Goal: Task Accomplishment & Management: Use online tool/utility

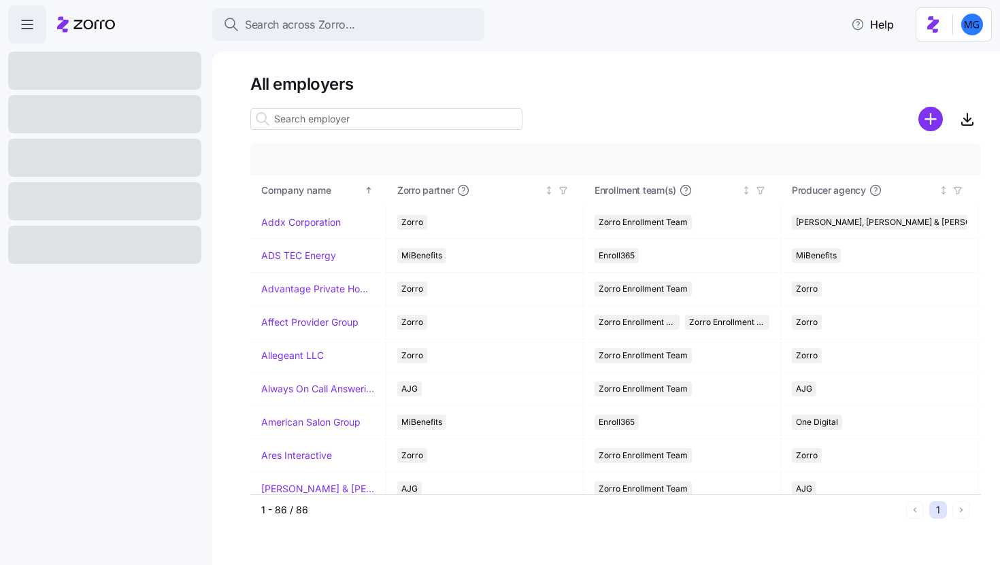
click at [421, 114] on input at bounding box center [386, 119] width 272 height 22
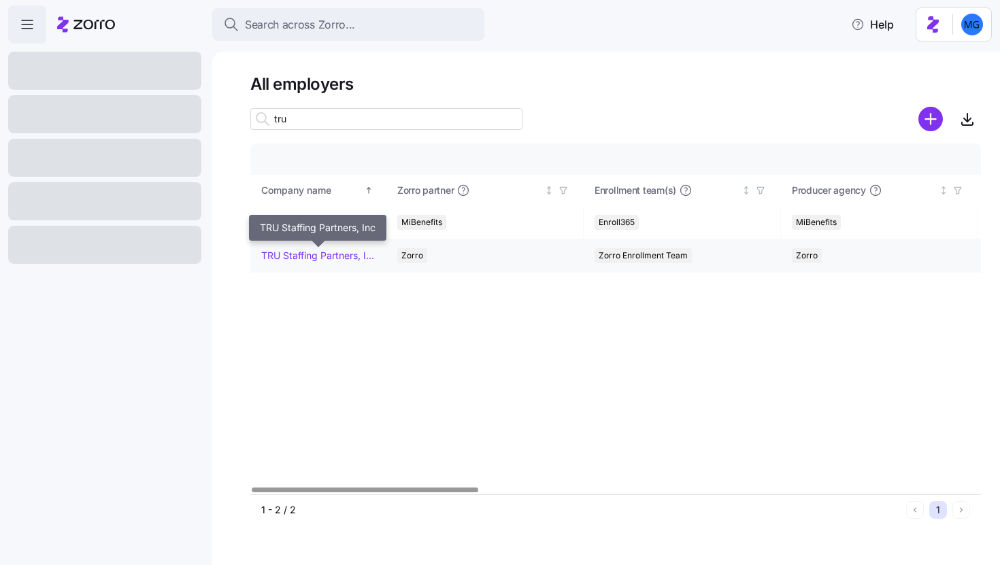
type input "tru"
click at [316, 260] on link "TRU Staffing Partners, Inc" at bounding box center [318, 256] width 114 height 14
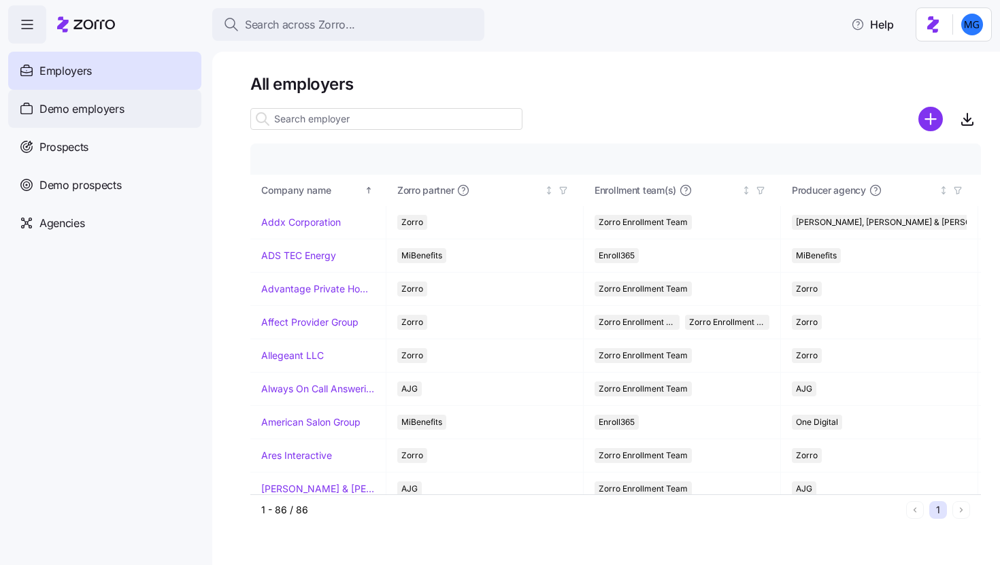
click at [125, 108] on div "Demo employers" at bounding box center [104, 109] width 193 height 38
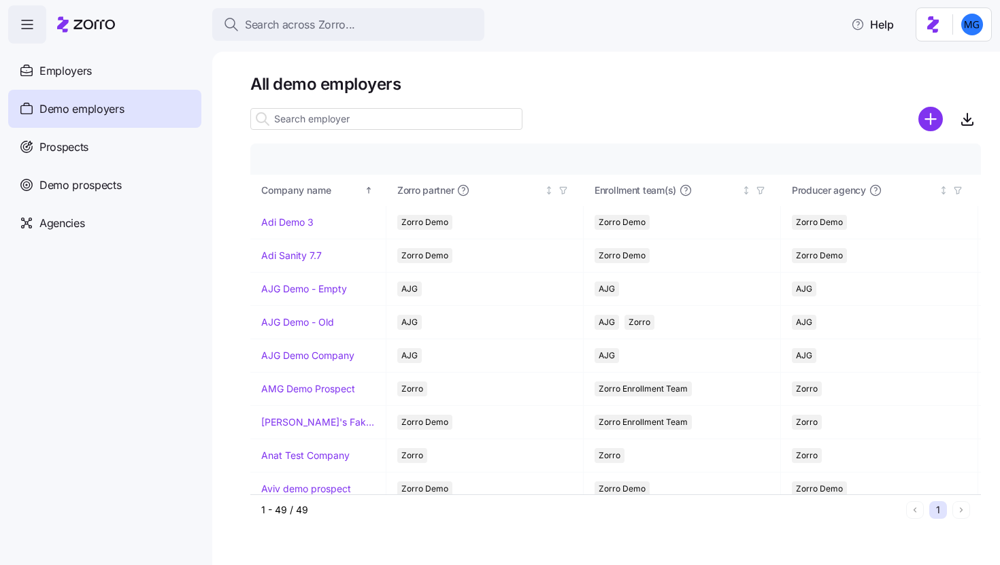
click at [378, 120] on input at bounding box center [386, 119] width 272 height 22
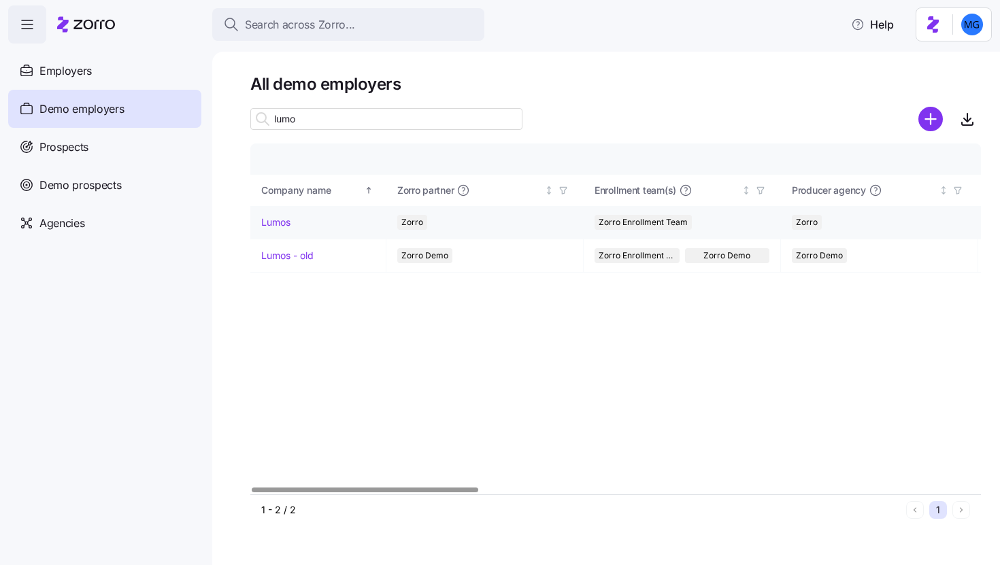
type input "lumo"
click at [282, 222] on link "Lumos" at bounding box center [275, 223] width 29 height 14
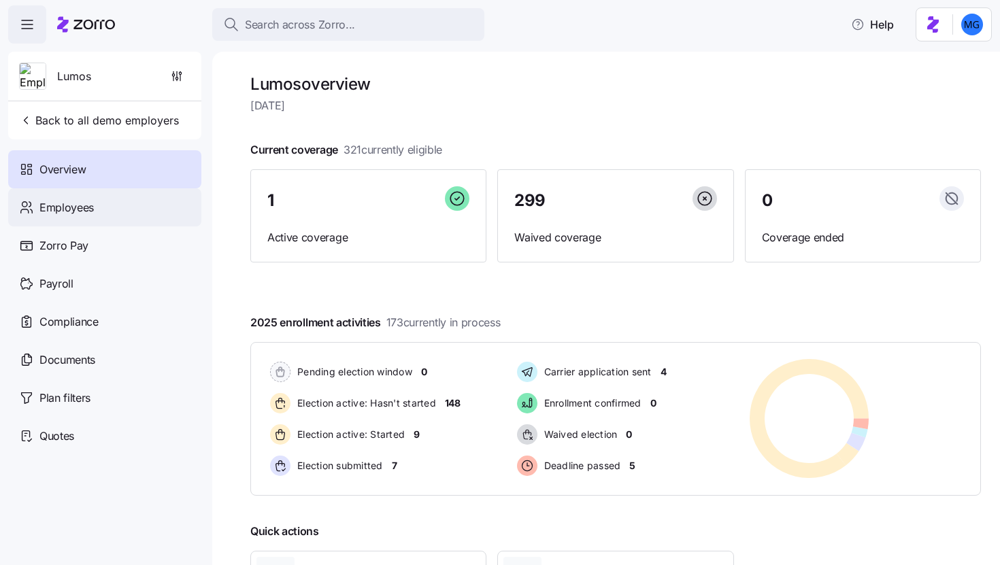
click at [115, 210] on div "Employees" at bounding box center [104, 207] width 193 height 38
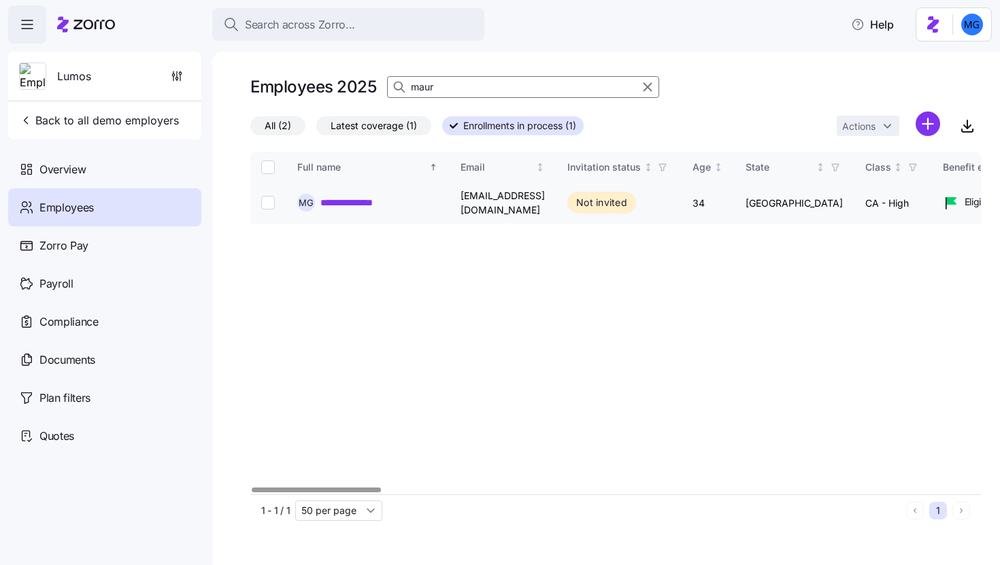
click at [370, 201] on link "**********" at bounding box center [363, 203] width 84 height 14
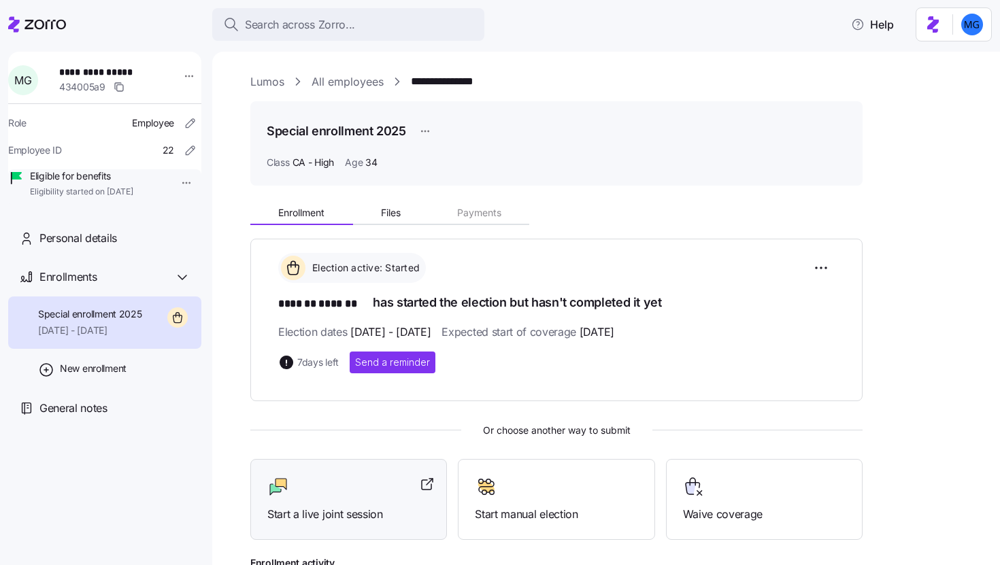
click at [370, 493] on div at bounding box center [348, 487] width 163 height 22
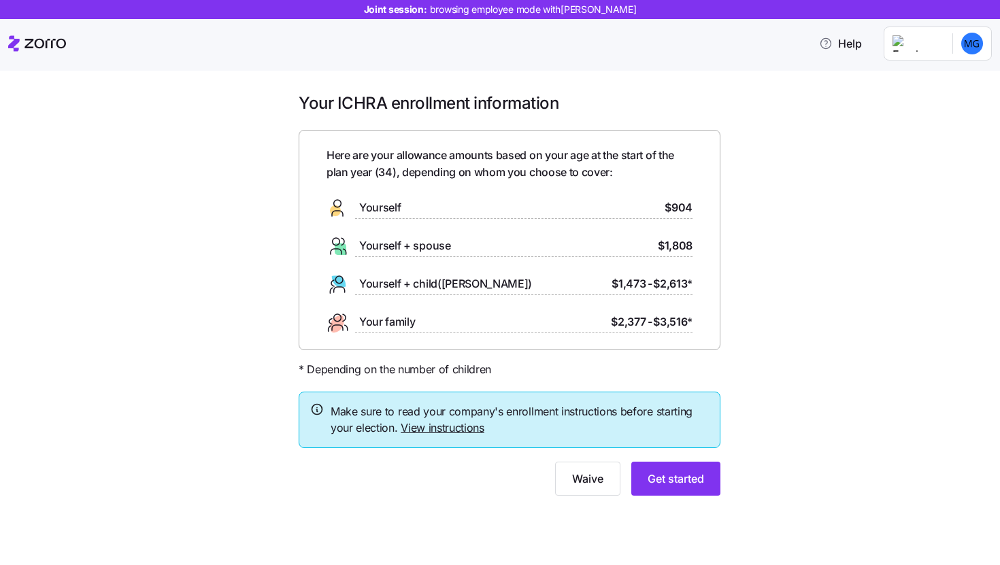
click at [832, 298] on div "Your ICHRA enrollment information Here are your allowance amounts based on your…" at bounding box center [509, 303] width 943 height 420
click at [681, 487] on span "Get started" at bounding box center [676, 479] width 56 height 16
click at [695, 484] on span "Get started" at bounding box center [676, 479] width 56 height 16
click at [779, 309] on div "Your ICHRA enrollment information Here are your allowance amounts based on your…" at bounding box center [509, 303] width 943 height 420
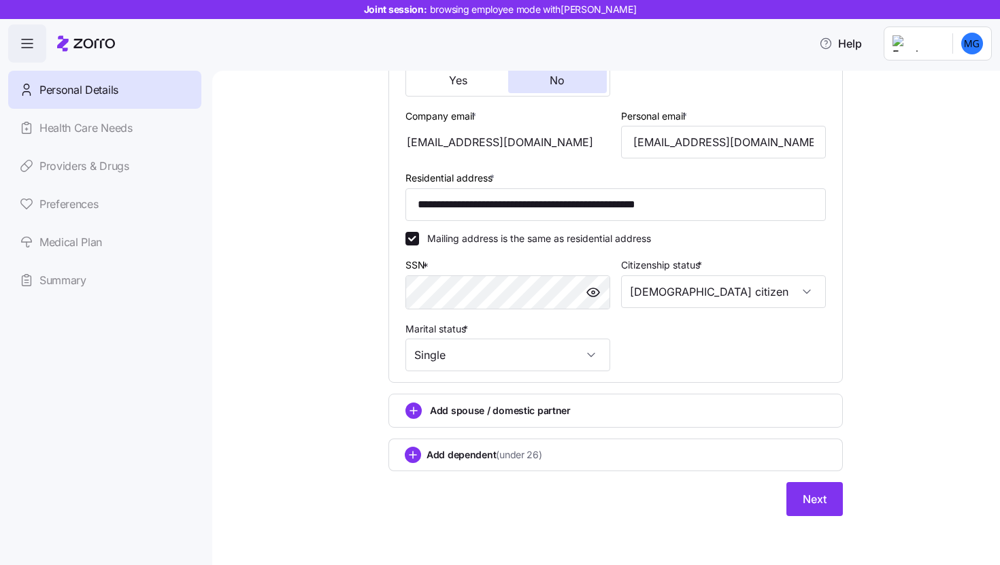
scroll to position [364, 0]
click at [821, 493] on span "Next" at bounding box center [815, 499] width 24 height 16
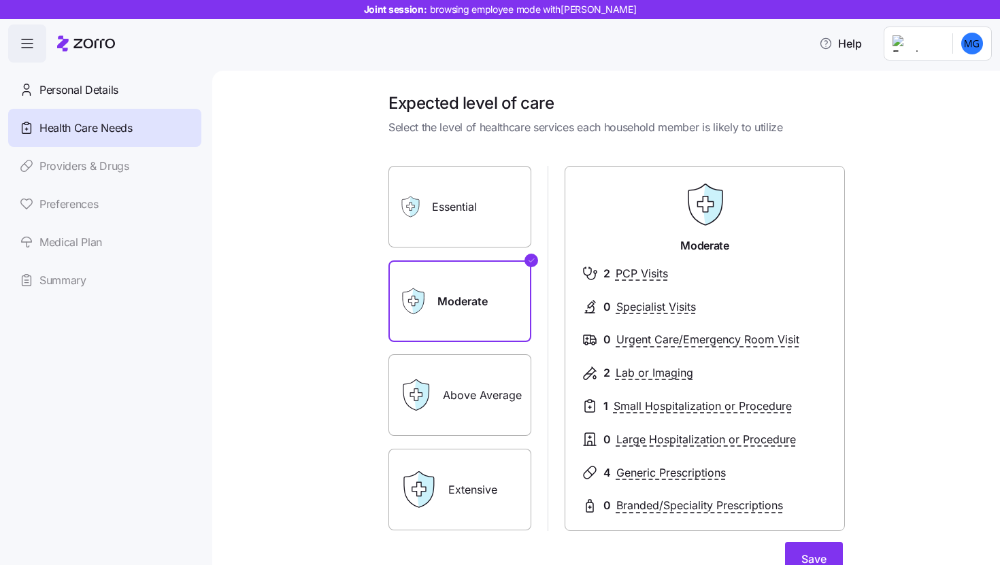
click at [489, 477] on label "Extensive" at bounding box center [460, 490] width 143 height 82
click at [0, 0] on input "Extensive" at bounding box center [0, 0] width 0 height 0
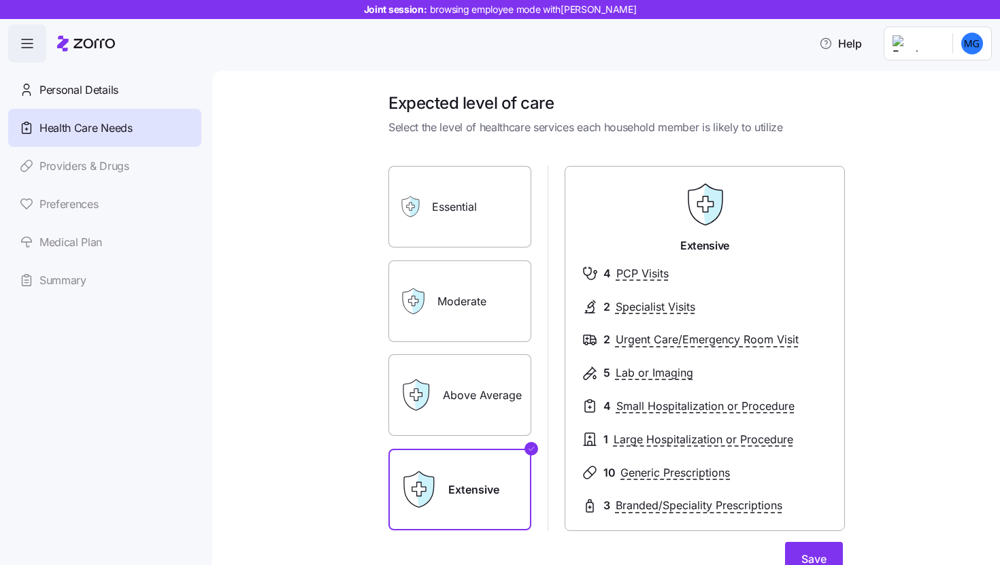
click at [499, 208] on label "Essential" at bounding box center [460, 207] width 143 height 82
click at [0, 0] on input "Essential" at bounding box center [0, 0] width 0 height 0
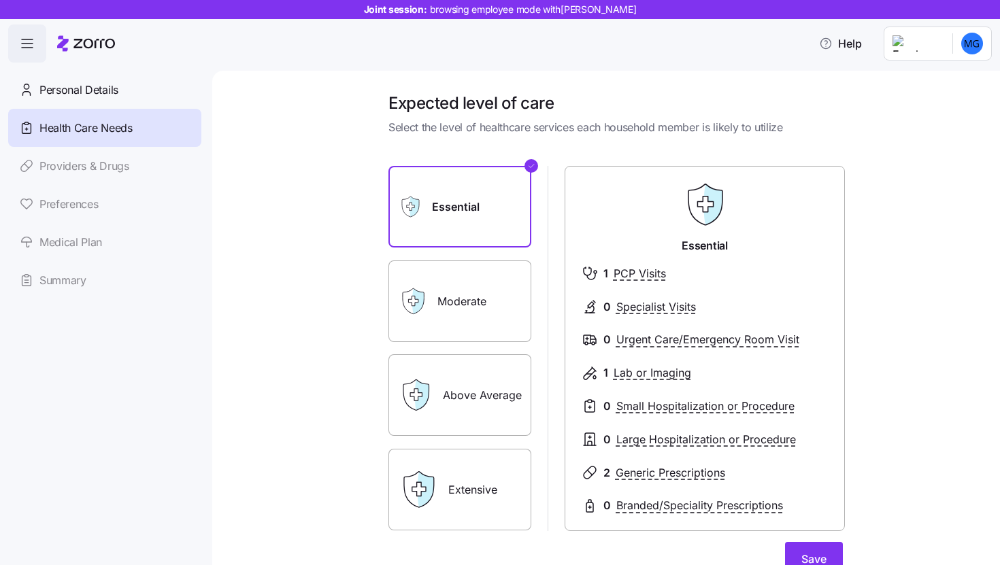
click at [404, 410] on icon at bounding box center [415, 395] width 33 height 33
click at [450, 395] on label "Above Average" at bounding box center [460, 396] width 143 height 82
click at [0, 0] on input "Above Average" at bounding box center [0, 0] width 0 height 0
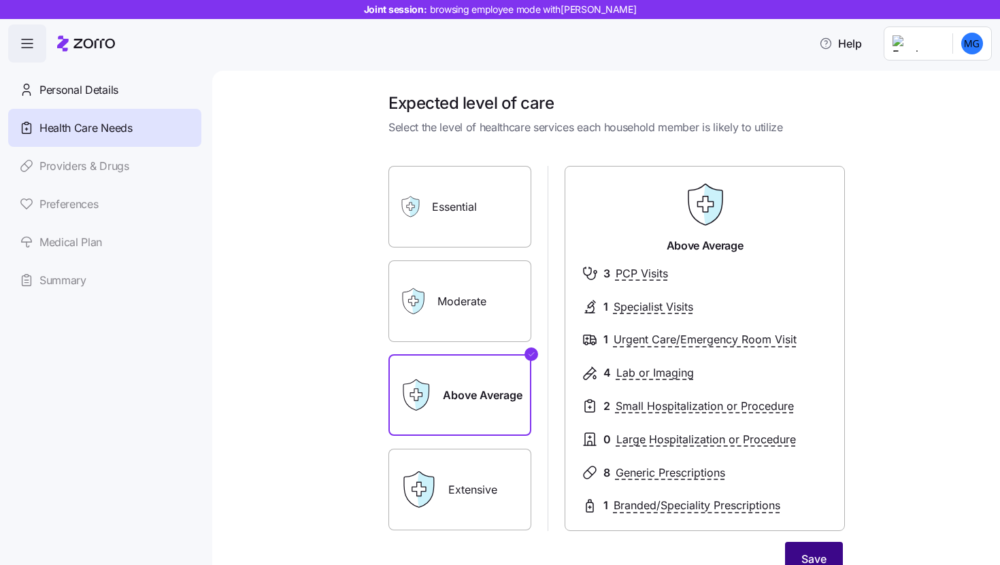
click at [823, 559] on button "Save" at bounding box center [814, 559] width 58 height 34
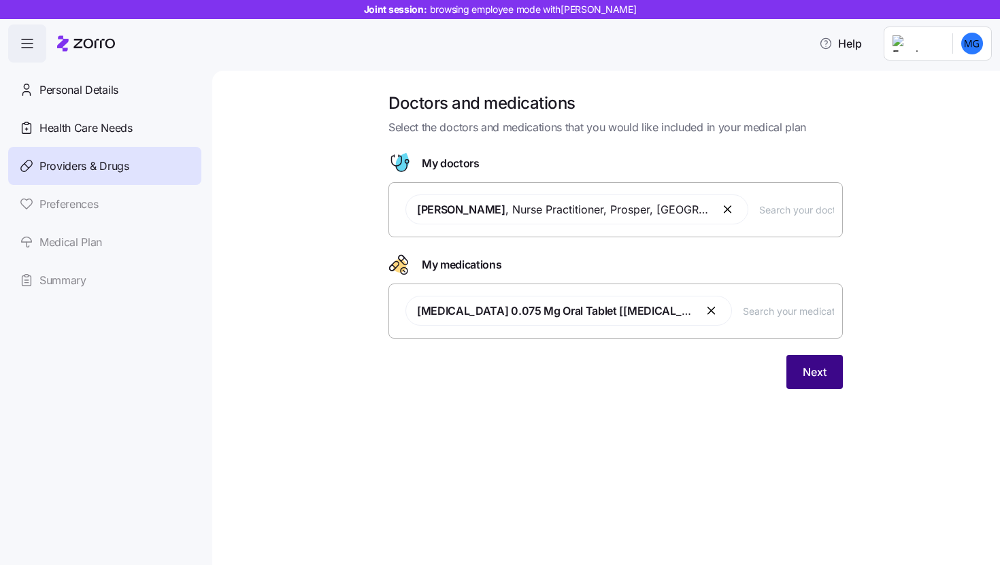
click at [828, 384] on button "Next" at bounding box center [815, 372] width 56 height 34
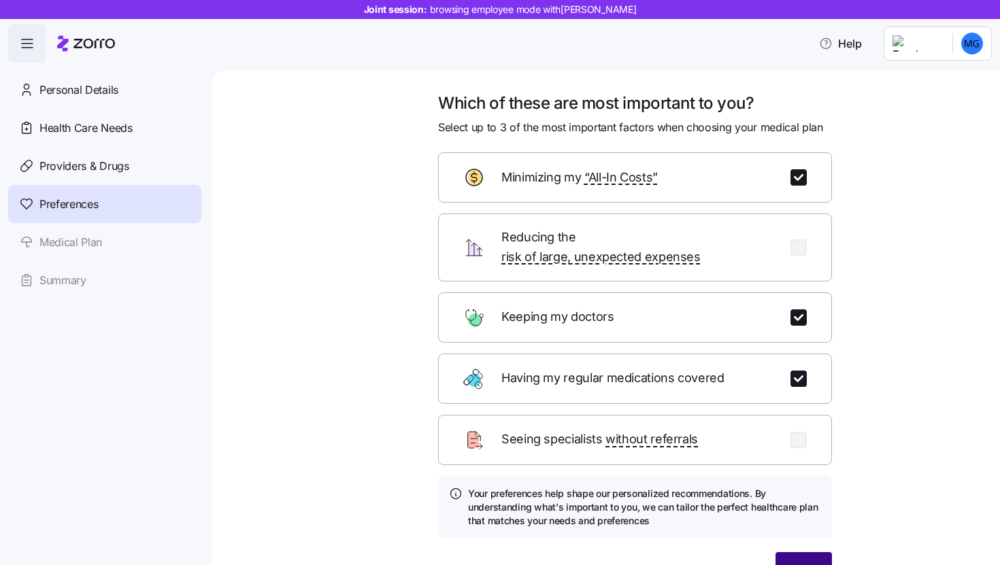
click at [802, 561] on span "Next" at bounding box center [804, 569] width 24 height 16
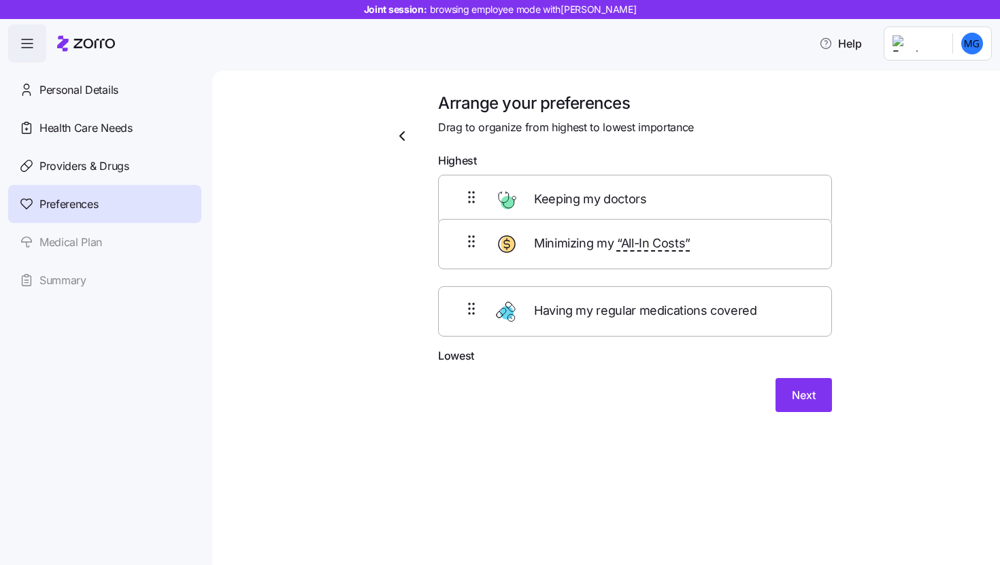
drag, startPoint x: 588, startPoint y: 262, endPoint x: 587, endPoint y: 191, distance: 71.5
click at [587, 188] on div "Keeping my doctors Minimizing my “All-In Costs” Having my regular medications c…" at bounding box center [635, 261] width 394 height 173
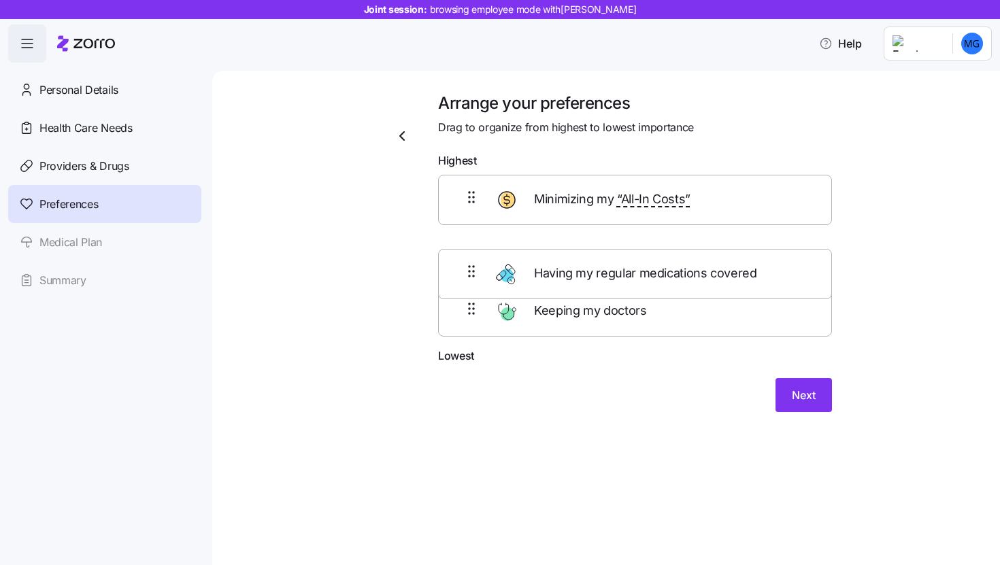
drag, startPoint x: 601, startPoint y: 308, endPoint x: 600, endPoint y: 246, distance: 61.3
click at [600, 249] on div "Minimizing my “All-In Costs” Keeping my doctors Having my regular medications c…" at bounding box center [635, 261] width 394 height 173
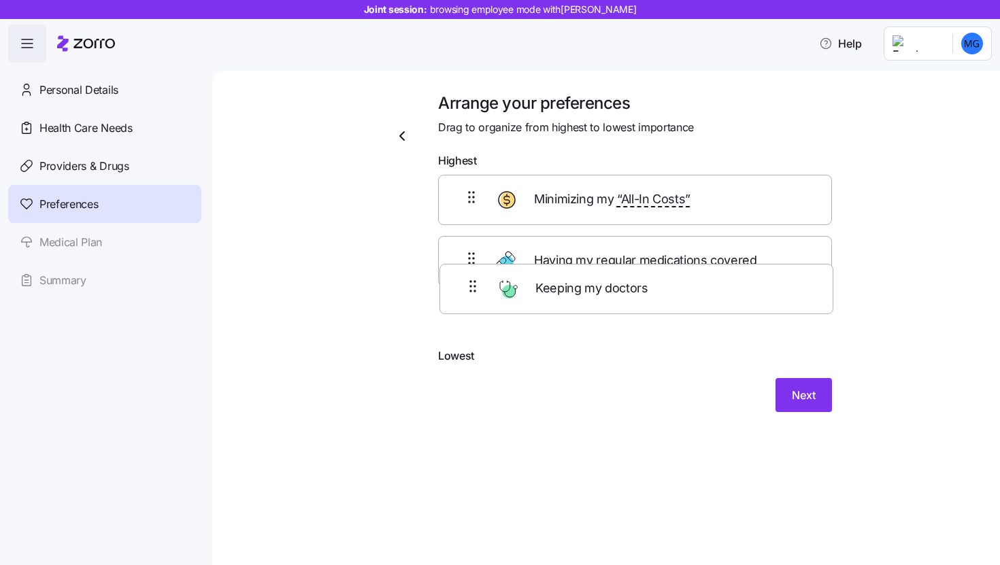
drag, startPoint x: 594, startPoint y: 311, endPoint x: 596, endPoint y: 248, distance: 62.6
click at [596, 248] on div "Minimizing my “All-In Costs” Having my regular medications covered Keeping my d…" at bounding box center [635, 261] width 394 height 173
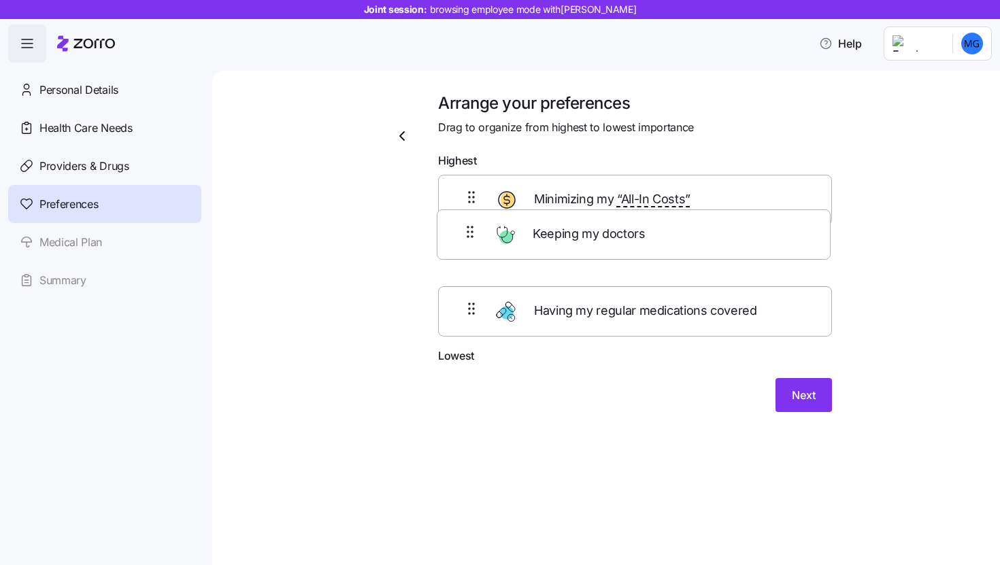
drag, startPoint x: 661, startPoint y: 272, endPoint x: 655, endPoint y: 197, distance: 75.2
click at [656, 204] on div "Minimizing my “All-In Costs” Keeping my doctors Having my regular medications c…" at bounding box center [635, 261] width 394 height 173
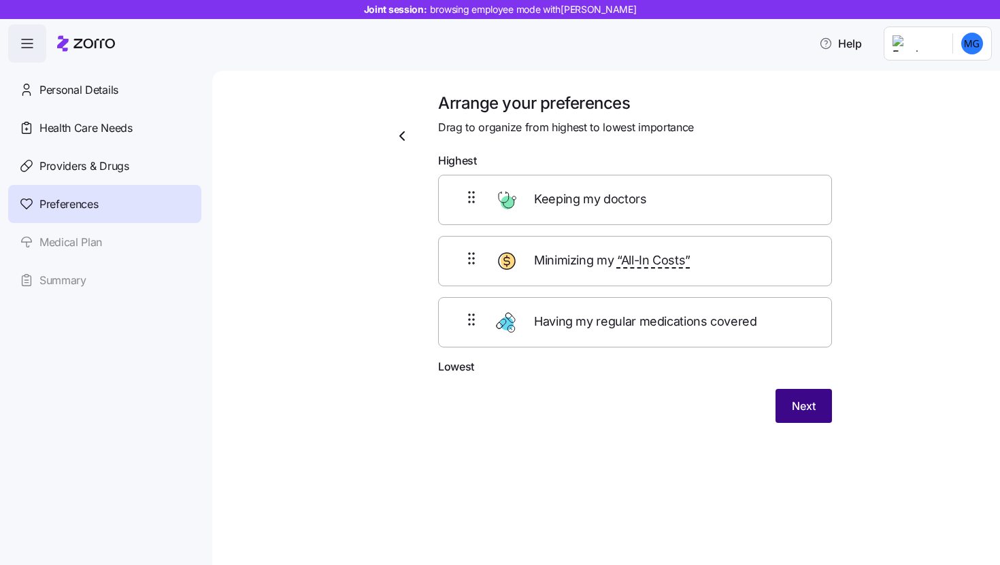
click at [811, 406] on span "Next" at bounding box center [804, 406] width 24 height 16
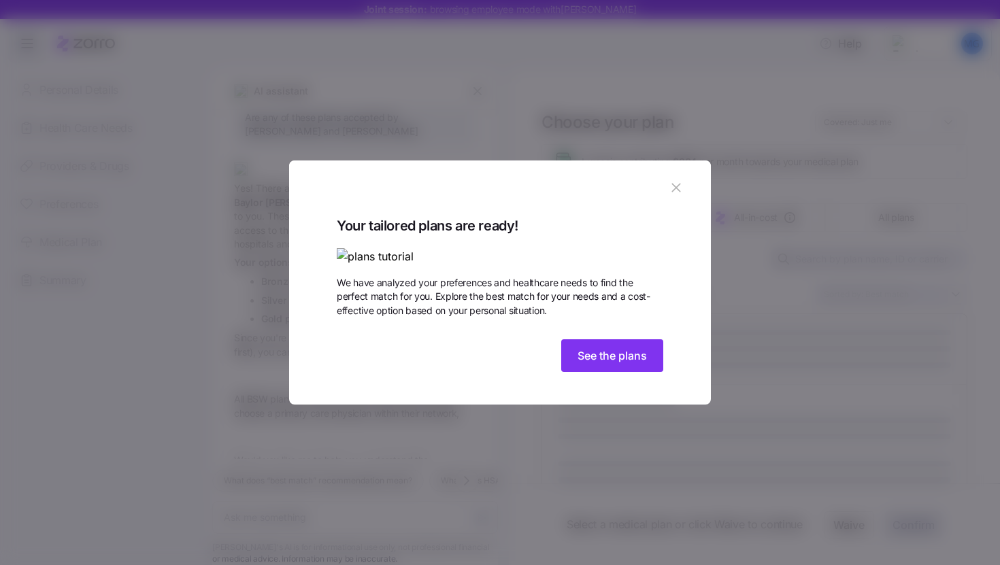
scroll to position [1159, 0]
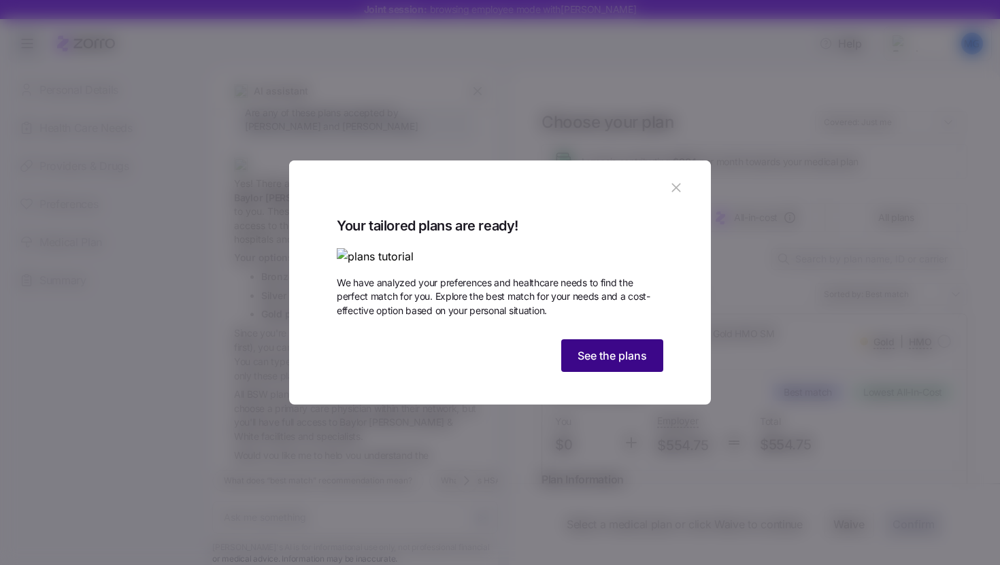
click at [617, 364] on span "See the plans" at bounding box center [612, 356] width 69 height 16
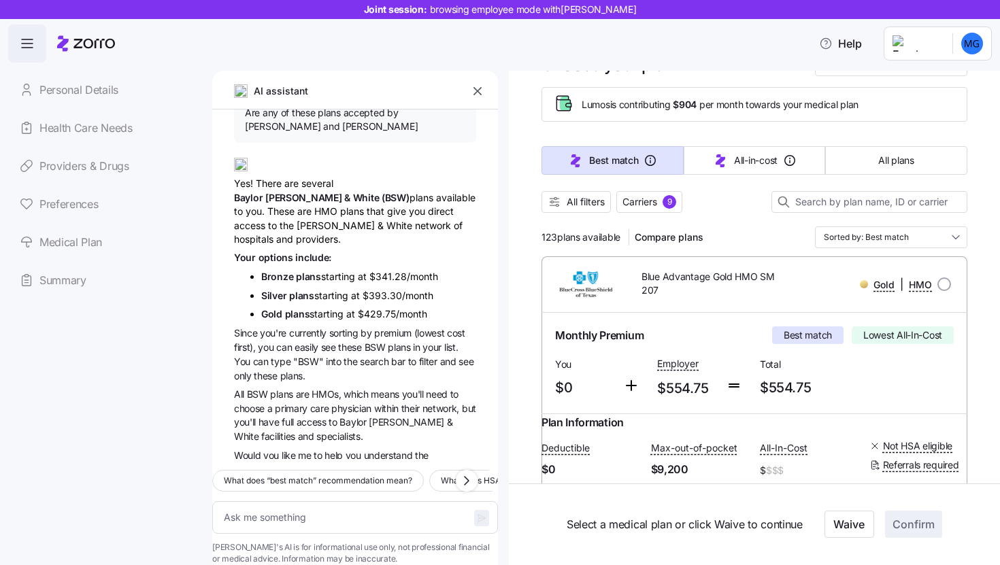
scroll to position [65, 0]
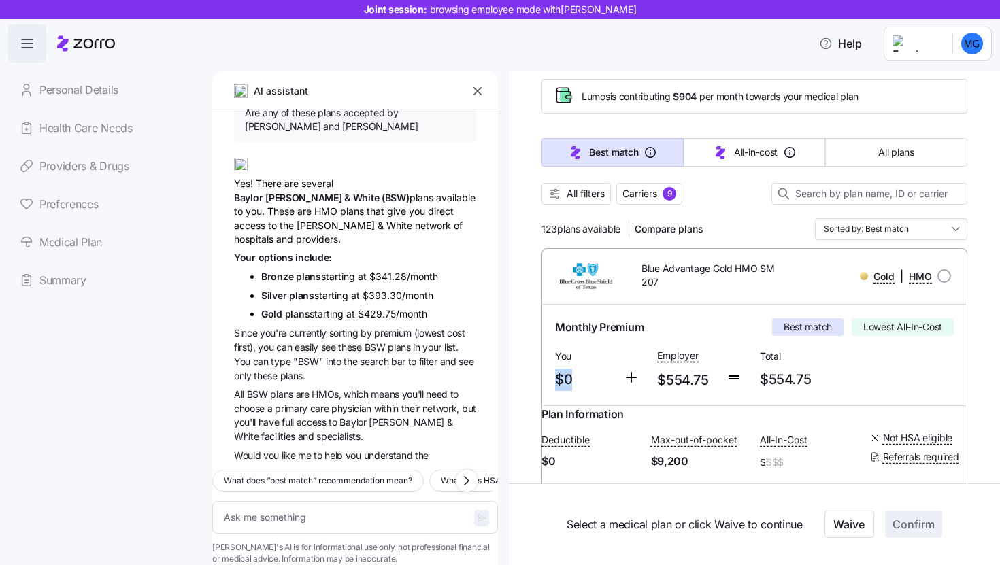
drag, startPoint x: 558, startPoint y: 382, endPoint x: 582, endPoint y: 382, distance: 24.5
click at [582, 382] on span "$0" at bounding box center [583, 380] width 57 height 22
drag, startPoint x: 660, startPoint y: 380, endPoint x: 717, endPoint y: 382, distance: 56.5
click at [717, 382] on div "Monthly Premium Best match Lowest All-In-Cost You $0 Employer $554.75 Total $55…" at bounding box center [755, 355] width 410 height 84
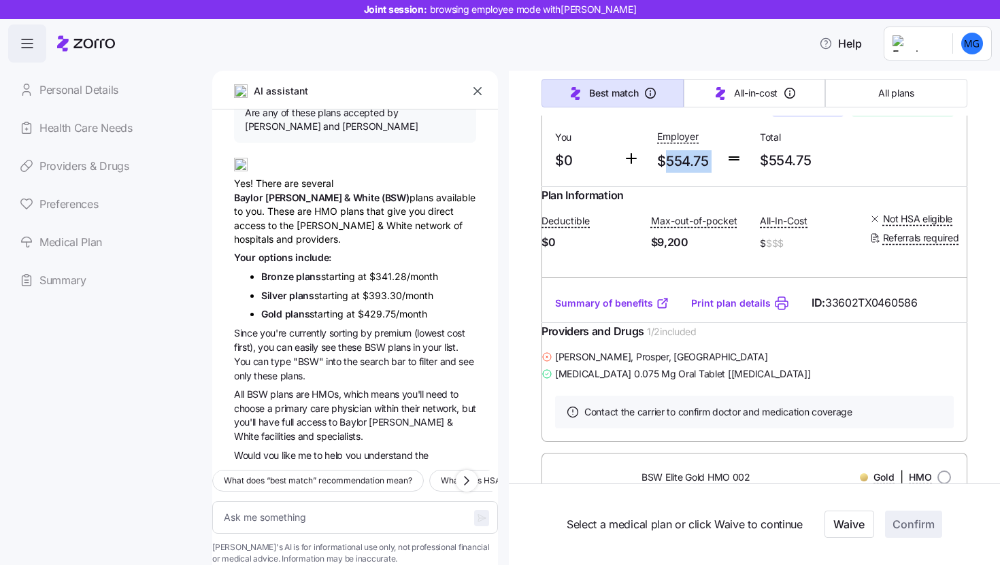
scroll to position [286, 0]
click at [582, 363] on span "Danica Smith , Prosper, TX" at bounding box center [661, 356] width 213 height 14
click at [591, 380] on span "Levothyroxine Sodium 0.075 Mg Oral Tablet [levoxyl]" at bounding box center [682, 373] width 255 height 14
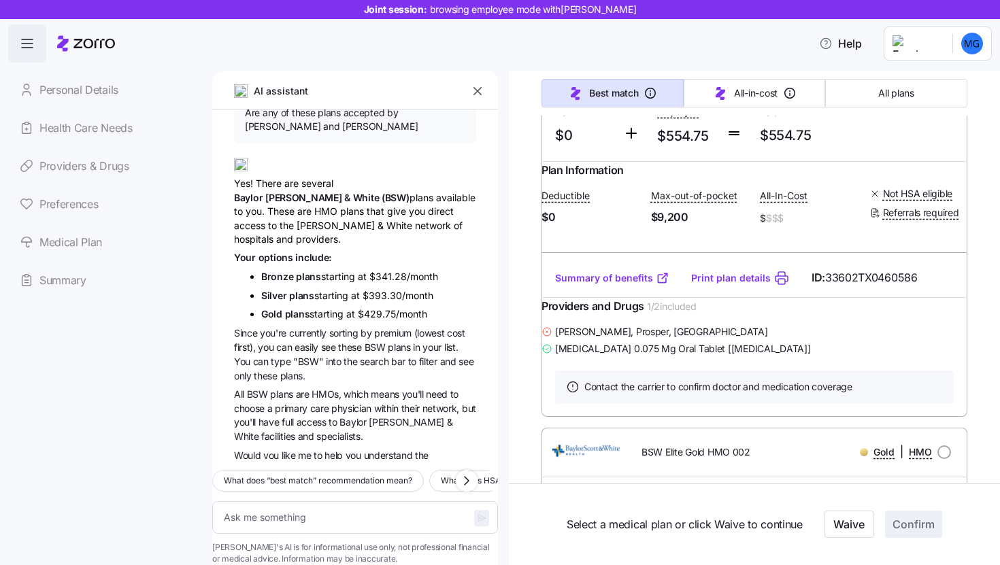
scroll to position [325, 0]
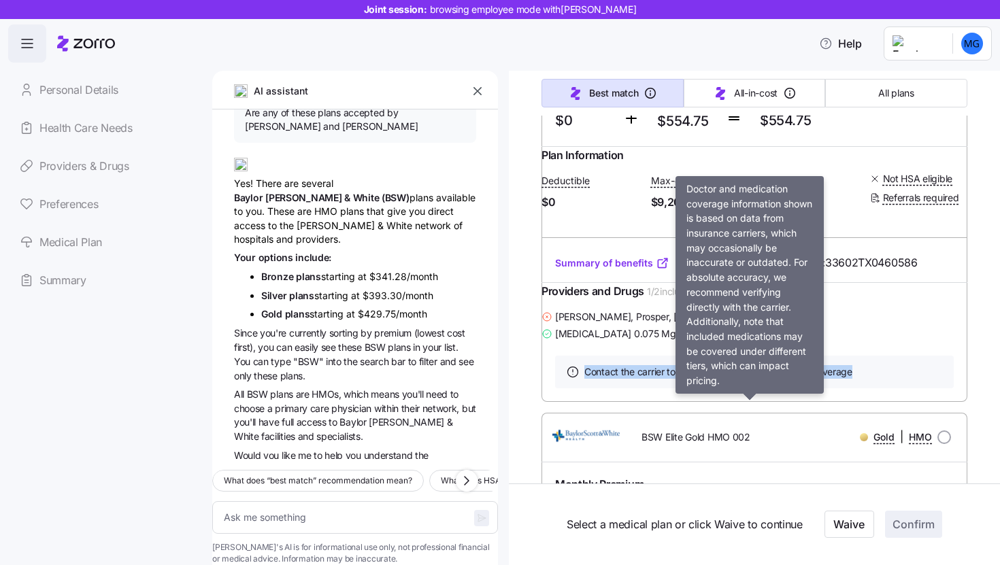
drag, startPoint x: 587, startPoint y: 418, endPoint x: 864, endPoint y: 418, distance: 277.0
click at [864, 389] on div "Contact the carrier to confirm doctor and medication coverage" at bounding box center [754, 372] width 399 height 33
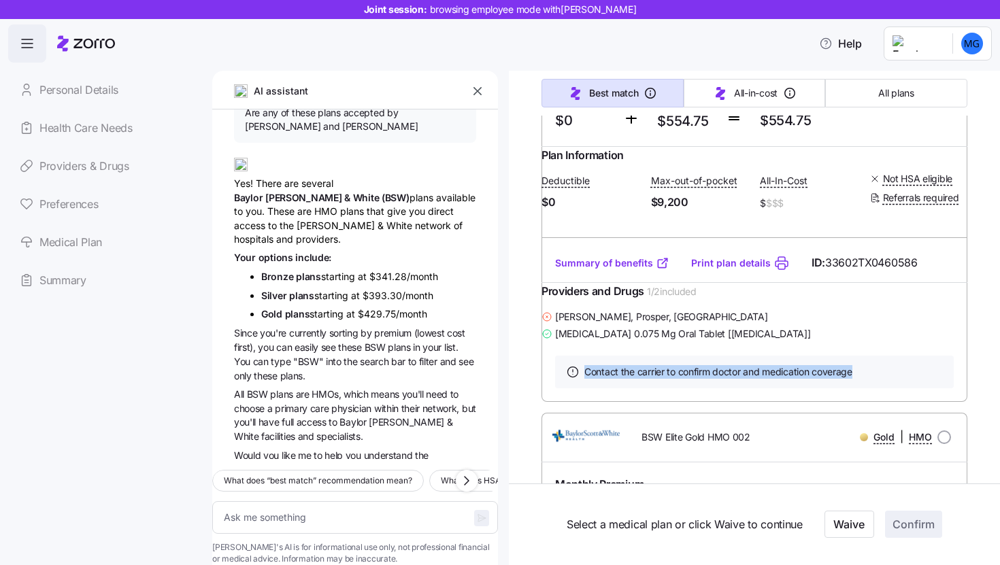
click at [876, 389] on div "Contact the carrier to confirm doctor and medication coverage" at bounding box center [754, 372] width 399 height 33
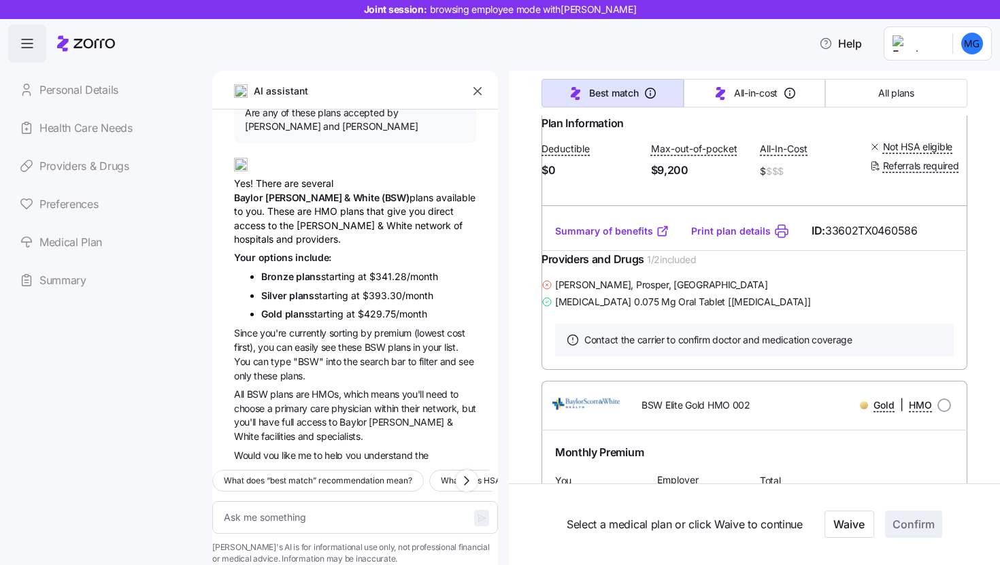
scroll to position [423, 0]
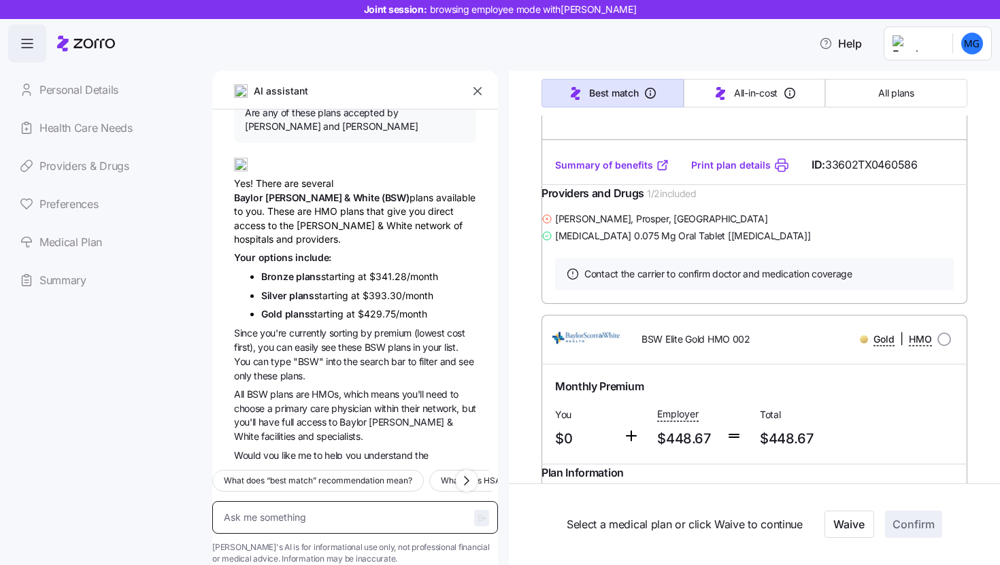
click at [333, 502] on textarea at bounding box center [355, 518] width 286 height 33
type textarea "x"
type textarea "I"
type textarea "x"
type textarea "I"
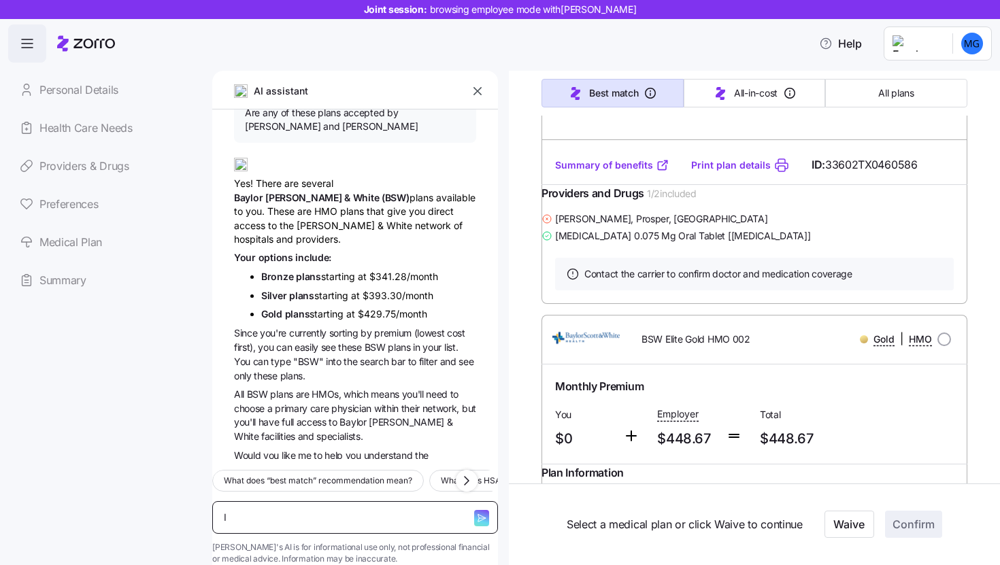
type textarea "x"
type textarea "I ha"
type textarea "x"
type textarea "I have"
type textarea "x"
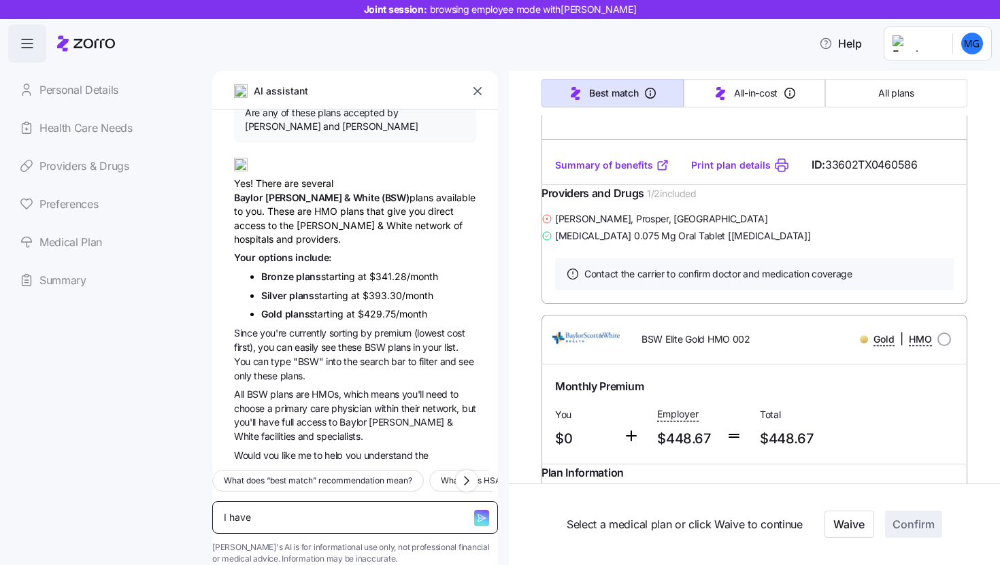
type textarea "I have"
type textarea "x"
type textarea "I have d"
type textarea "x"
type textarea "I have di"
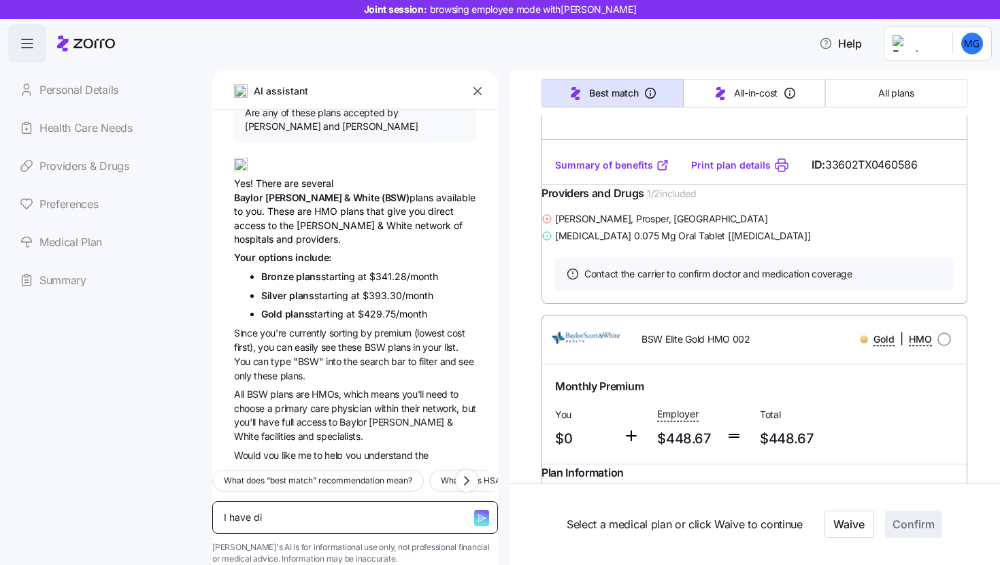
type textarea "x"
type textarea "I have dia"
type textarea "x"
type textarea "I have diab"
type textarea "x"
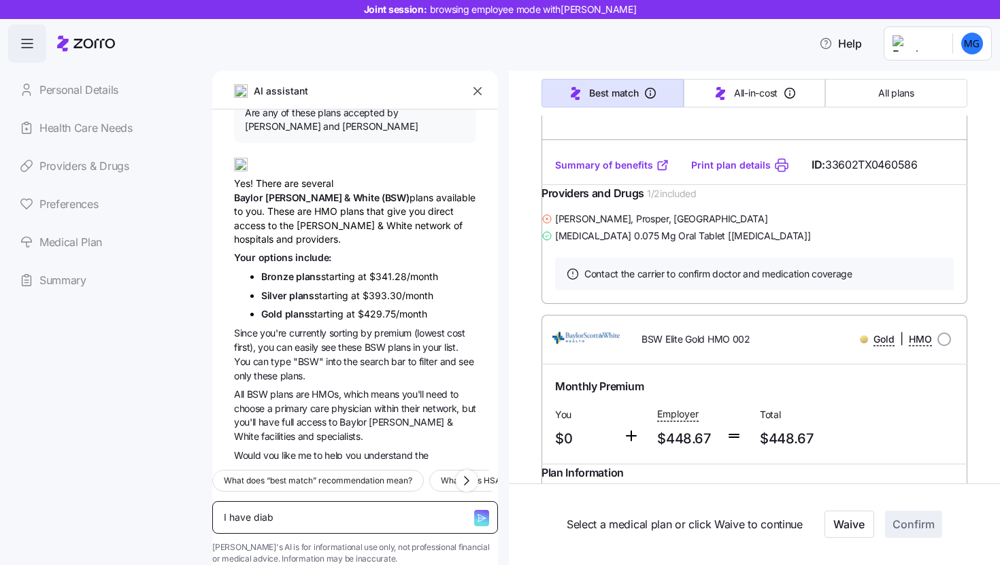
type textarea "I have diabe"
type textarea "x"
type textarea "I have diabete"
type textarea "x"
type textarea "I have diabetes"
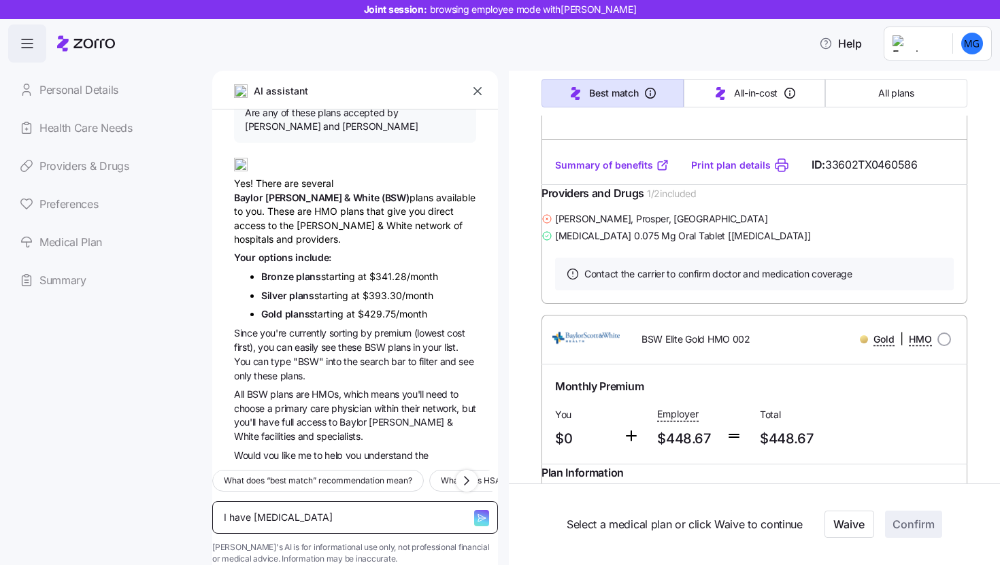
type textarea "x"
type textarea "I have diabetes"
type textarea "x"
type textarea "I have diabetes w"
type textarea "x"
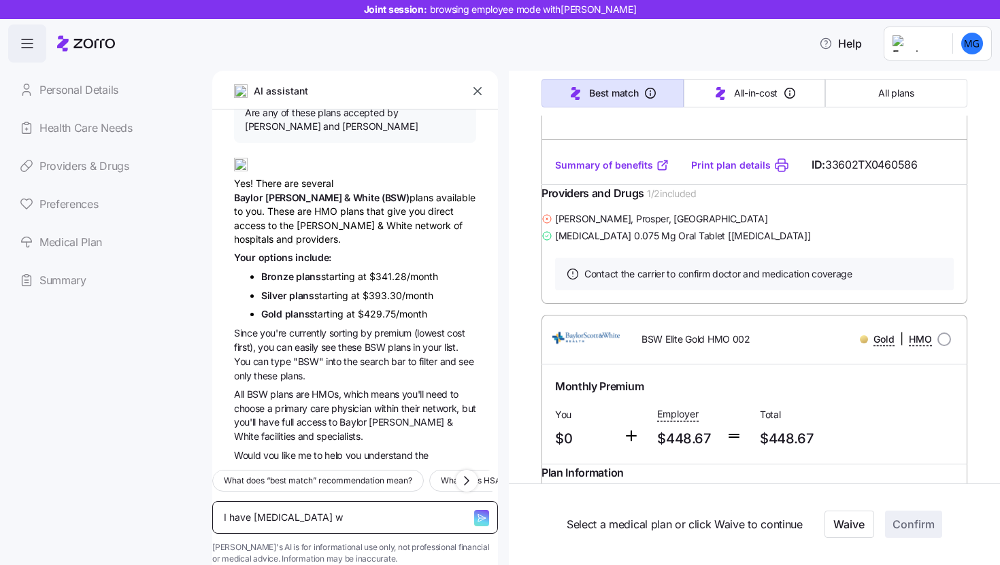
type textarea "I have diabetes wh"
type textarea "x"
type textarea "I have diabetes whi"
type textarea "x"
type textarea "I have diabetes which"
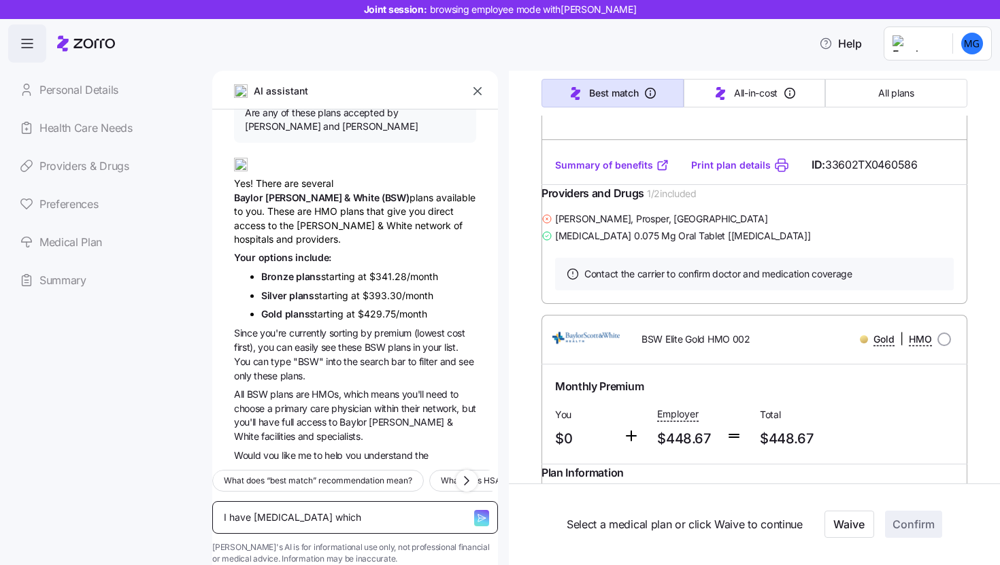
type textarea "x"
type textarea "I have diabetes which"
type textarea "x"
type textarea "I have diabetes which p"
type textarea "x"
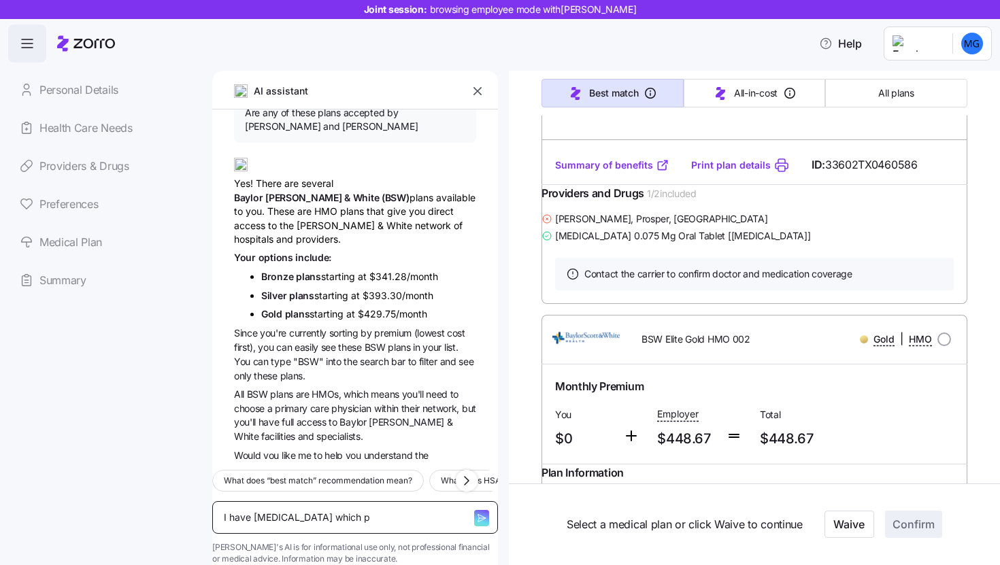
type textarea "I have diabetes which pl"
type textarea "x"
type textarea "I have diabetes which pla"
type textarea "x"
type textarea "I have diabetes which plan"
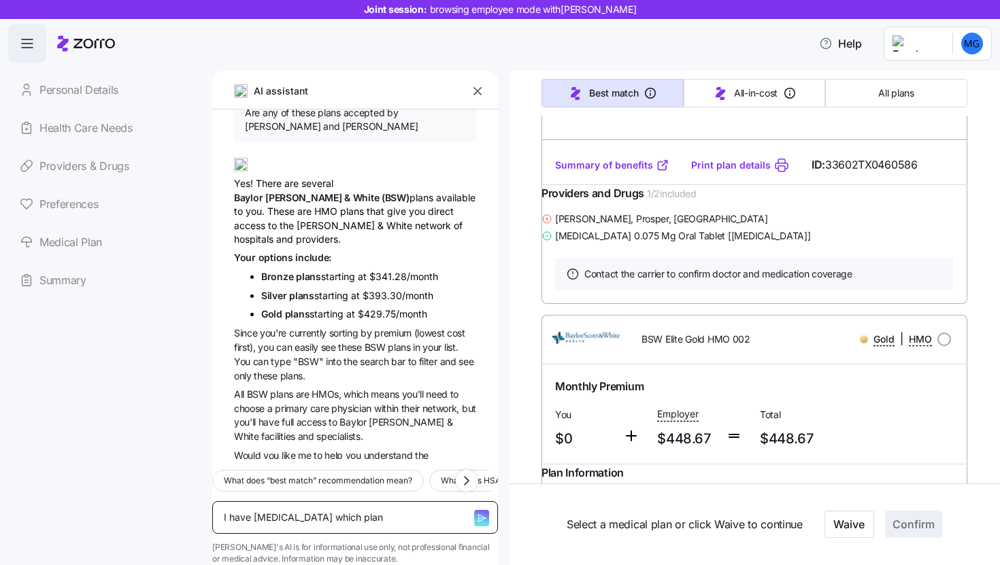
type textarea "x"
type textarea "I have diabetes which plan"
type textarea "x"
type textarea "I have diabetes which plan i"
type textarea "x"
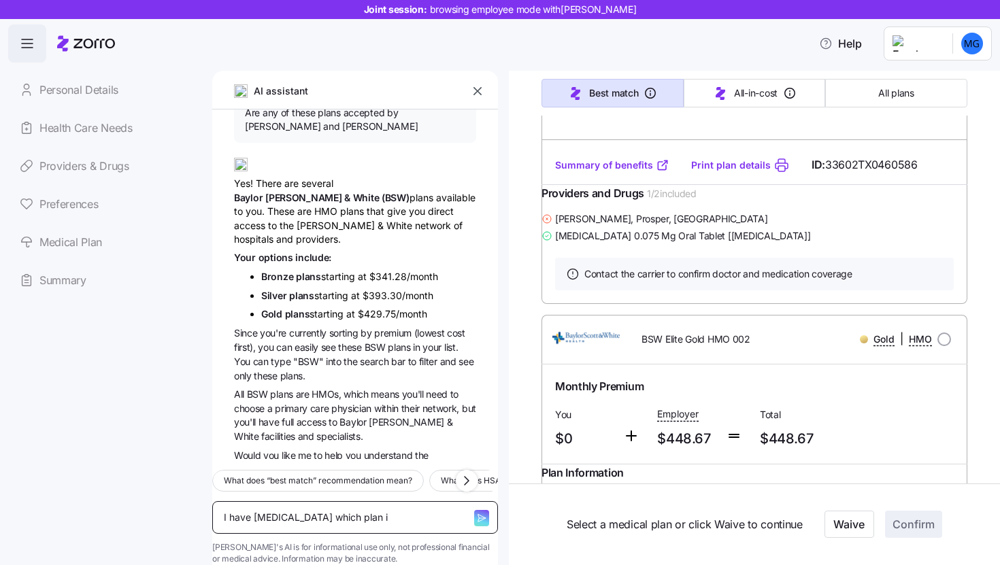
type textarea "I have diabetes which plan is"
type textarea "x"
type textarea "I have diabetes which plan is"
type textarea "x"
type textarea "I have diabetes which plan is th"
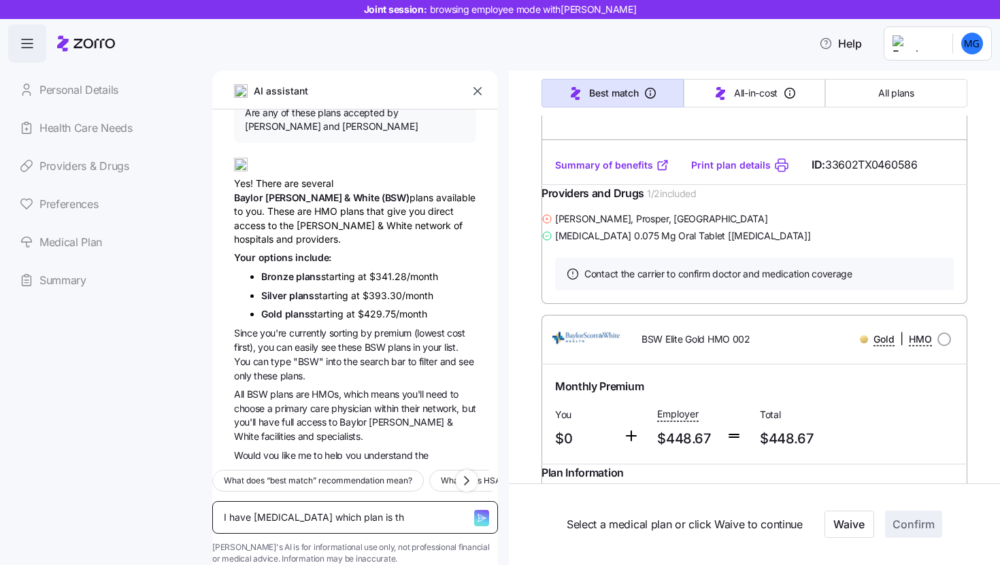
type textarea "x"
type textarea "I have diabetes which plan is the"
type textarea "x"
type textarea "I have diabetes which plan is the"
type textarea "x"
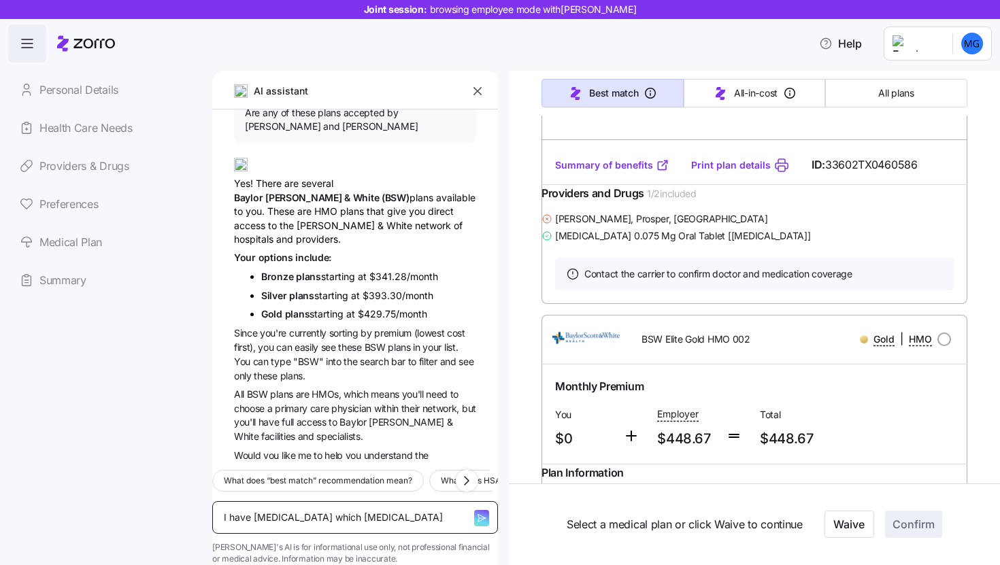
type textarea "I have diabetes which plan is the be"
type textarea "x"
type textarea "I have diabetes which plan is the bes"
type textarea "x"
type textarea "I have diabetes which plan is the best"
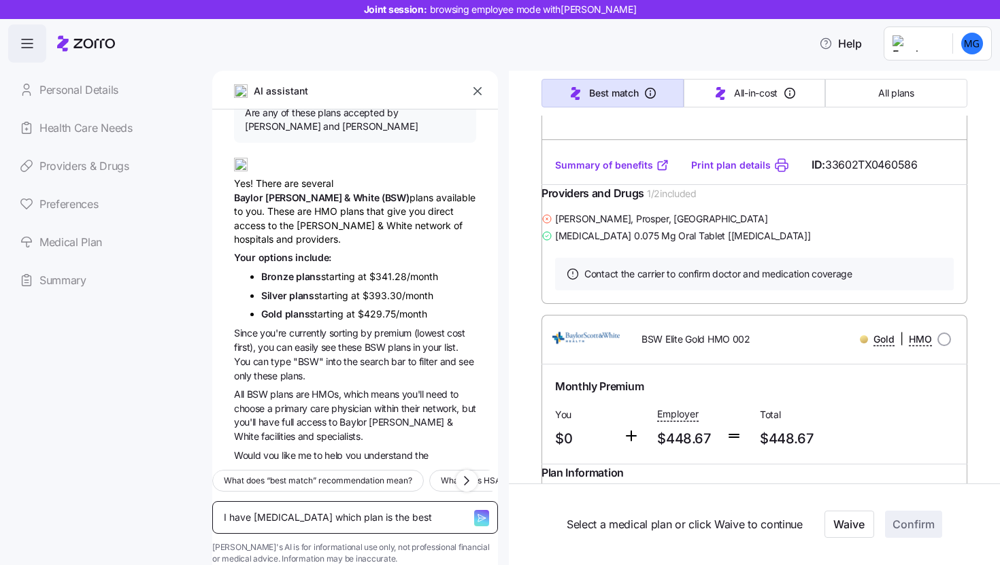
type textarea "x"
type textarea "I have diabetes which plan is the best"
type textarea "x"
type textarea "I have diabetes which plan is the best f"
type textarea "x"
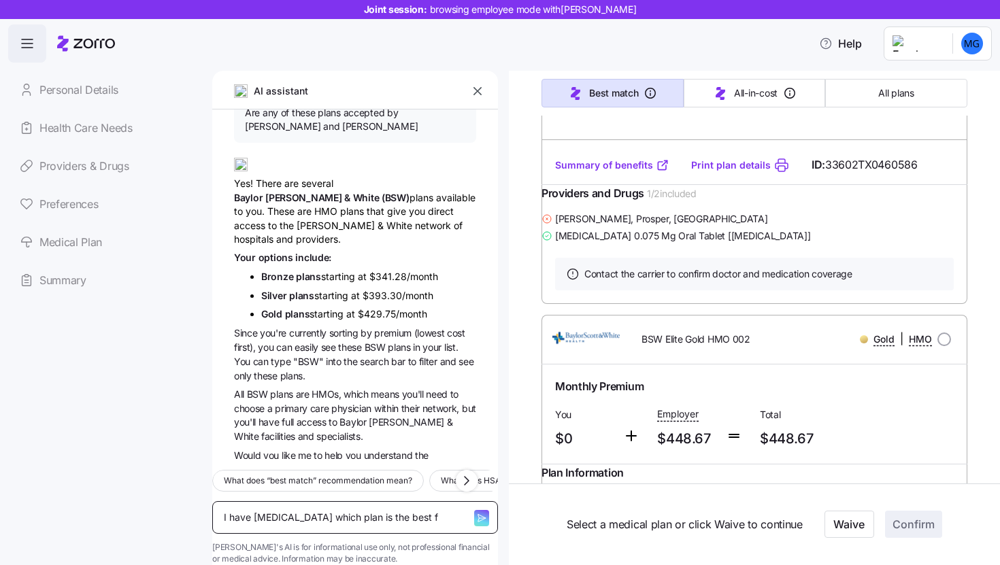
type textarea "I have diabetes which plan is the best fo"
type textarea "x"
type textarea "I have diabetes which plan is the best for"
type textarea "x"
type textarea "I have diabetes which plan is the best for"
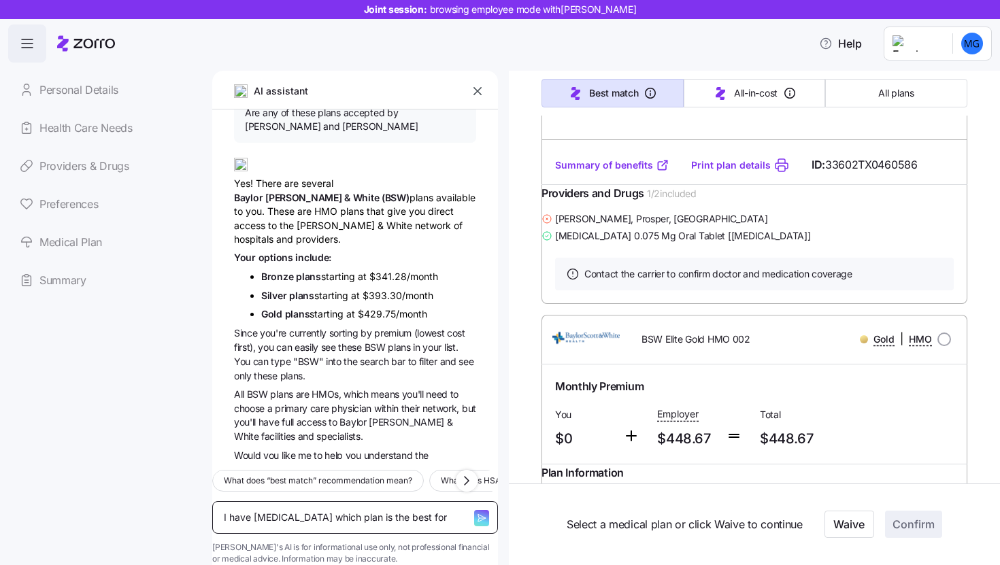
type textarea "x"
type textarea "I have diabetes which plan is the best for e"
type textarea "x"
type textarea "I have diabetes which plan is the best for"
type textarea "x"
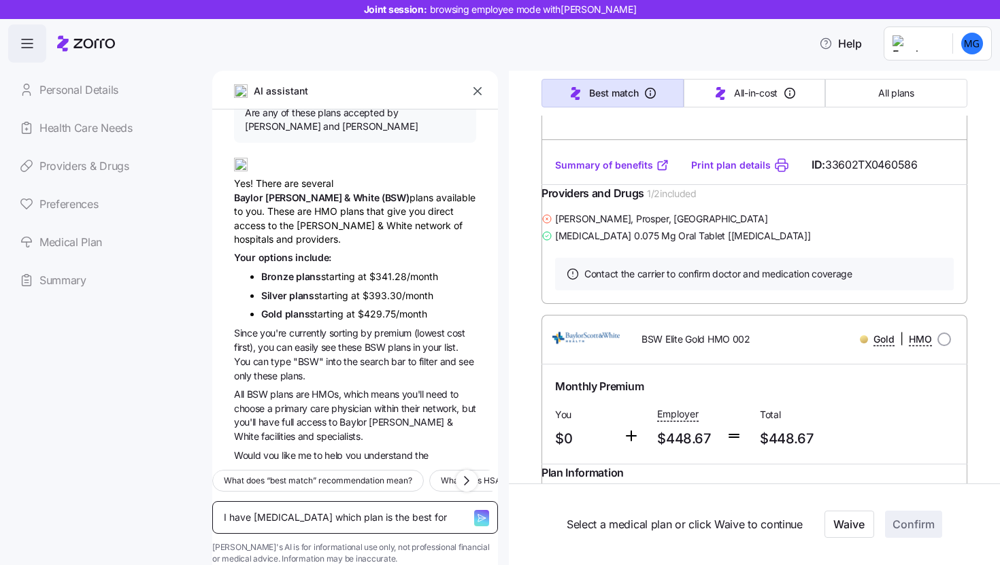
type textarea "I have diabetes which plan is the best for m"
type textarea "x"
type textarea "I have diabetes which plan is the best for me"
type textarea "x"
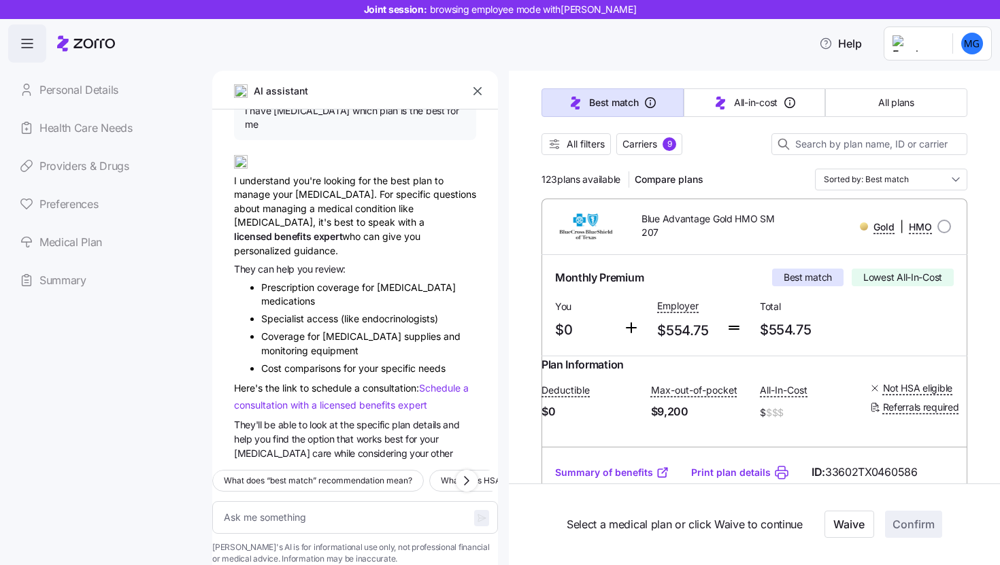
scroll to position [0, 0]
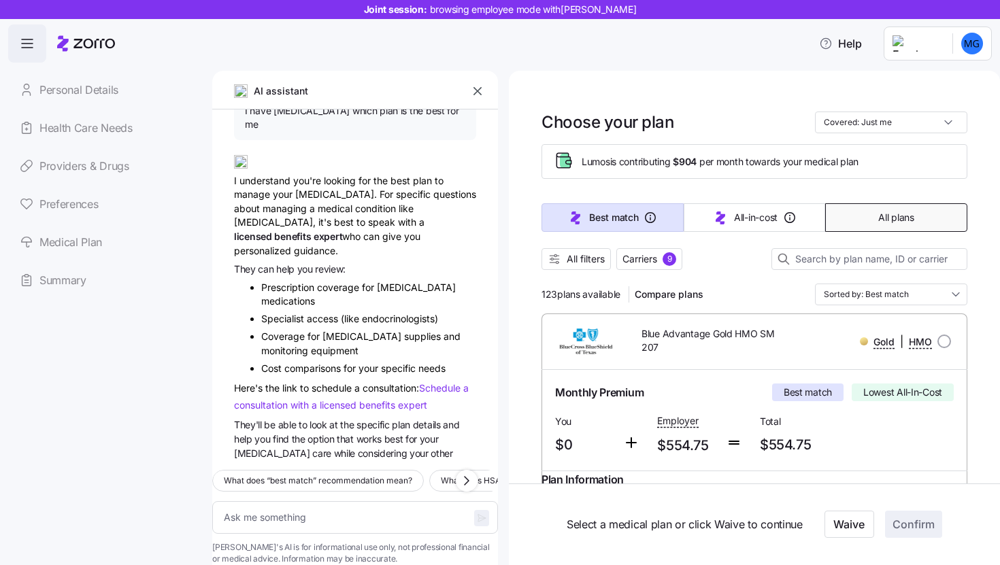
click at [874, 229] on button "All plans" at bounding box center [896, 217] width 142 height 29
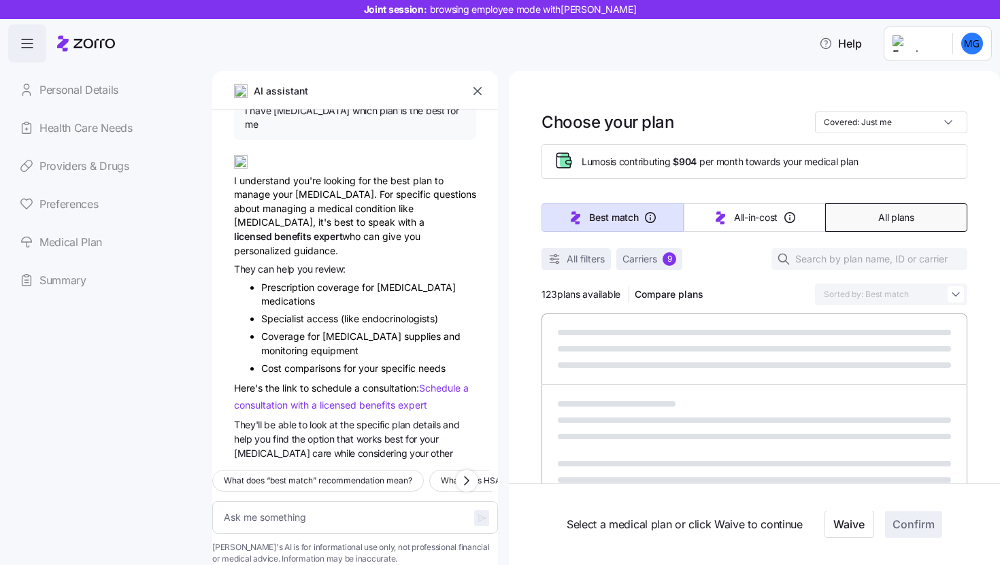
type textarea "x"
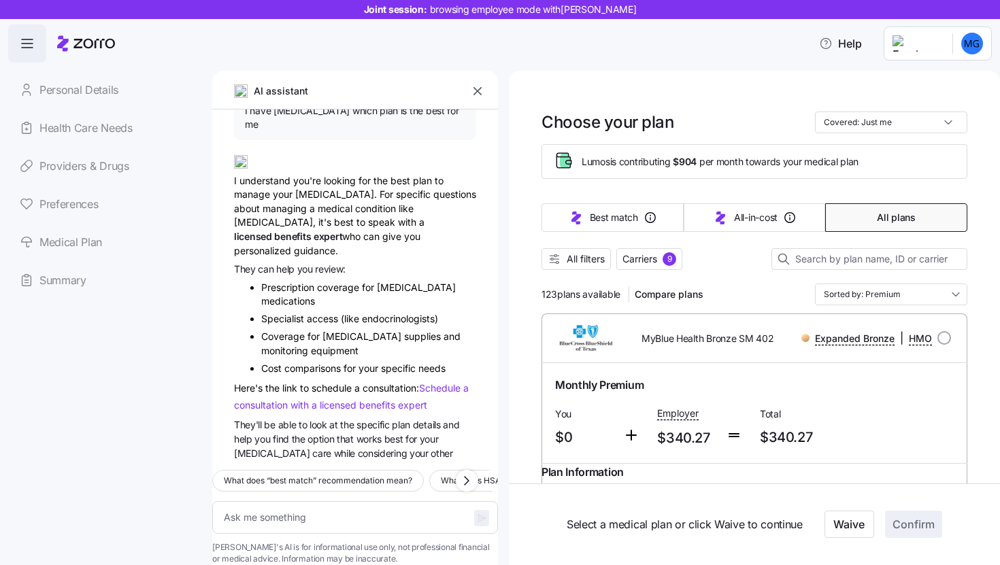
click at [474, 86] on icon "button" at bounding box center [478, 91] width 14 height 14
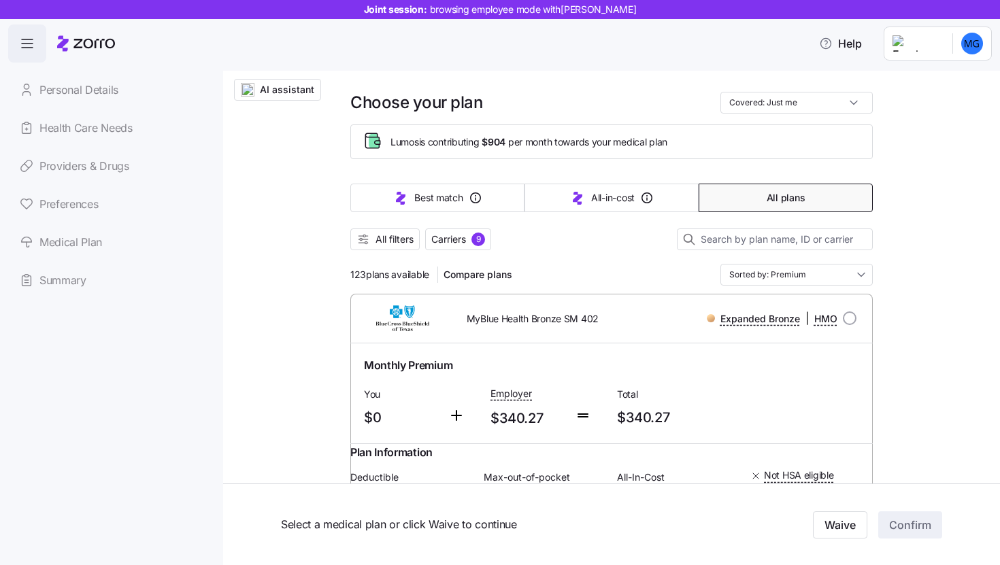
scroll to position [28, 0]
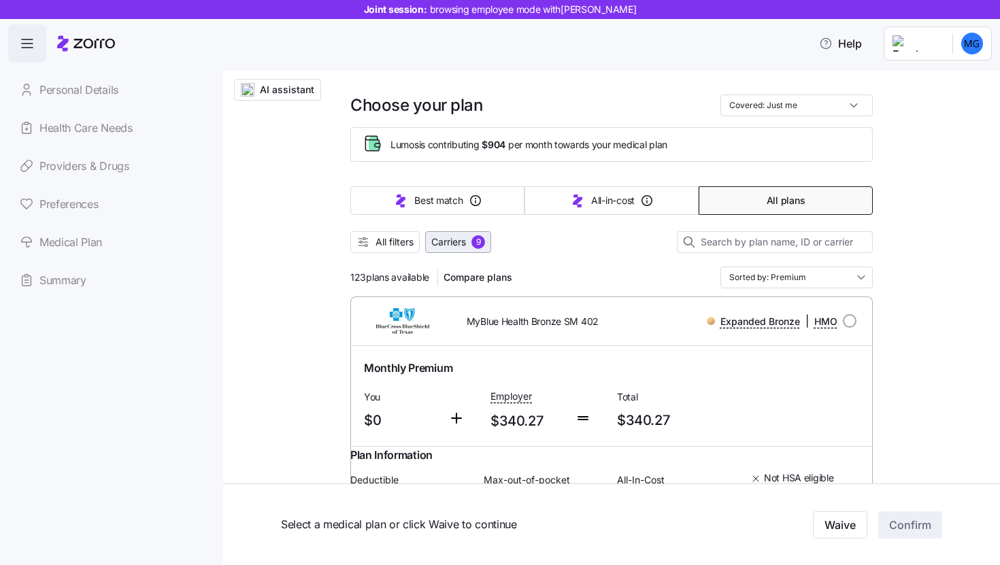
click at [472, 245] on div "9" at bounding box center [479, 242] width 14 height 14
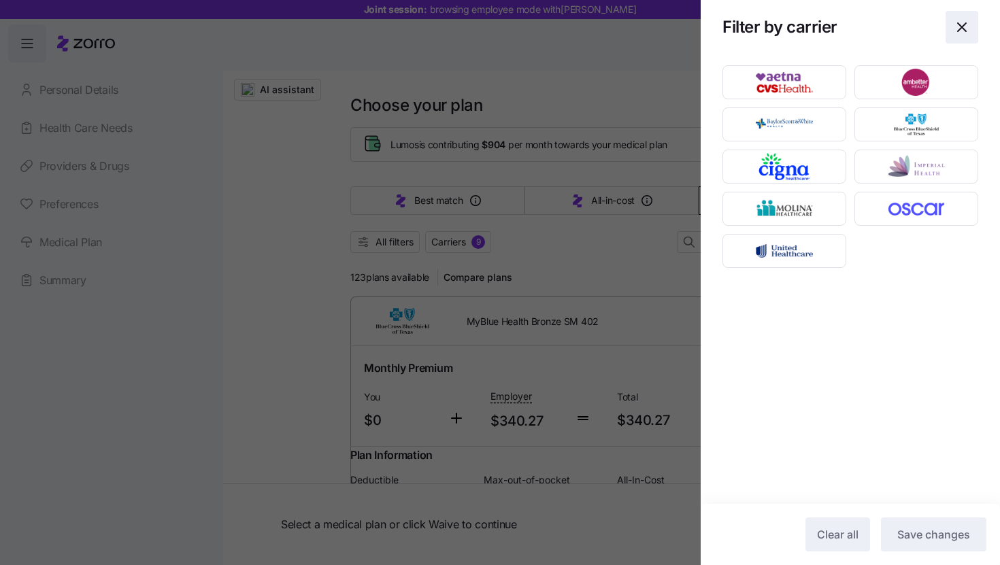
click at [963, 27] on icon "button" at bounding box center [962, 27] width 8 height 8
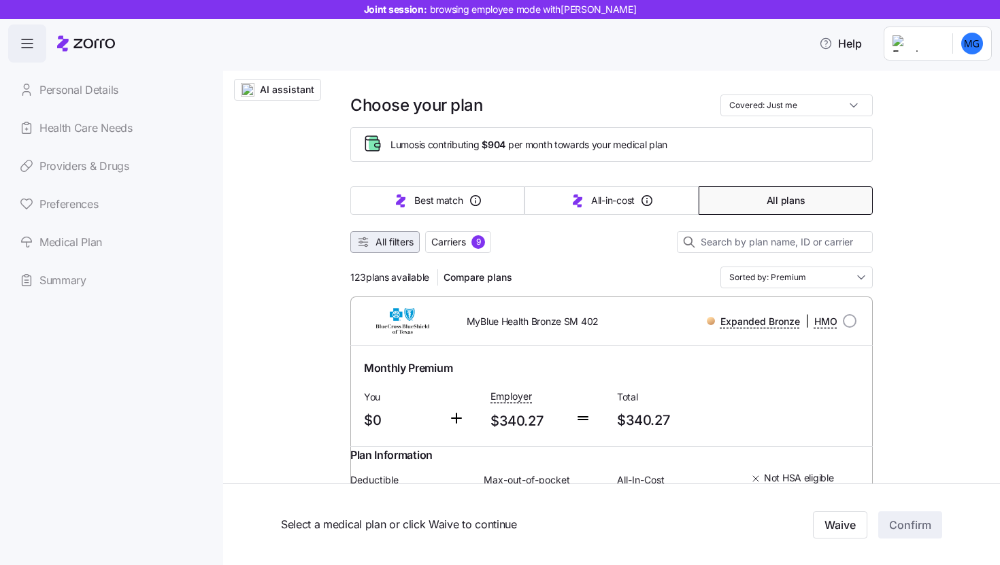
click at [404, 249] on button "All filters" at bounding box center [384, 242] width 69 height 22
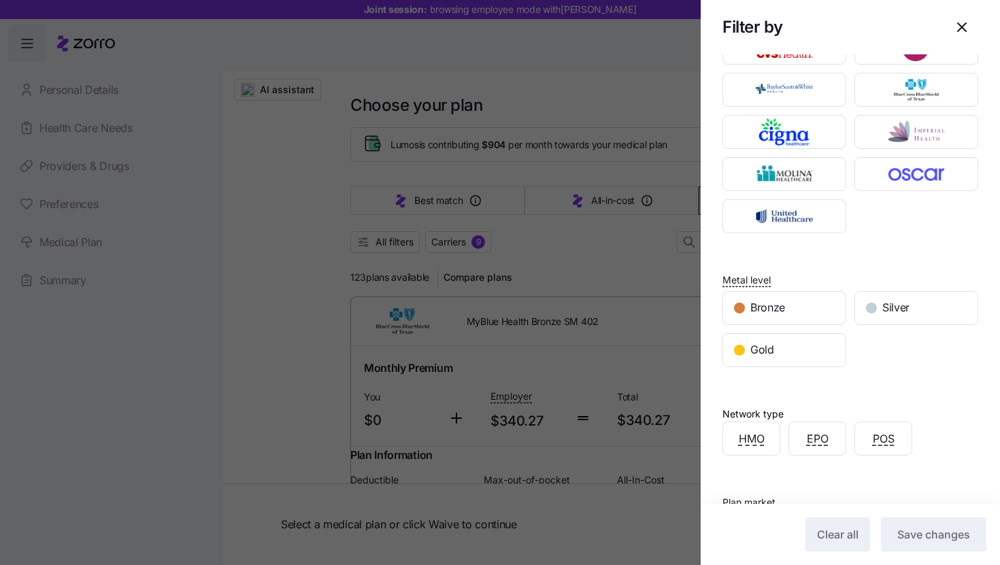
scroll to position [0, 0]
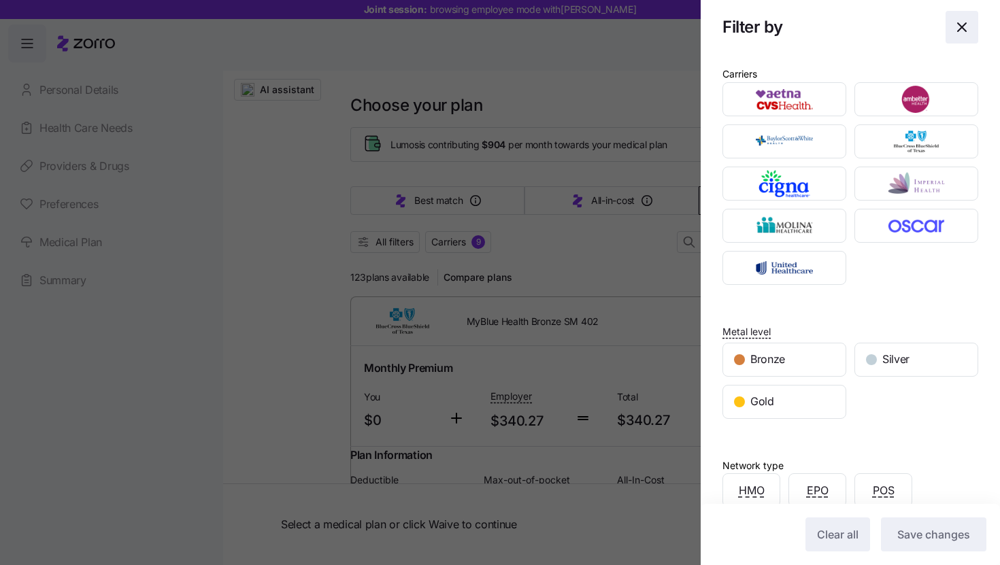
click at [958, 33] on icon "button" at bounding box center [962, 27] width 16 height 16
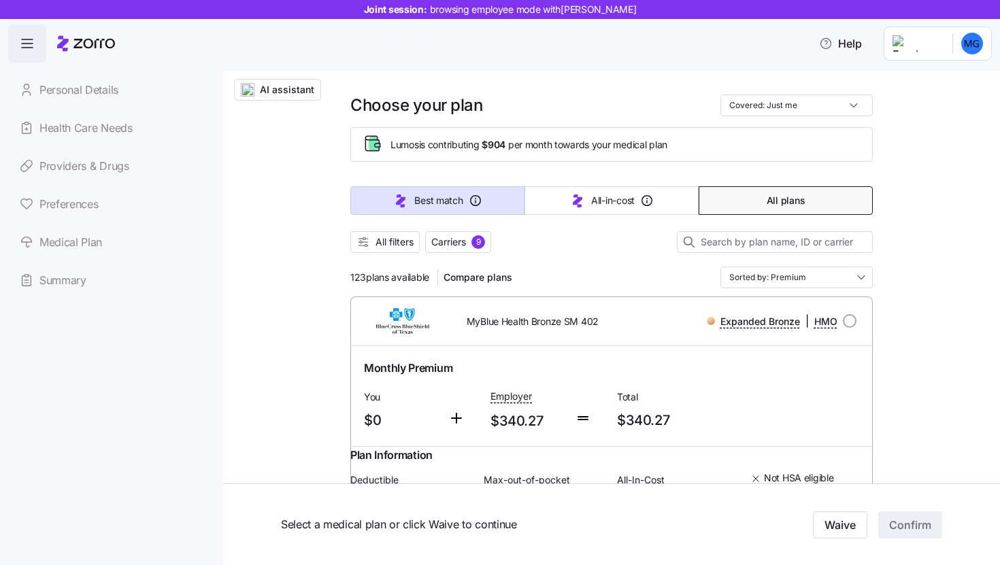
click at [491, 200] on button "Best match" at bounding box center [437, 200] width 174 height 29
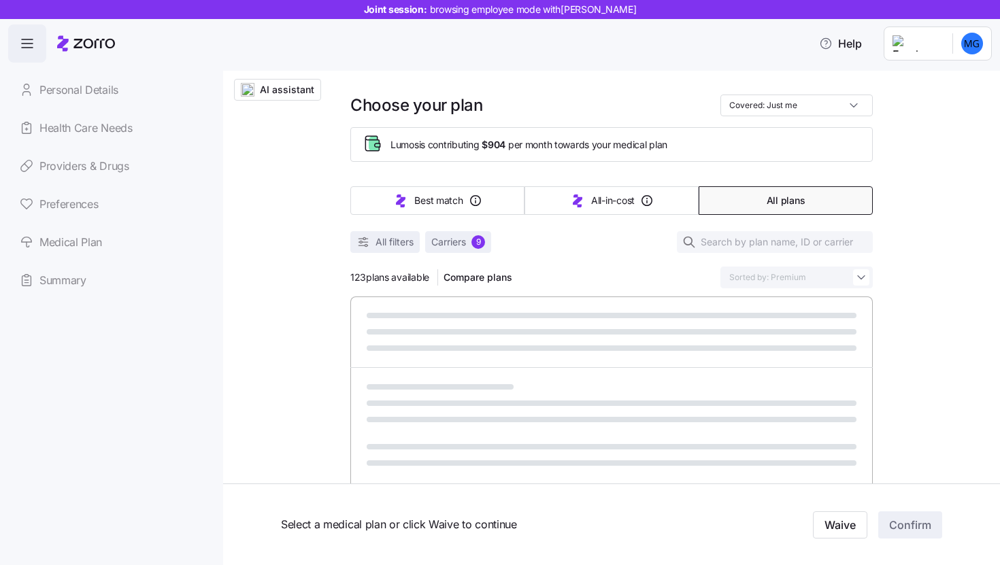
type input "Sorted by: Best match"
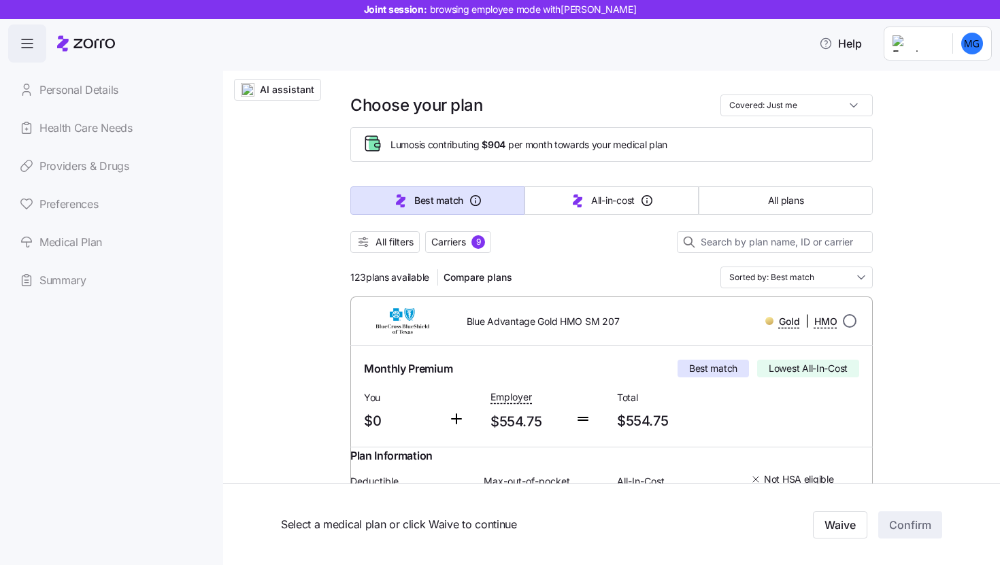
click at [846, 324] on input "radio" at bounding box center [850, 321] width 14 height 14
radio input "true"
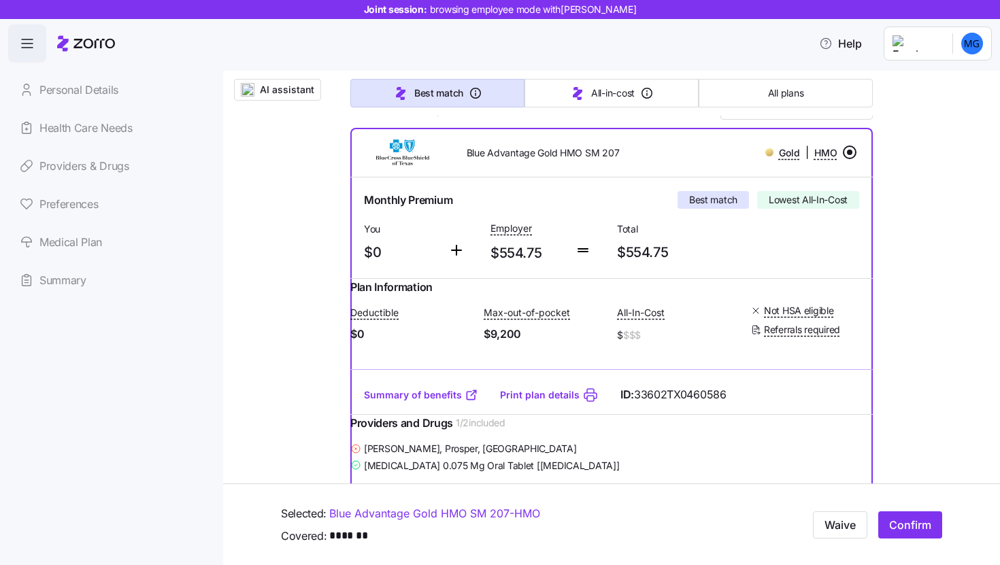
scroll to position [211, 0]
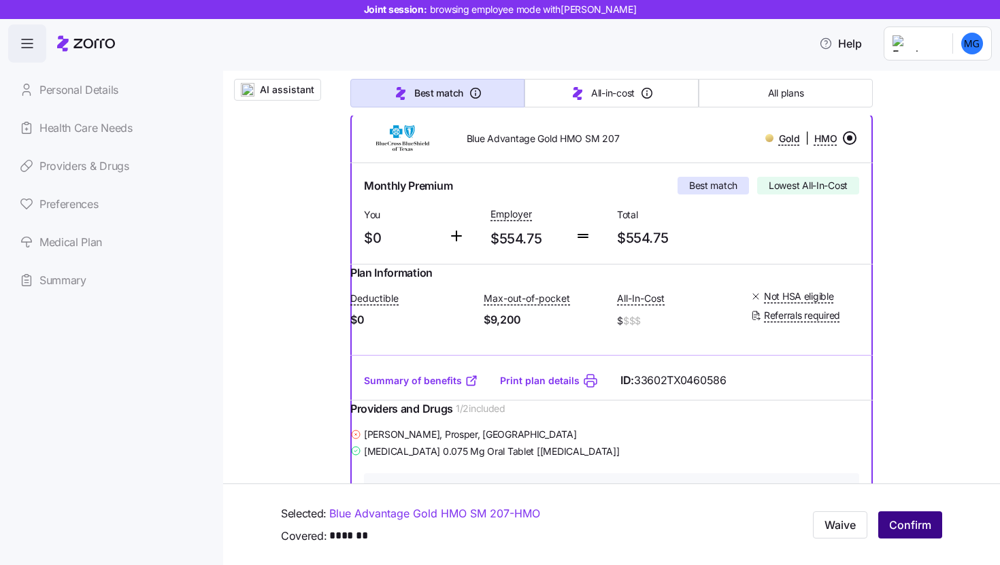
click at [915, 524] on span "Confirm" at bounding box center [910, 525] width 42 height 16
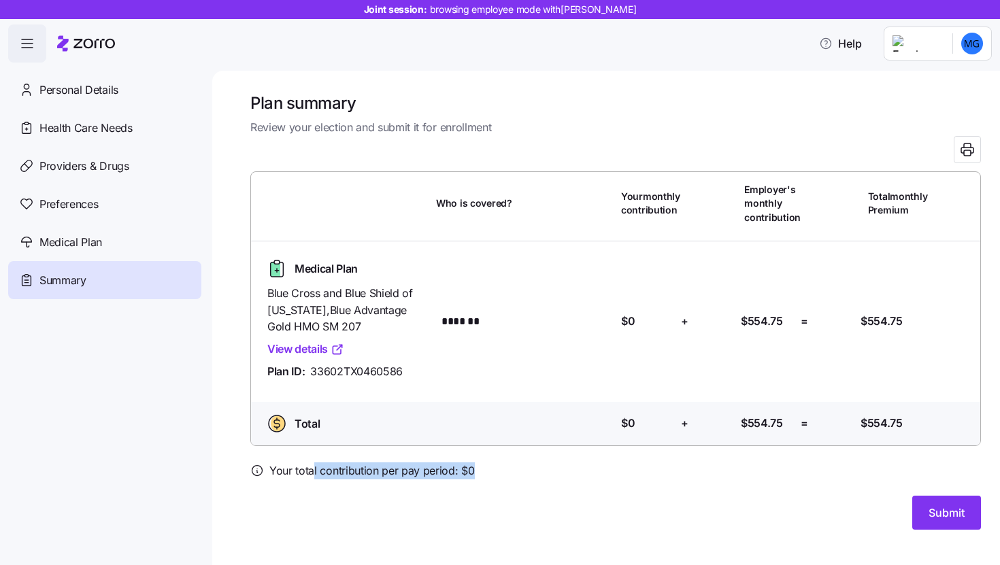
drag, startPoint x: 311, startPoint y: 473, endPoint x: 489, endPoint y: 477, distance: 177.7
click at [489, 477] on div "Your total contribution per pay period: $ 0" at bounding box center [615, 471] width 731 height 17
click at [528, 475] on div "Your total contribution per pay period: $ 0" at bounding box center [615, 471] width 731 height 17
click at [969, 524] on button "Submit" at bounding box center [947, 513] width 69 height 34
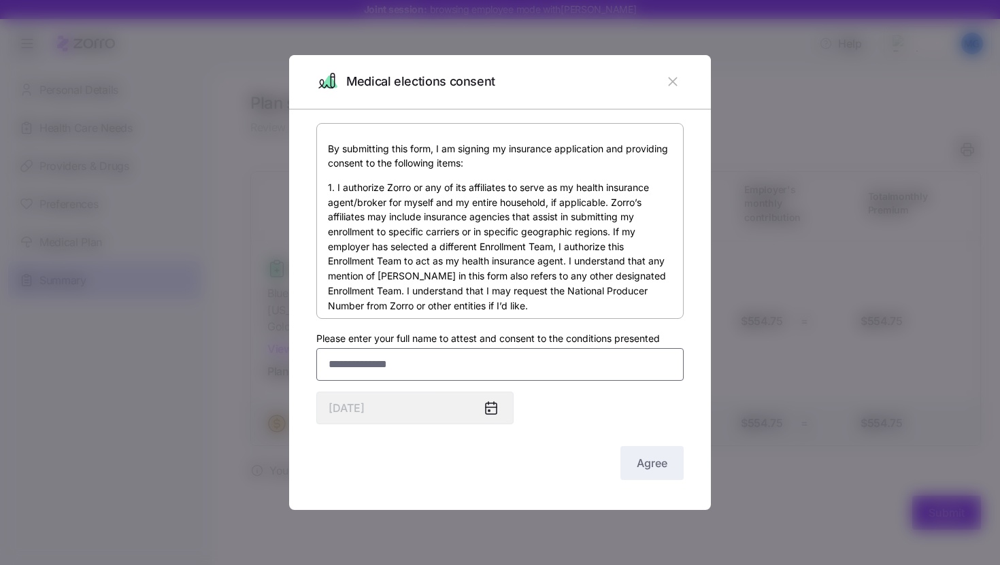
click at [544, 379] on input "Please enter your full name to attest and consent to the conditions presented" at bounding box center [499, 364] width 367 height 33
type input "*******"
click at [649, 467] on span "Agree" at bounding box center [652, 463] width 31 height 16
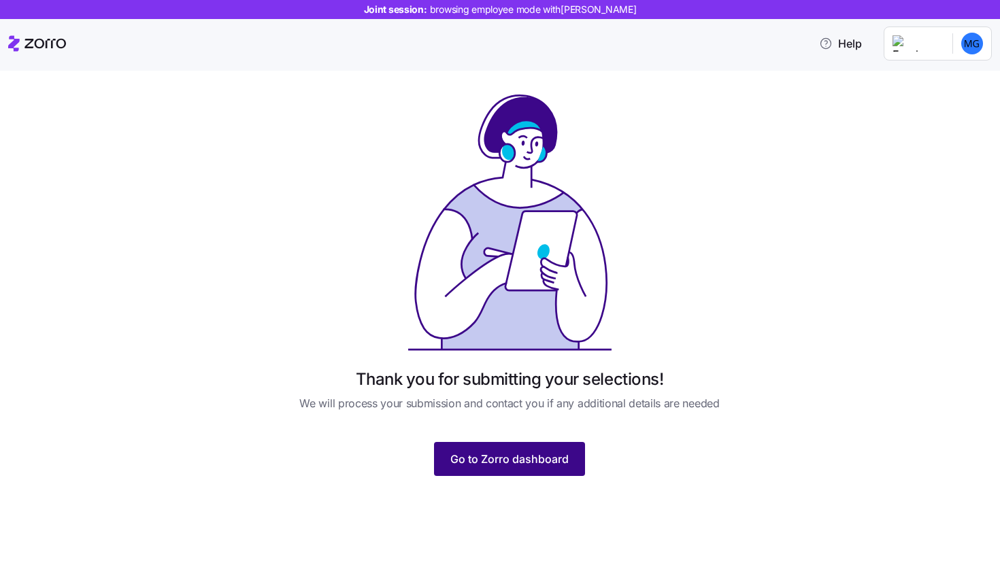
click at [525, 461] on span "Go to Zorro dashboard" at bounding box center [509, 459] width 118 height 16
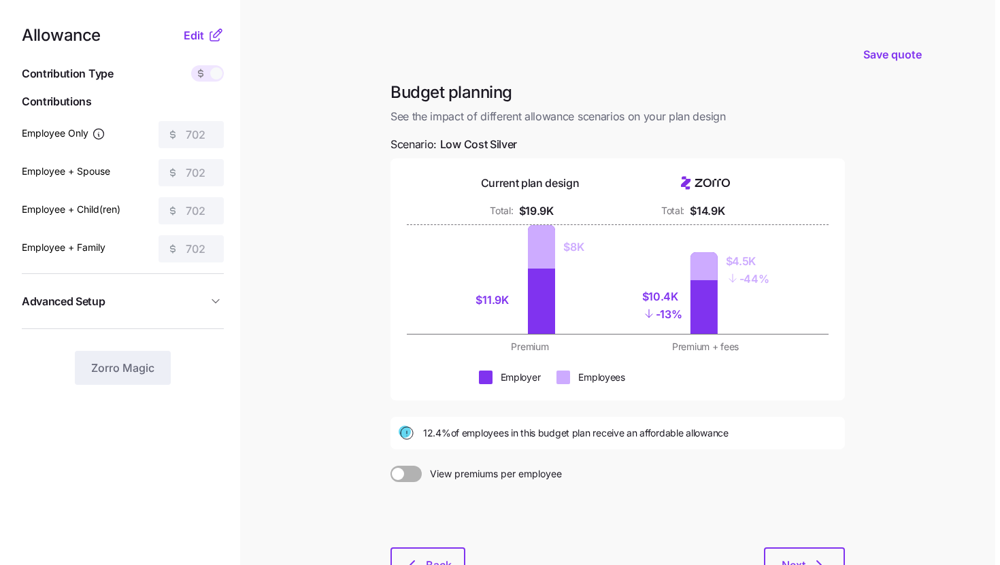
scroll to position [47, 0]
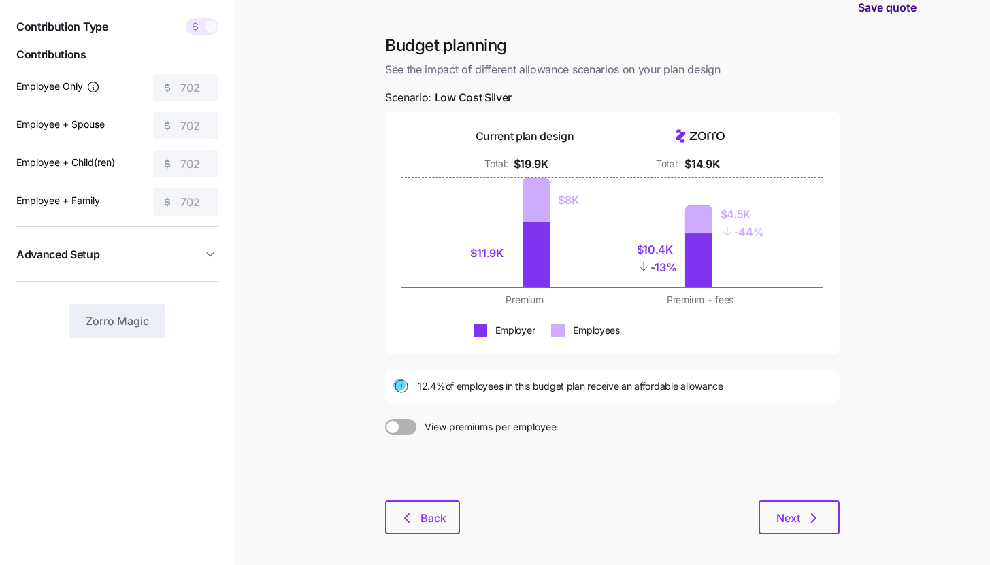
click at [905, 5] on span "Save quote" at bounding box center [887, 7] width 59 height 16
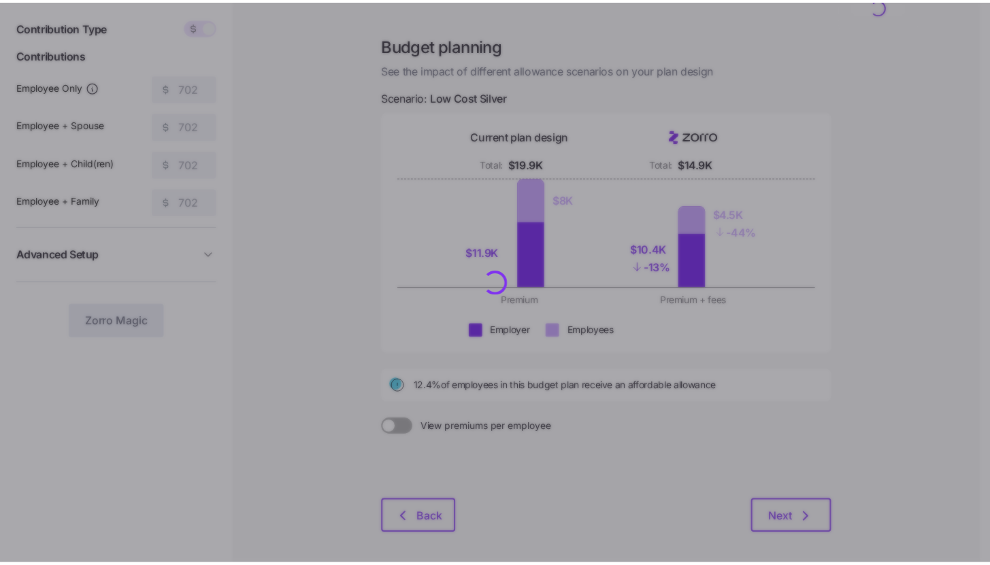
scroll to position [0, 0]
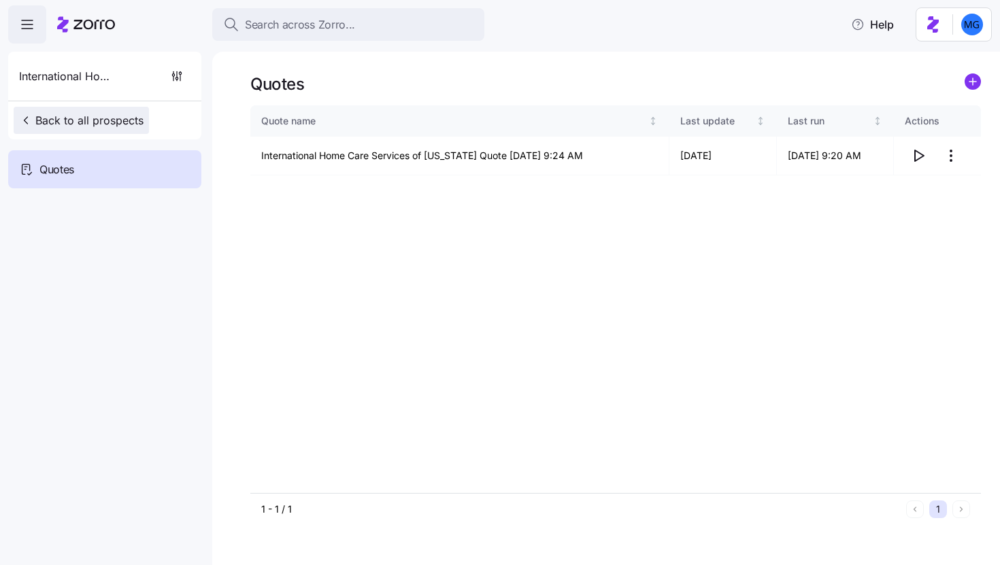
click at [128, 129] on button "Back to all prospects" at bounding box center [81, 120] width 135 height 27
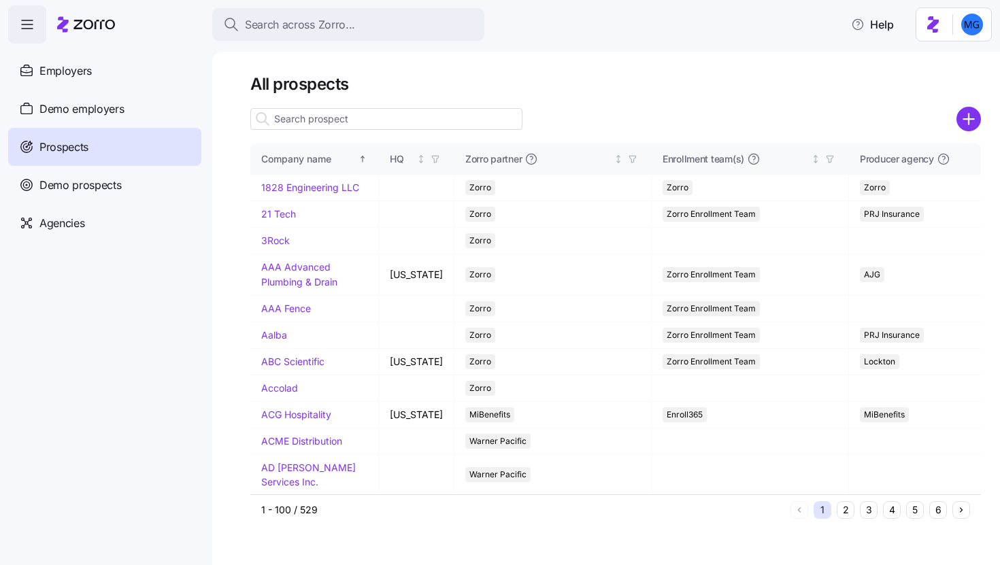
click at [355, 118] on input at bounding box center [386, 119] width 272 height 22
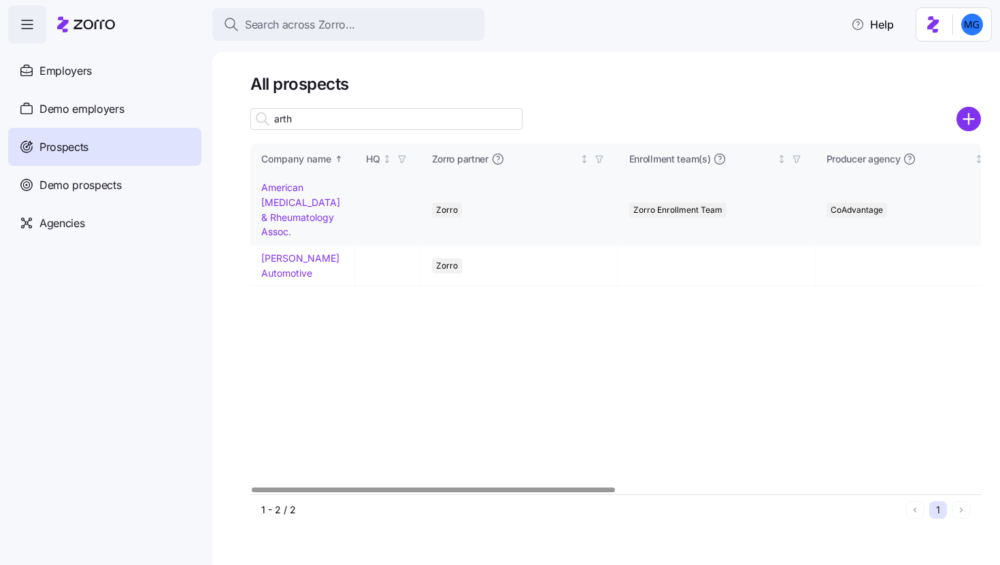
type input "arth"
click at [320, 201] on link "American Arthritis & Rheumatology Assoc." at bounding box center [300, 210] width 79 height 56
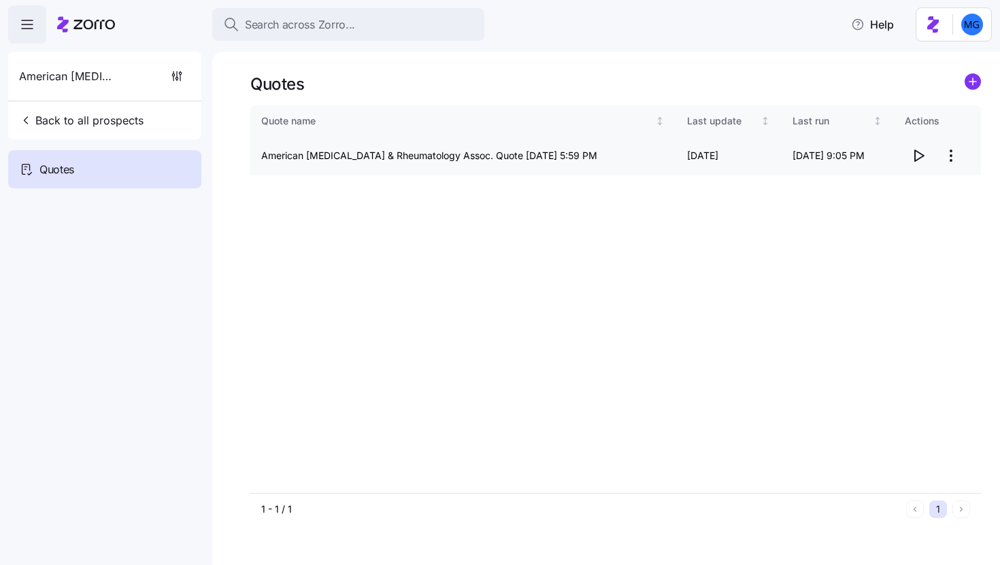
click at [919, 161] on icon "button" at bounding box center [918, 156] width 16 height 16
click at [88, 123] on span "Back to all prospects" at bounding box center [81, 120] width 125 height 16
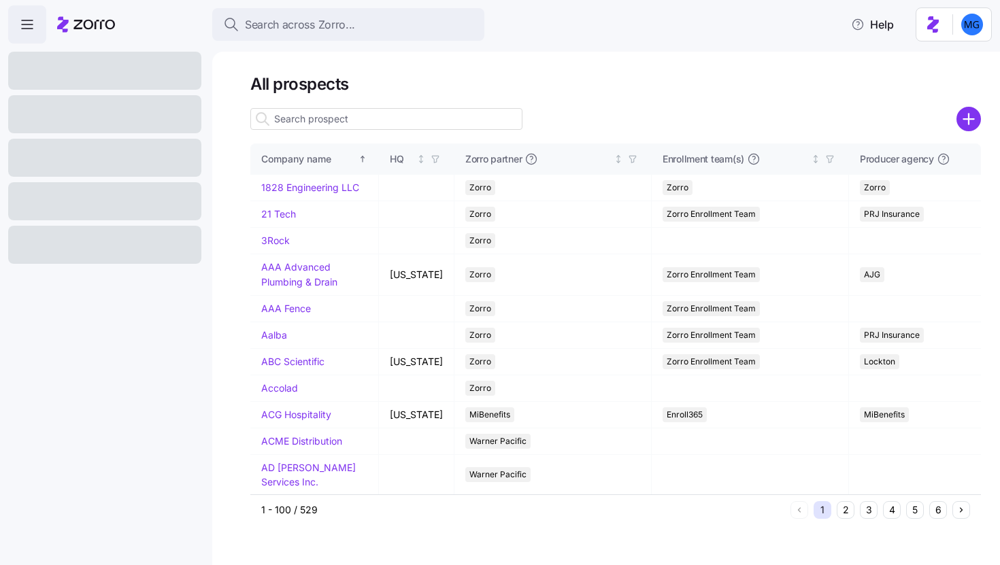
click at [505, 114] on input at bounding box center [386, 119] width 272 height 22
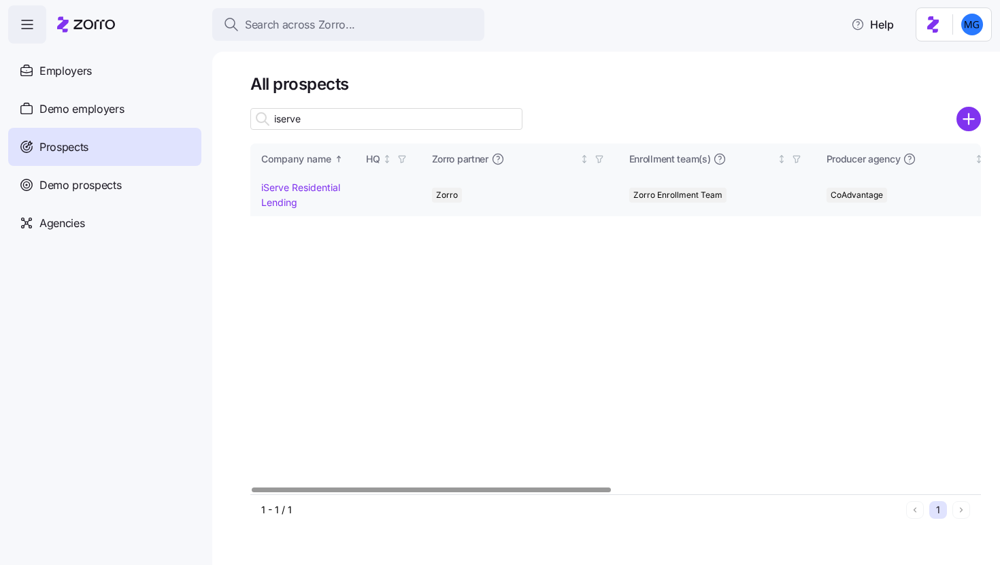
type input "iserve"
click at [298, 190] on link "iServe Residential Lending" at bounding box center [300, 195] width 79 height 27
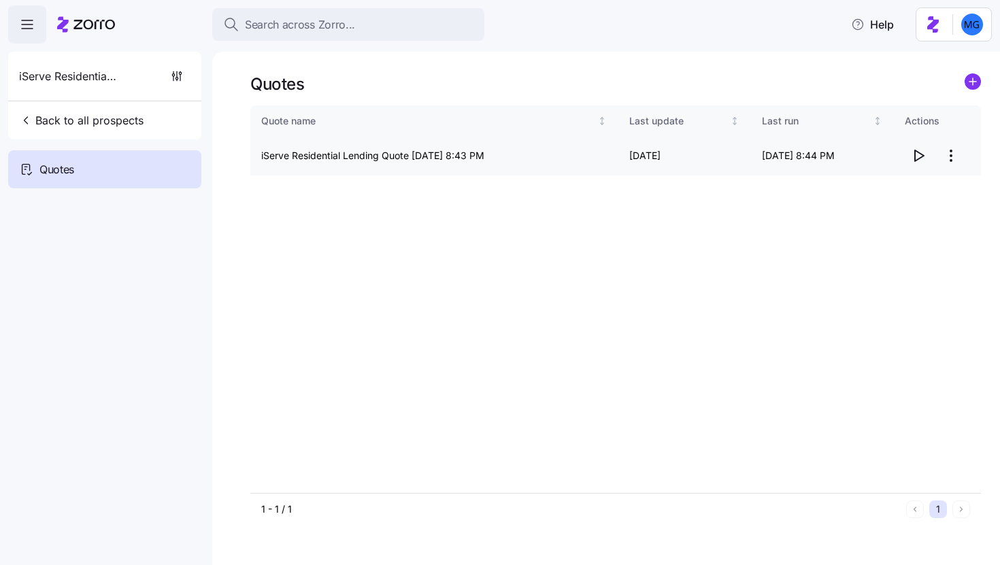
click at [913, 159] on icon "button" at bounding box center [918, 156] width 16 height 16
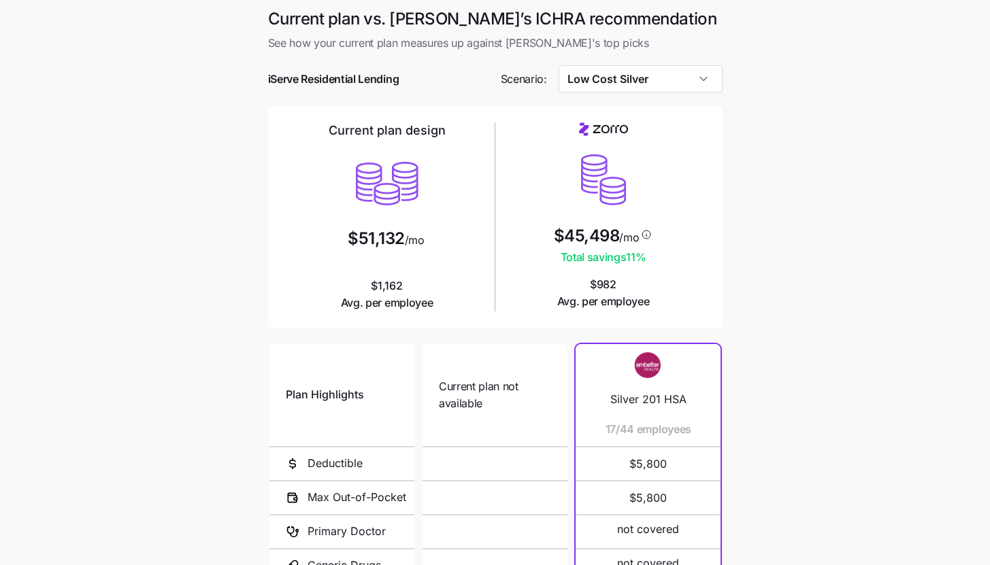
click at [851, 384] on main "Current plan vs. Zorro’s ICHRA recommendation See how your current plan measure…" at bounding box center [495, 371] width 990 height 743
click at [665, 78] on input "Low Cost Silver" at bounding box center [641, 78] width 164 height 27
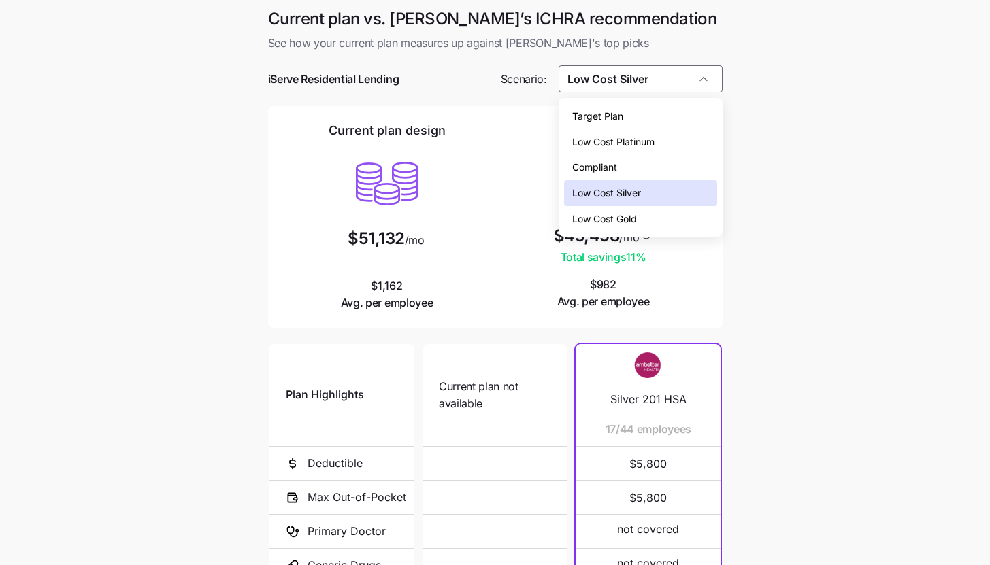
click at [674, 197] on div "Low Cost Silver" at bounding box center [640, 193] width 153 height 26
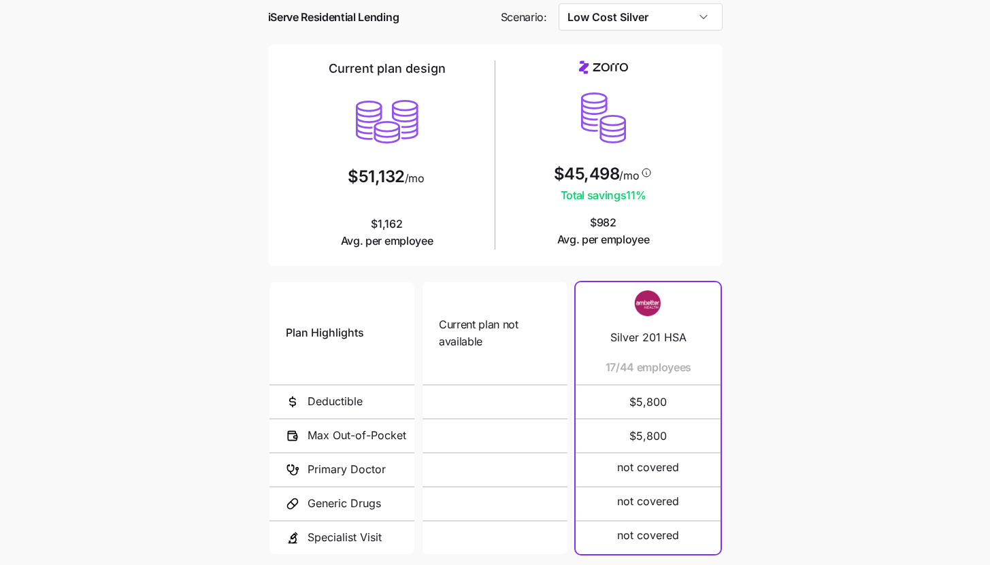
scroll to position [177, 0]
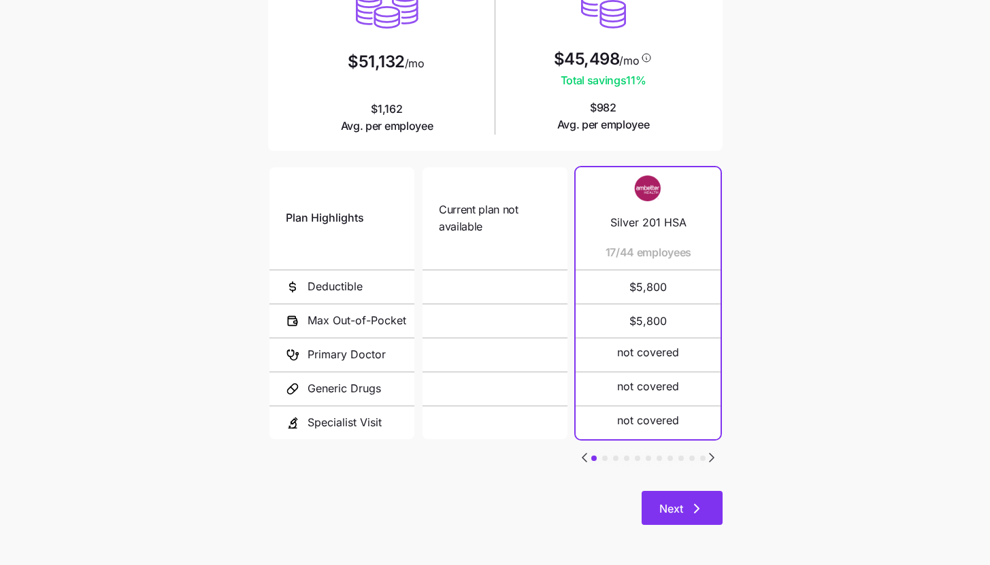
click at [710, 499] on button "Next" at bounding box center [682, 508] width 81 height 34
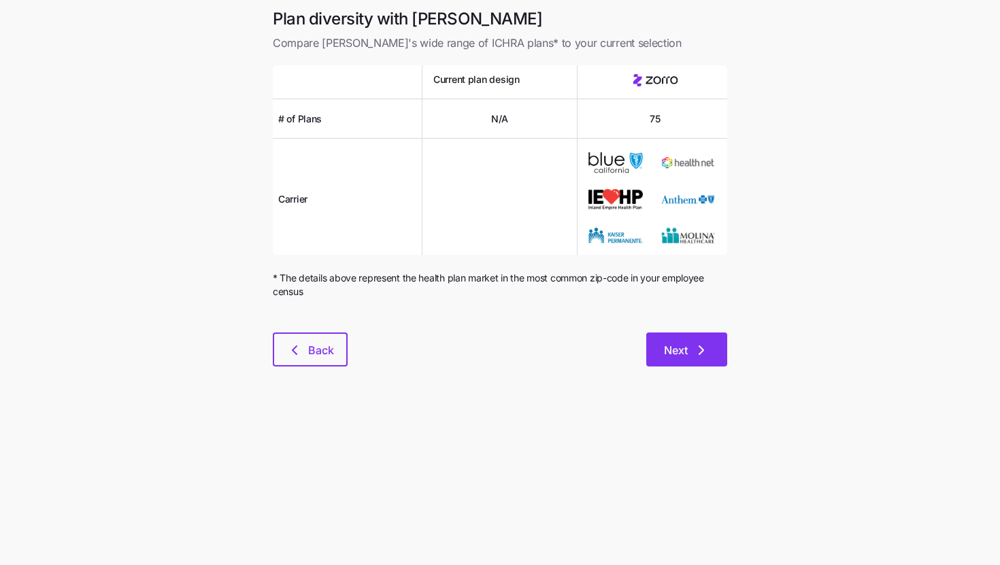
click at [701, 358] on button "Next" at bounding box center [686, 350] width 81 height 34
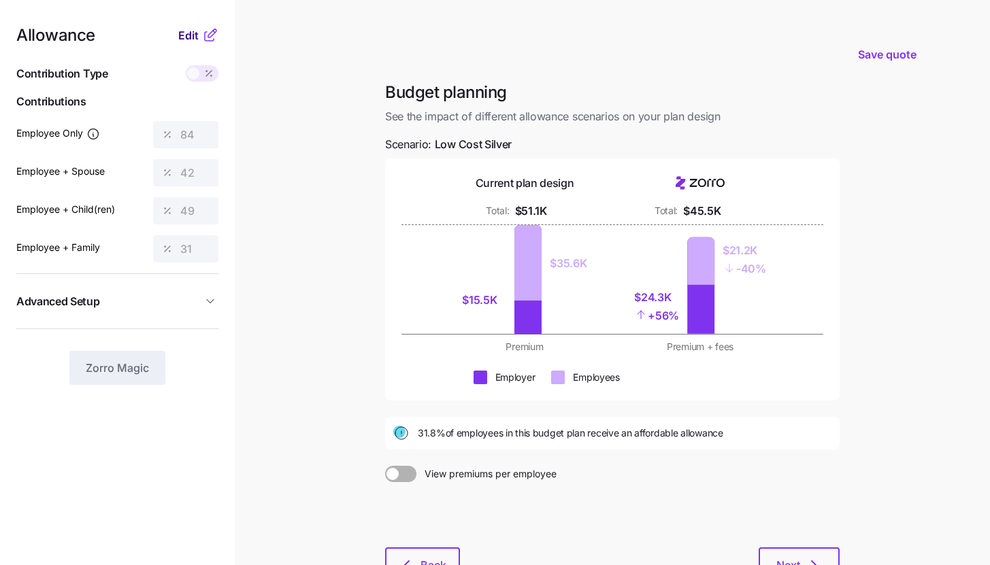
click at [191, 39] on span "Edit" at bounding box center [188, 35] width 20 height 16
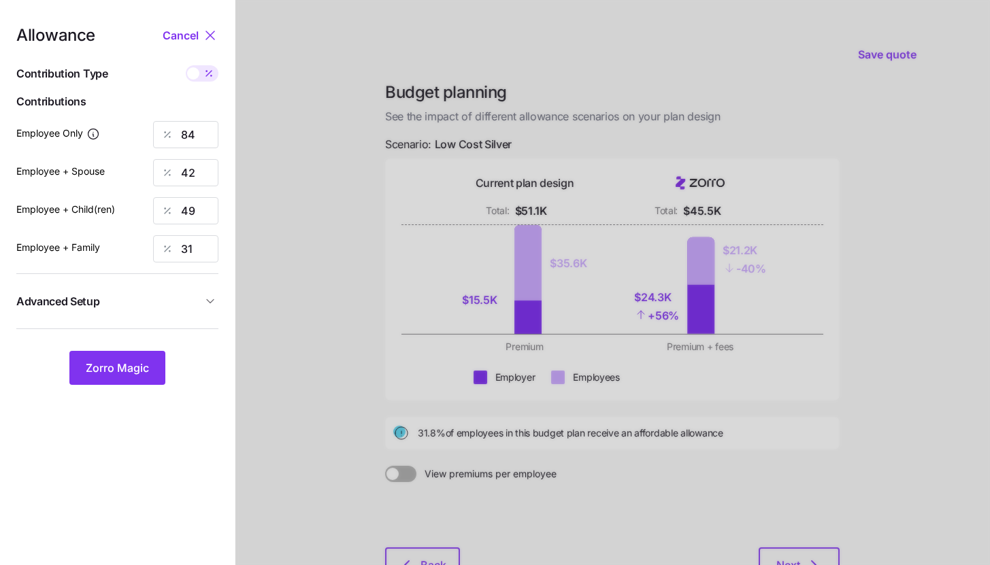
click at [195, 295] on span "Advanced Setup" at bounding box center [109, 301] width 186 height 17
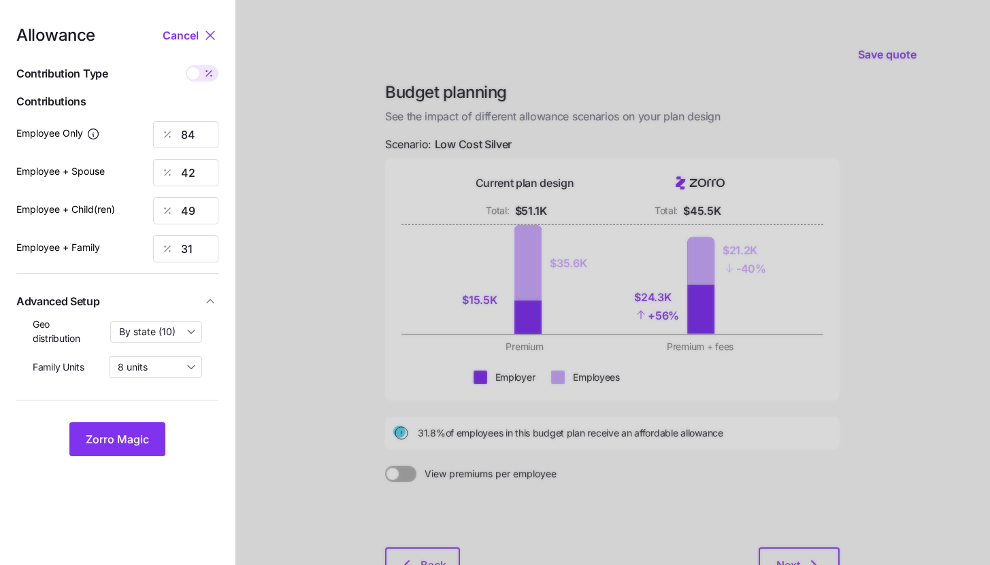
click at [289, 238] on div at bounding box center [612, 334] width 755 height 669
click at [140, 442] on span "Zorro Magic" at bounding box center [117, 439] width 63 height 16
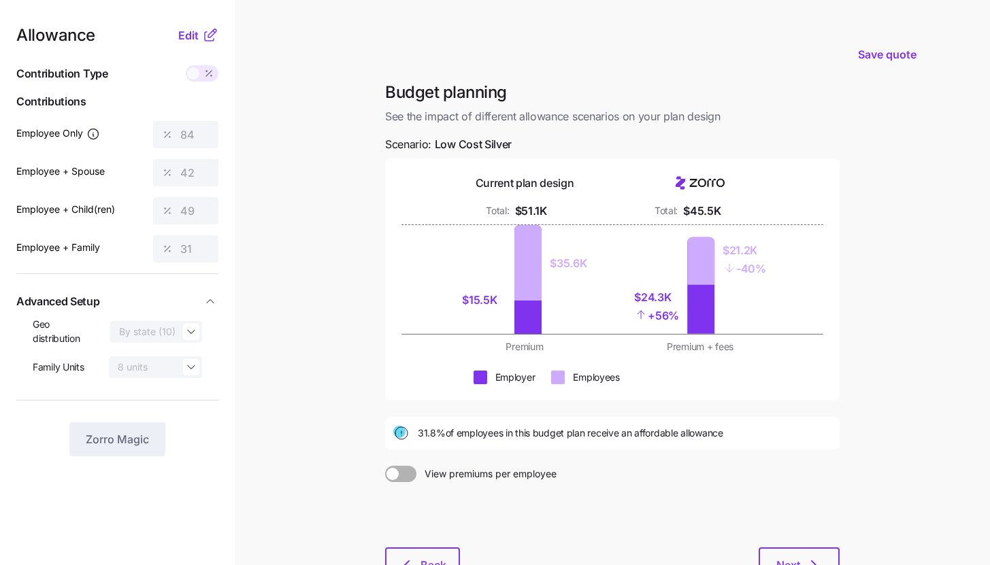
click at [334, 282] on main "Save quote Budget planning See the impact of different allowance scenarios on y…" at bounding box center [495, 334] width 990 height 669
click at [384, 145] on div "Budget planning See the impact of different allowance scenarios on your plan de…" at bounding box center [612, 340] width 476 height 516
click at [331, 370] on main "Save quote Budget planning See the impact of different allowance scenarios on y…" at bounding box center [495, 334] width 990 height 669
drag, startPoint x: 414, startPoint y: 434, endPoint x: 447, endPoint y: 435, distance: 33.4
click at [447, 435] on div "31.8% of employees in this budget plan receive an affordable allowance" at bounding box center [612, 433] width 438 height 16
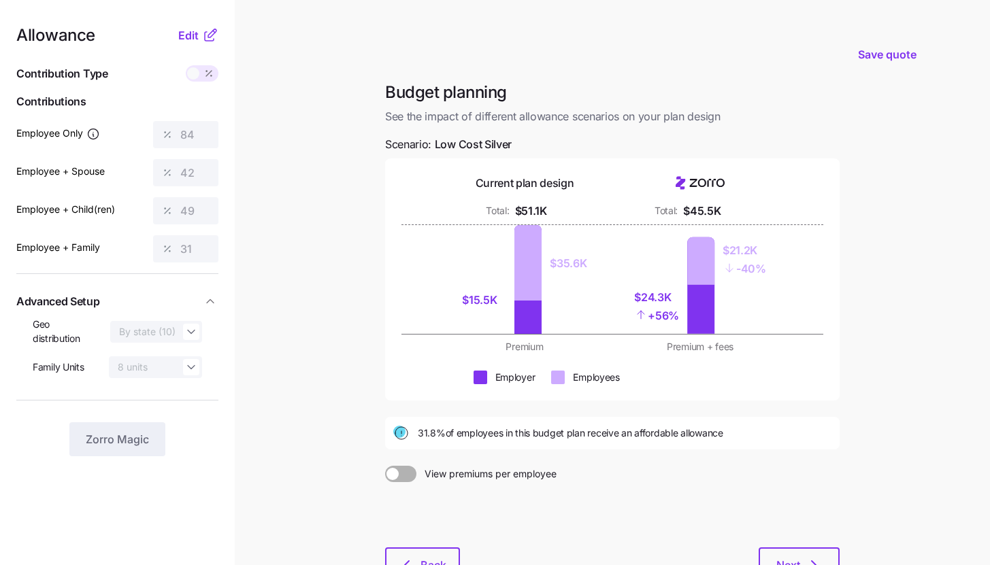
click at [448, 445] on div "31.8% of employees in this budget plan receive an affordable allowance" at bounding box center [612, 433] width 455 height 33
click at [870, 384] on main "Save quote Budget planning See the impact of different allowance scenarios on y…" at bounding box center [495, 334] width 990 height 669
click at [855, 385] on main "Save quote Budget planning See the impact of different allowance scenarios on y…" at bounding box center [495, 334] width 990 height 669
click at [907, 431] on main "Save quote Budget planning See the impact of different allowance scenarios on y…" at bounding box center [495, 334] width 990 height 669
click at [192, 29] on span "Edit" at bounding box center [188, 35] width 20 height 16
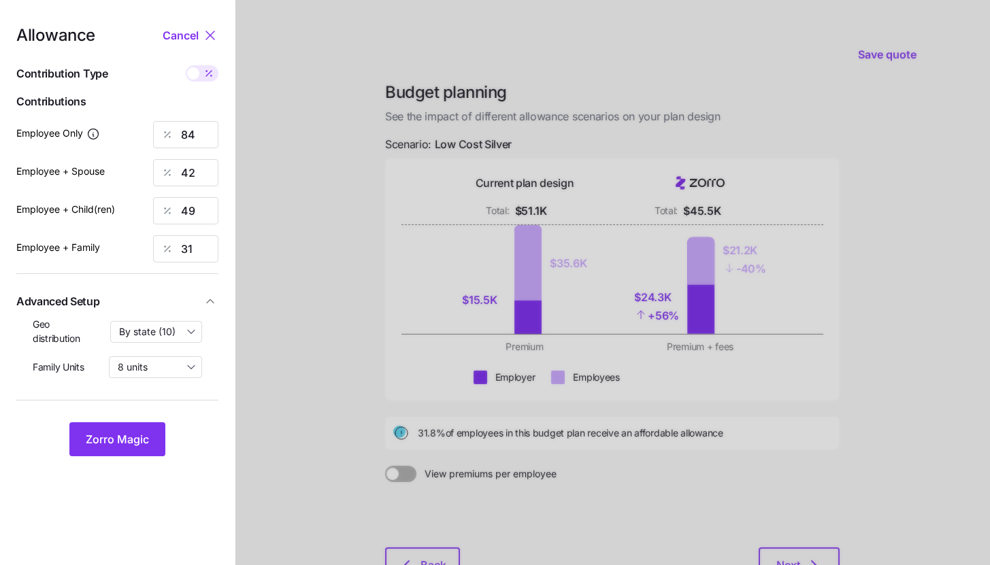
click at [203, 80] on span at bounding box center [208, 73] width 19 height 16
click at [186, 65] on input "checkbox" at bounding box center [186, 65] width 0 height 0
type input "499"
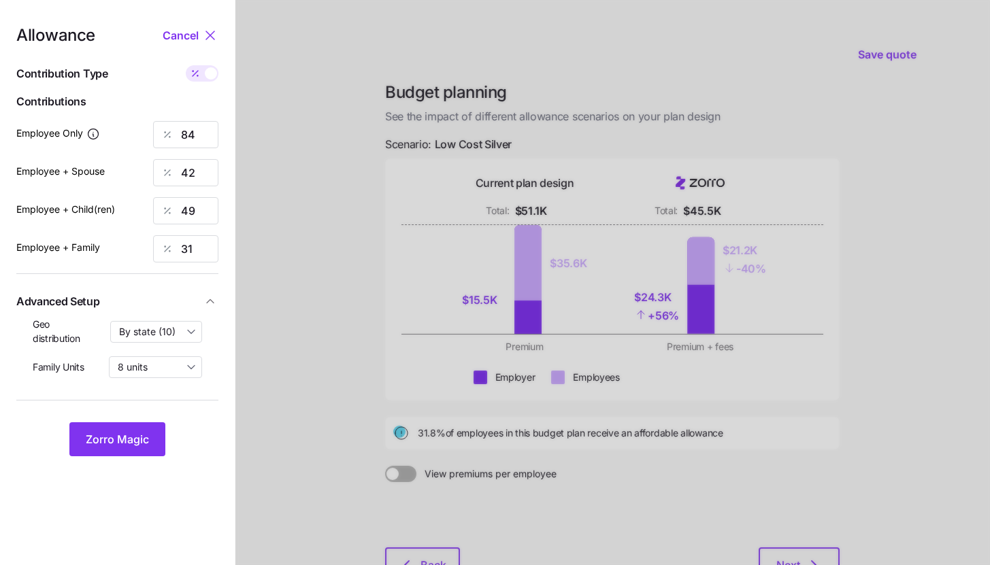
type input "499"
click at [204, 78] on span at bounding box center [195, 73] width 19 height 16
click at [186, 65] on input "checkbox" at bounding box center [186, 65] width 0 height 0
type input "84"
type input "42"
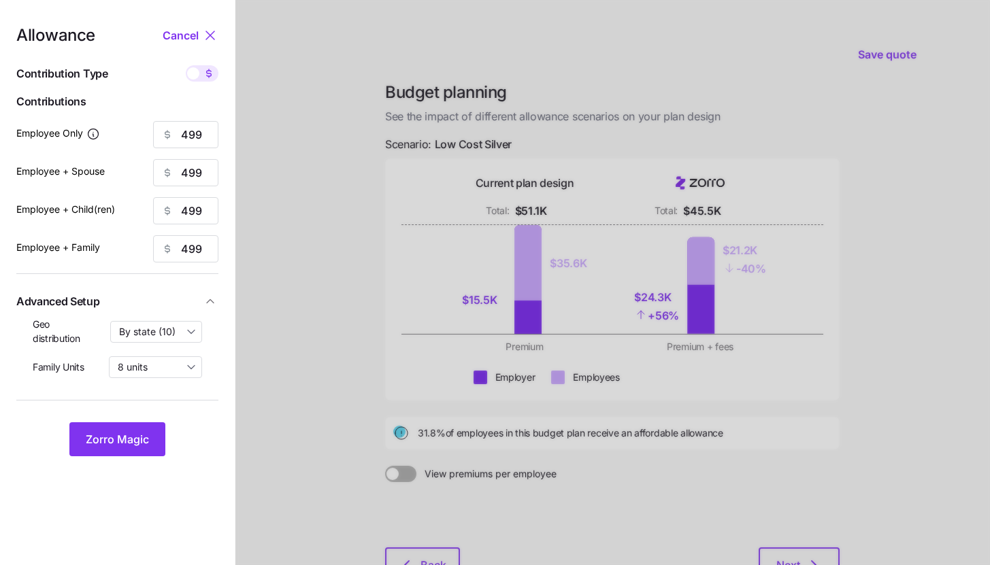
type input "49"
type input "31"
click at [121, 442] on span "Zorro Magic" at bounding box center [117, 439] width 63 height 16
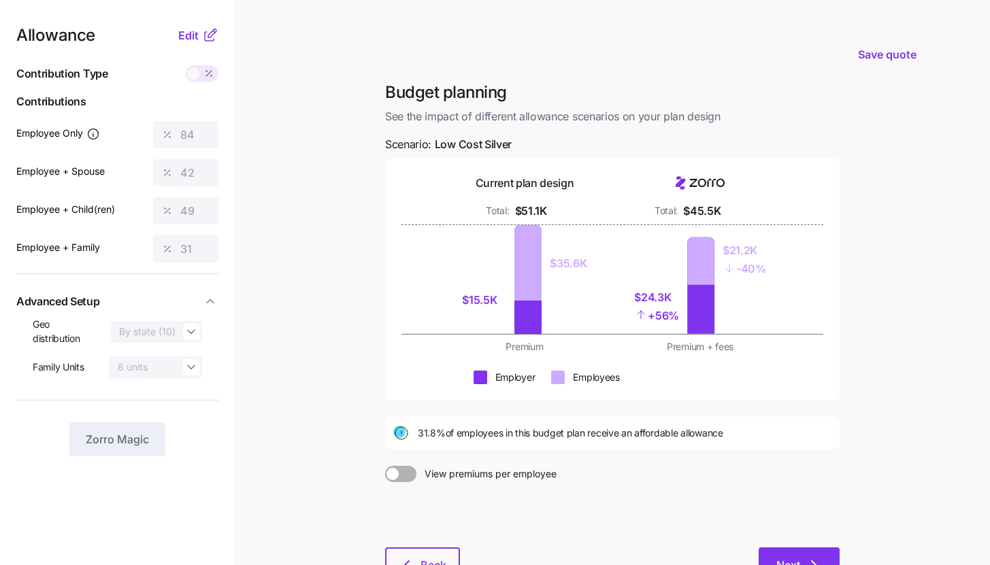
click at [816, 557] on icon "button" at bounding box center [814, 565] width 16 height 16
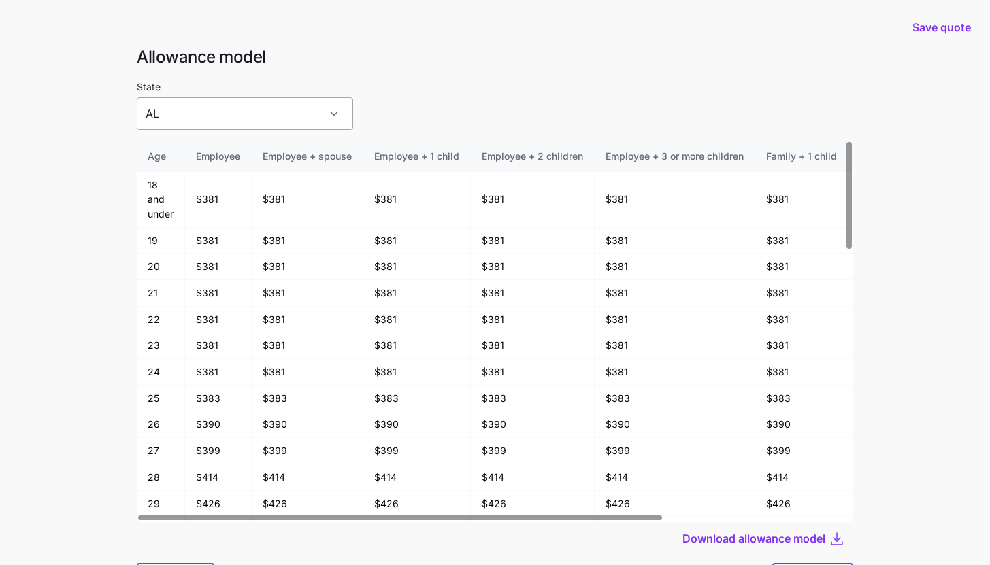
click at [192, 122] on input "AL" at bounding box center [245, 113] width 216 height 33
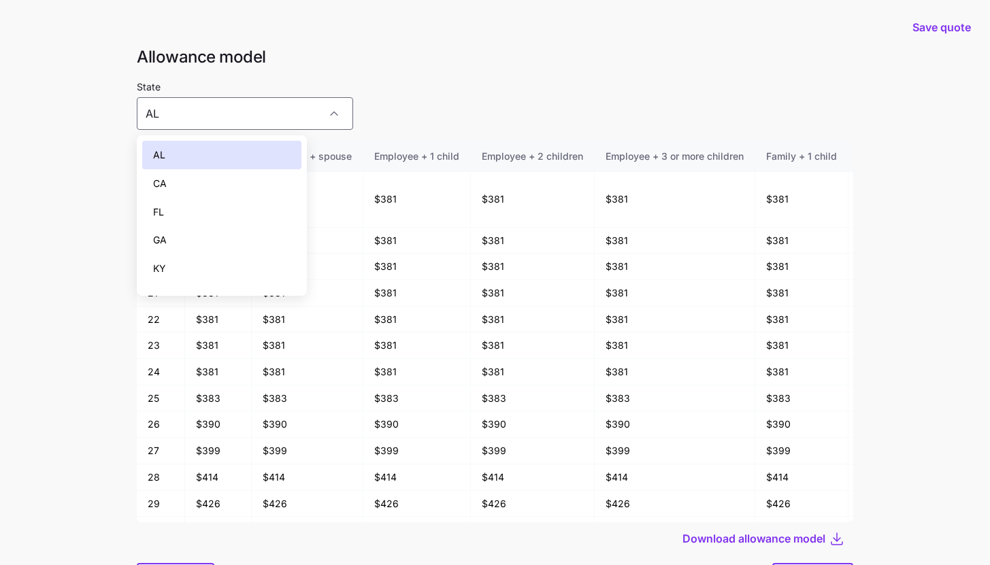
click at [218, 178] on div "CA" at bounding box center [221, 183] width 159 height 29
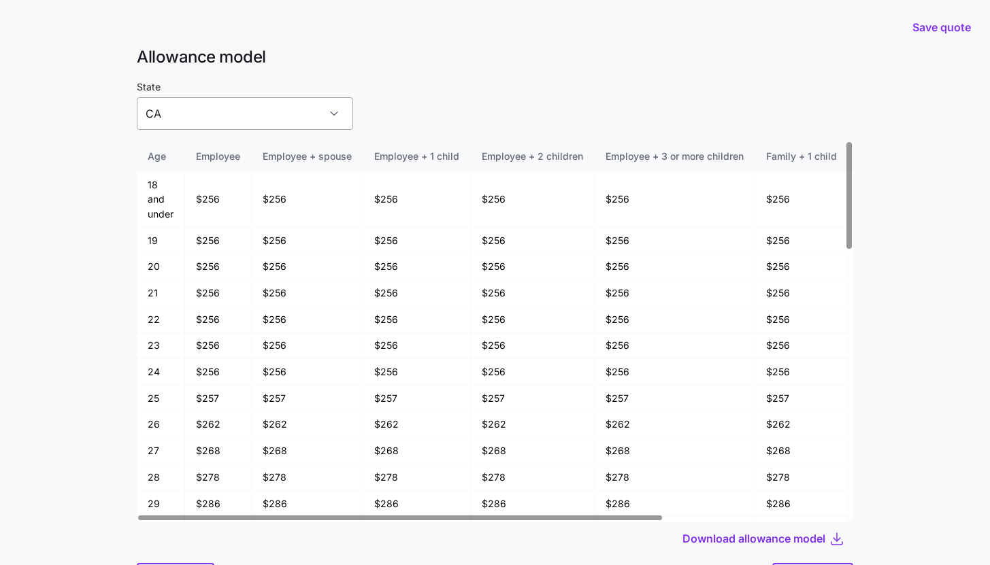
click at [220, 118] on input "CA" at bounding box center [245, 113] width 216 height 33
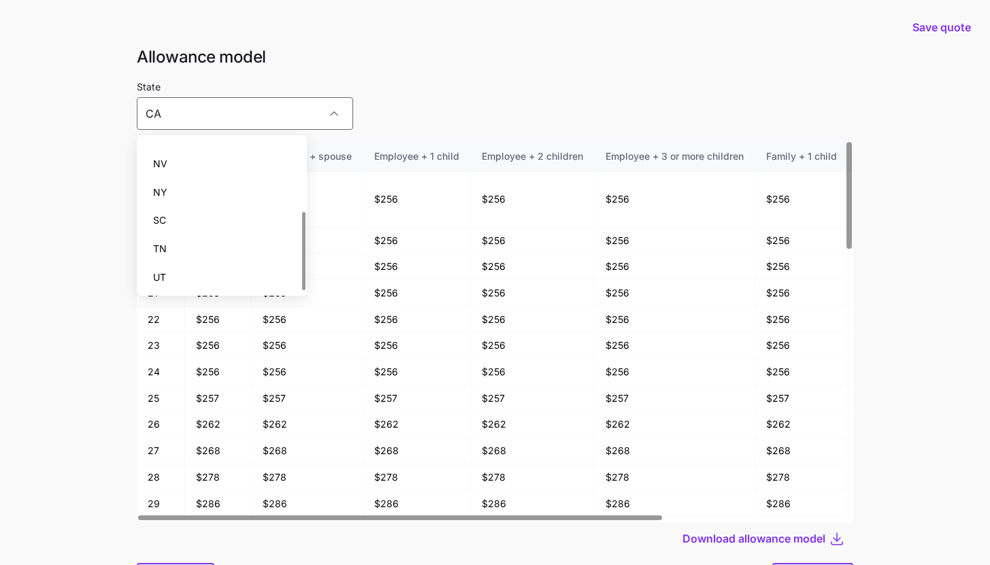
scroll to position [134, 0]
click at [225, 241] on div "TN" at bounding box center [221, 248] width 159 height 29
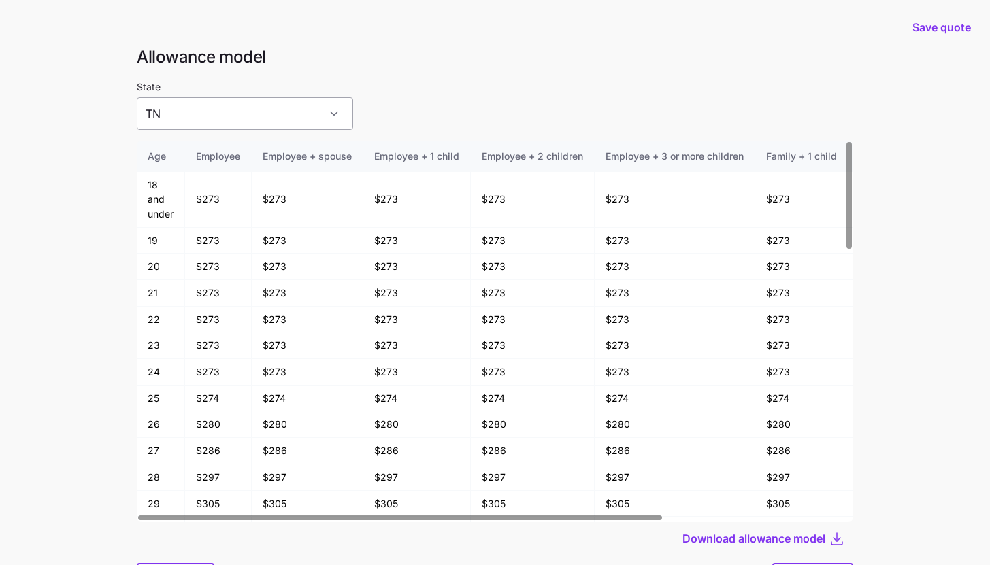
click at [273, 113] on input "TN" at bounding box center [245, 113] width 216 height 33
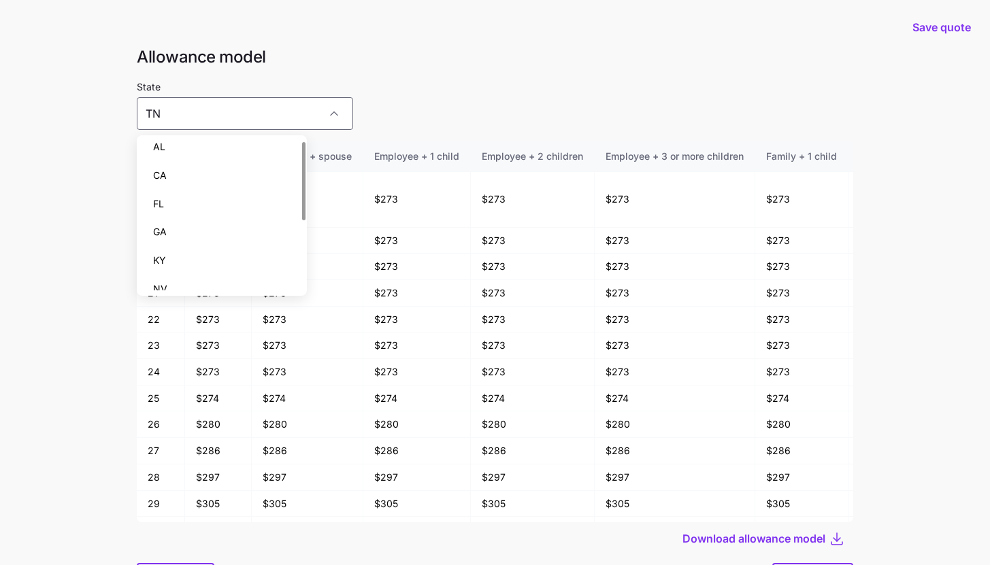
scroll to position [0, 0]
click at [242, 212] on div "FL" at bounding box center [221, 212] width 159 height 29
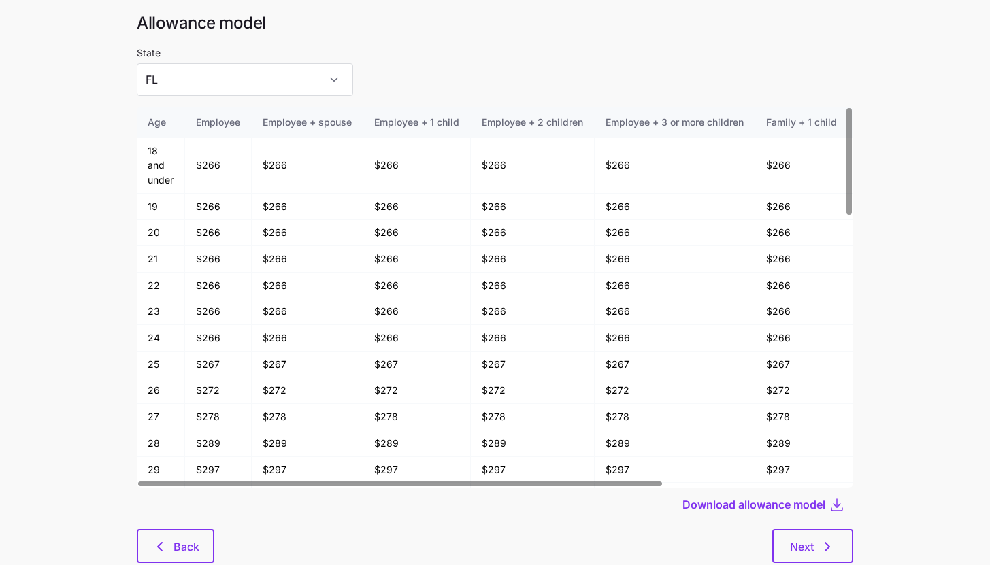
scroll to position [55, 0]
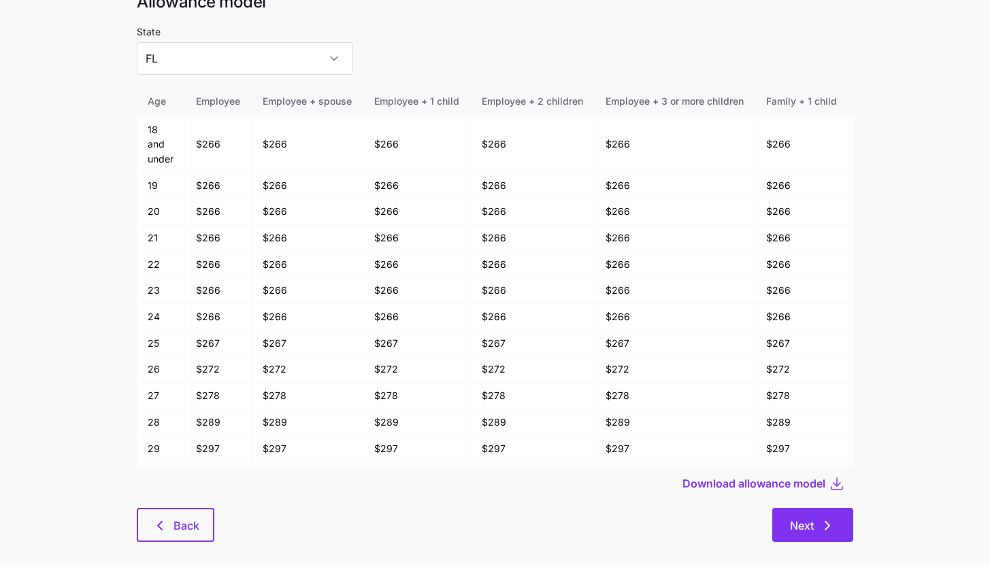
click at [818, 530] on span "Next" at bounding box center [813, 526] width 46 height 16
type input "AL"
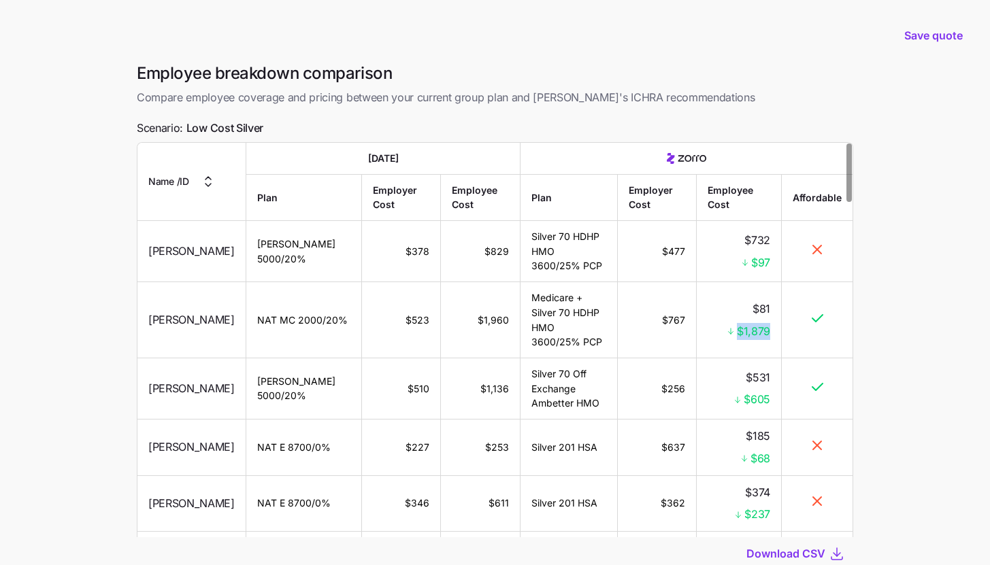
drag, startPoint x: 734, startPoint y: 327, endPoint x: 779, endPoint y: 329, distance: 45.6
click at [779, 329] on td "$81 $1,879" at bounding box center [739, 320] width 85 height 76
click at [782, 335] on td at bounding box center [817, 320] width 71 height 76
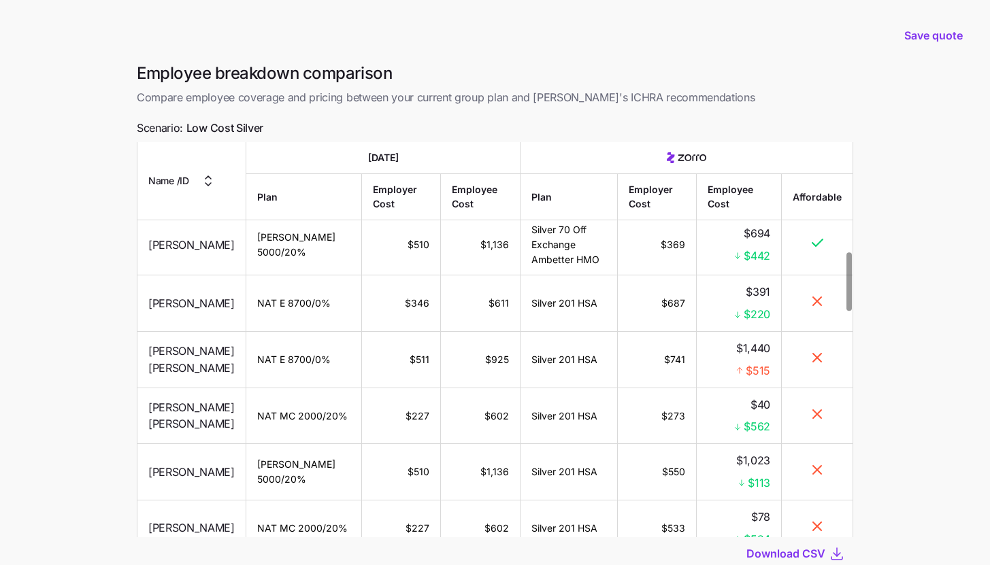
scroll to position [742, 0]
drag, startPoint x: 742, startPoint y: 339, endPoint x: 772, endPoint y: 341, distance: 29.3
click at [772, 341] on td "$1,440 $515" at bounding box center [739, 359] width 85 height 56
click at [777, 342] on td "$1,440 $515" at bounding box center [739, 359] width 85 height 56
drag, startPoint x: 659, startPoint y: 330, endPoint x: 684, endPoint y: 329, distance: 25.2
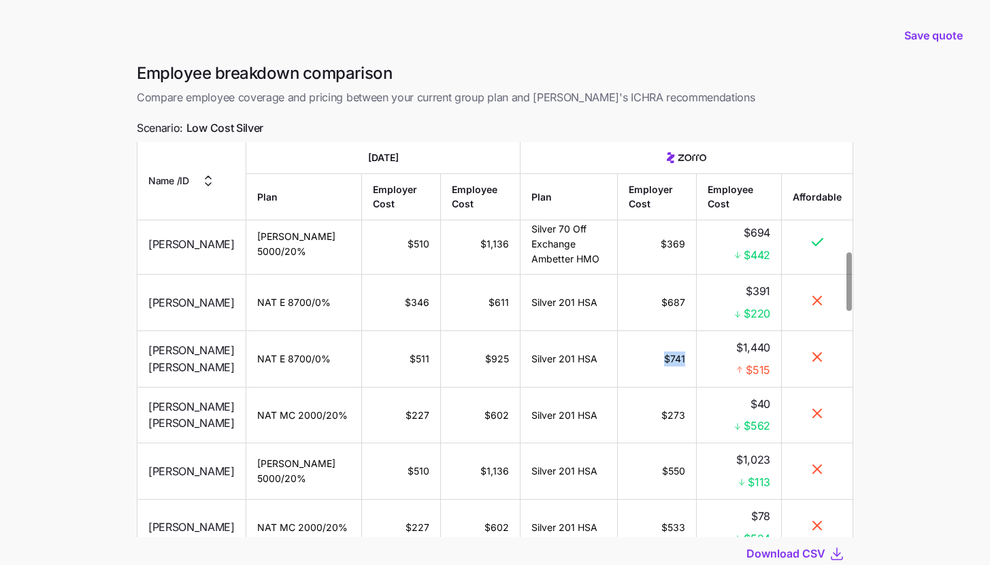
click at [684, 331] on td "$741" at bounding box center [657, 359] width 79 height 56
click at [584, 338] on td "Silver 201 HSA" at bounding box center [569, 359] width 97 height 56
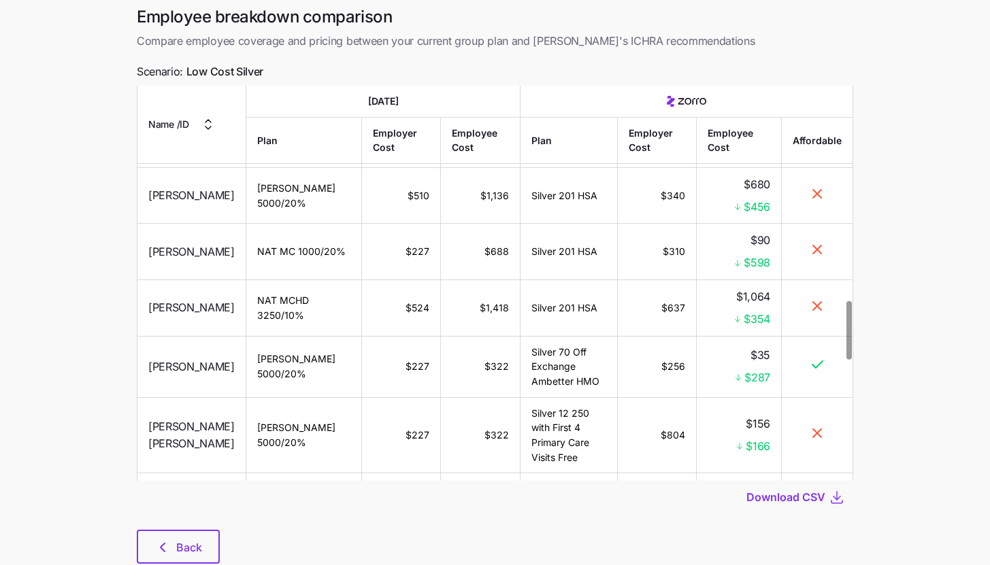
scroll to position [64, 0]
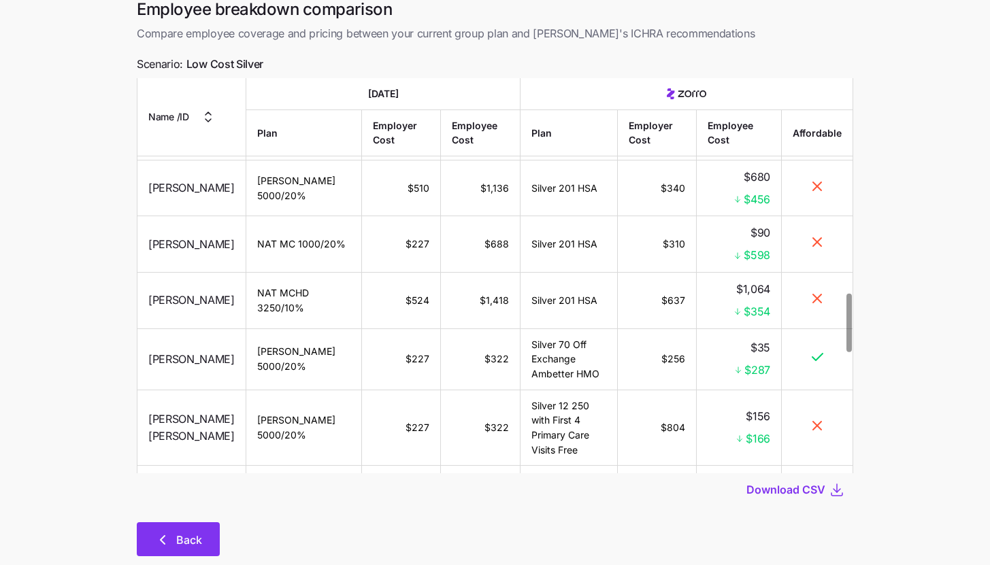
click at [194, 533] on span "Back" at bounding box center [189, 540] width 26 height 16
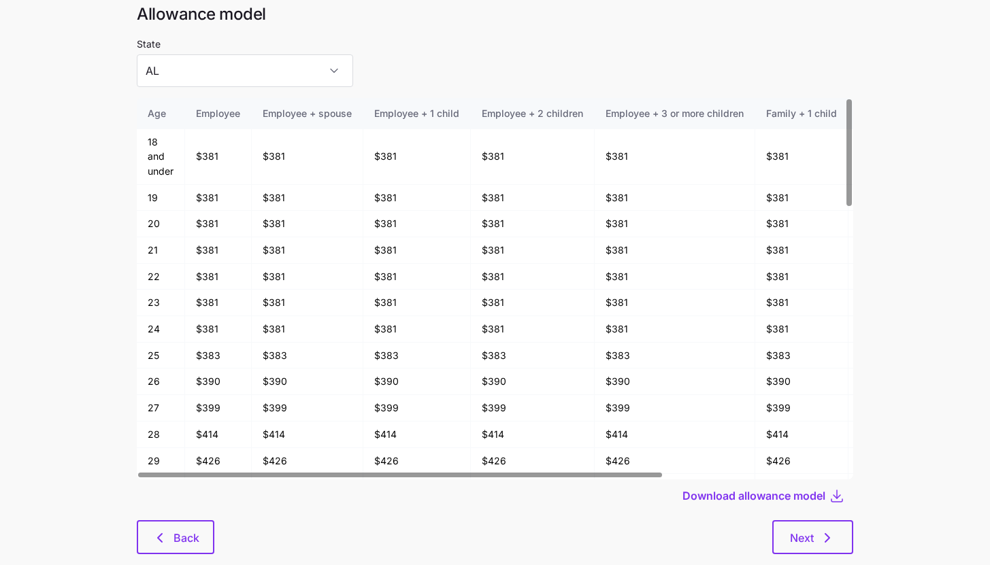
scroll to position [73, 0]
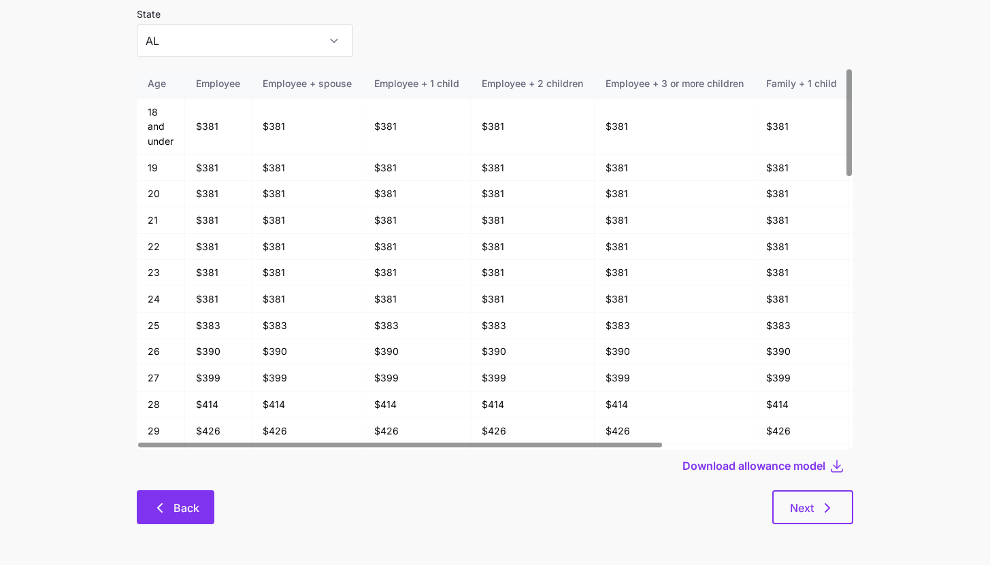
click at [147, 509] on button "Back" at bounding box center [176, 508] width 78 height 34
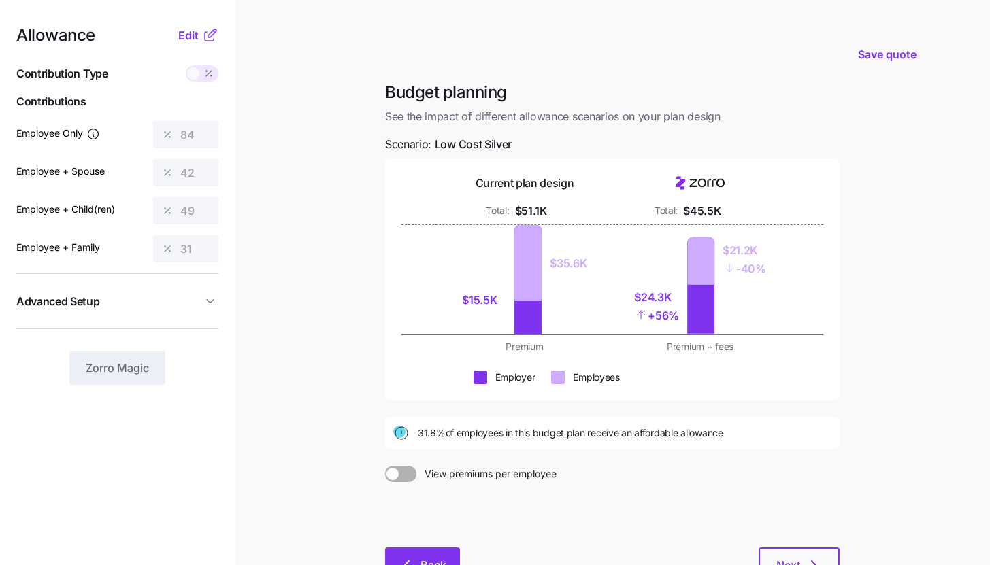
click at [449, 555] on button "Back" at bounding box center [422, 565] width 75 height 34
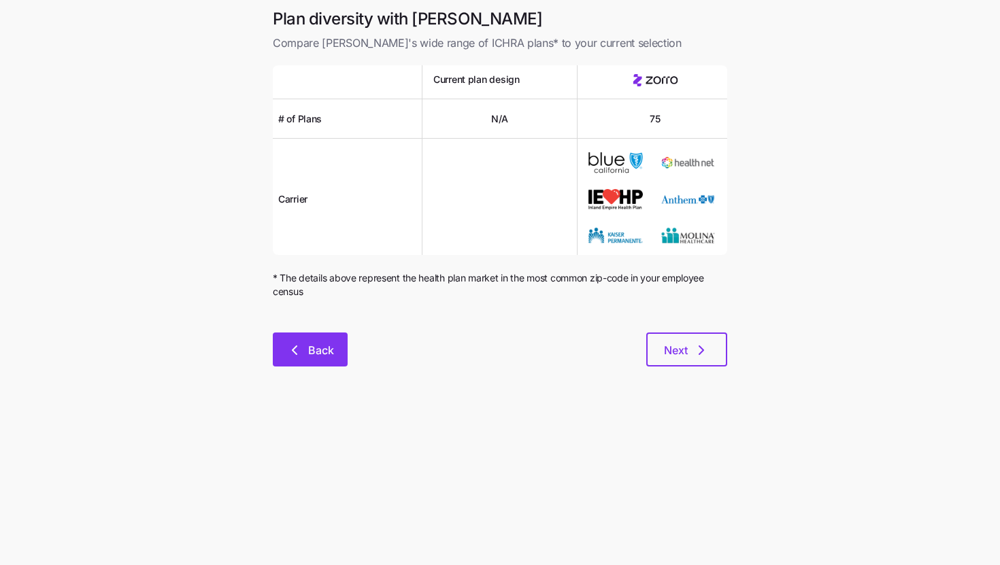
click at [335, 361] on button "Back" at bounding box center [310, 350] width 75 height 34
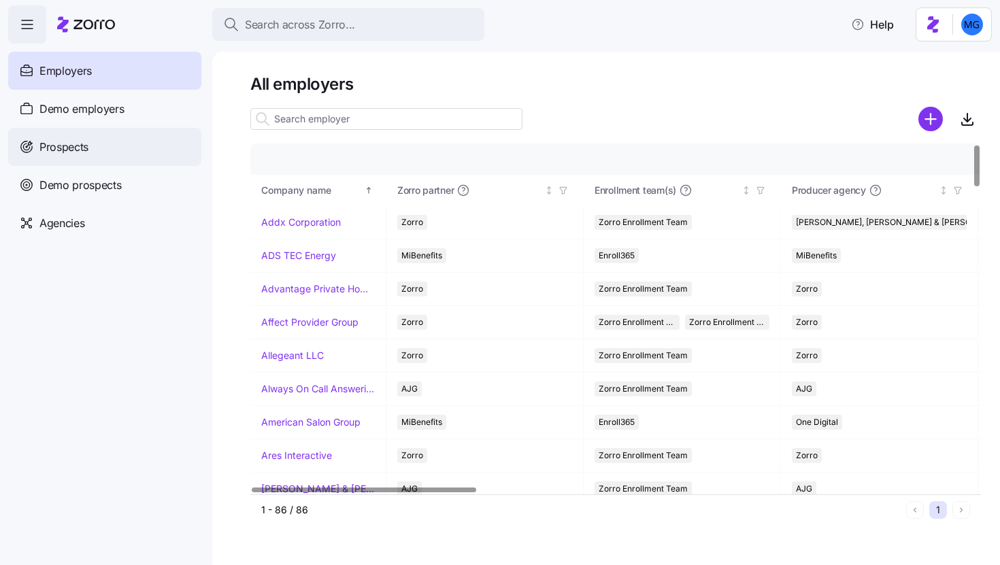
click at [80, 141] on span "Prospects" at bounding box center [63, 147] width 49 height 17
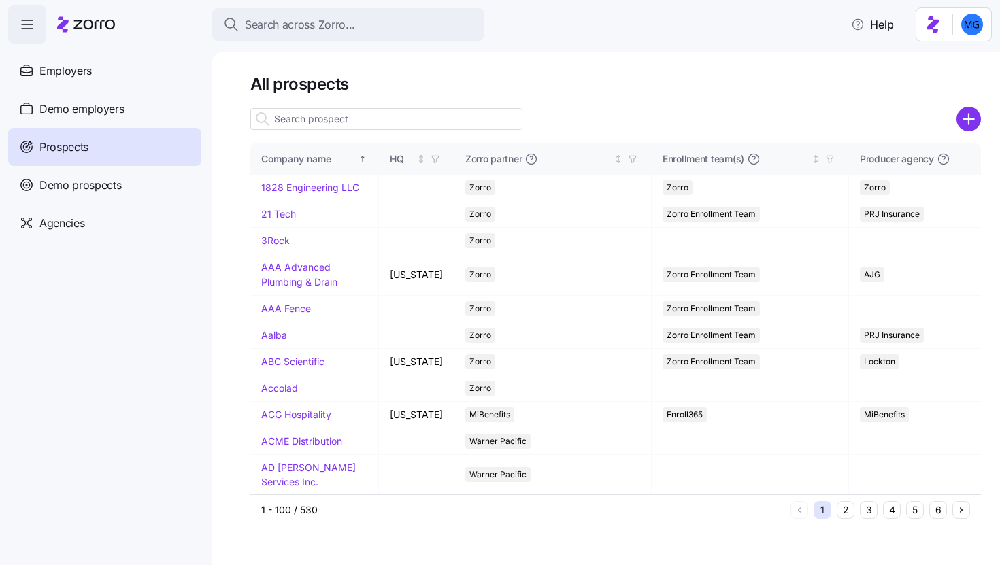
click at [413, 122] on input at bounding box center [386, 119] width 272 height 22
type input "m"
click at [968, 121] on circle "add icon" at bounding box center [969, 119] width 22 height 22
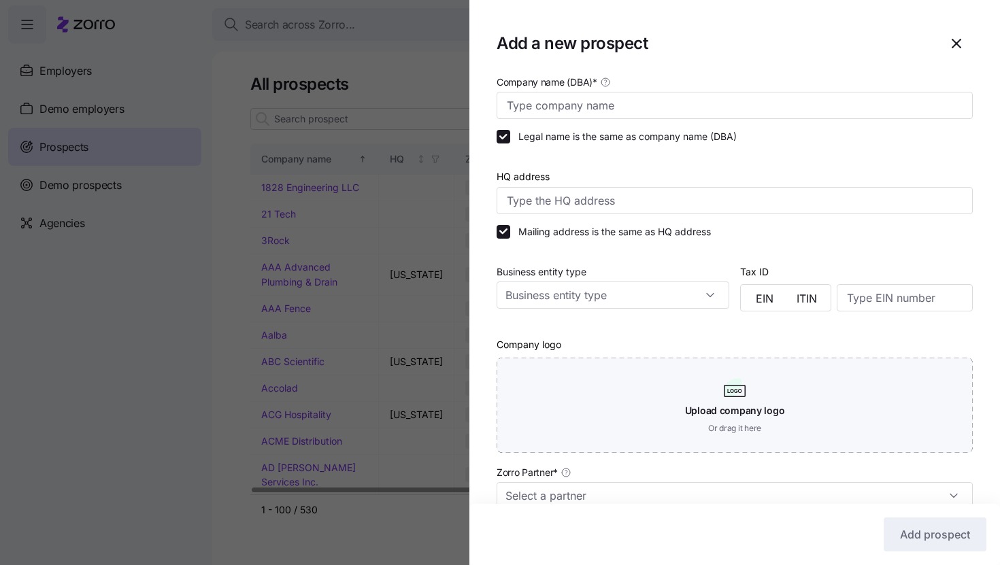
click at [670, 119] on div "Company name (DBA) *" at bounding box center [734, 96] width 487 height 56
click at [668, 103] on input "Company name (DBA) *" at bounding box center [735, 105] width 476 height 27
paste input "Associates in Dermatology"
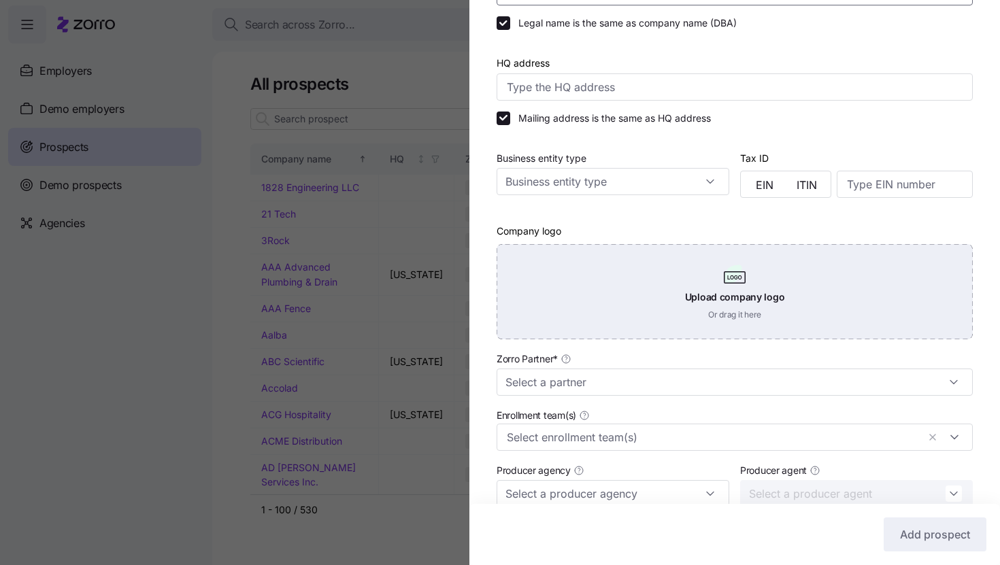
scroll to position [227, 0]
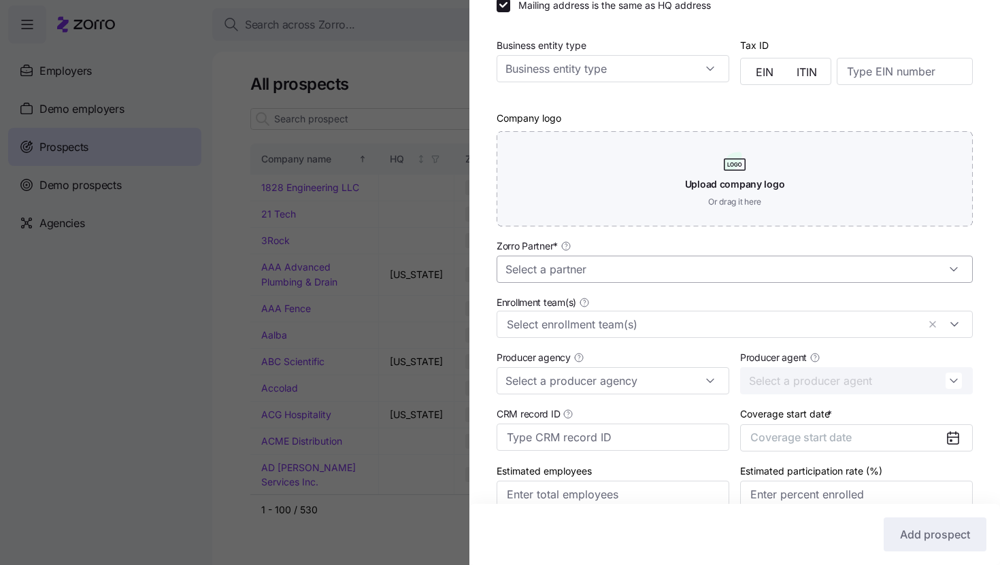
type input "Associates in Dermatology"
click at [619, 276] on input "Zorro Partner *" at bounding box center [735, 269] width 476 height 27
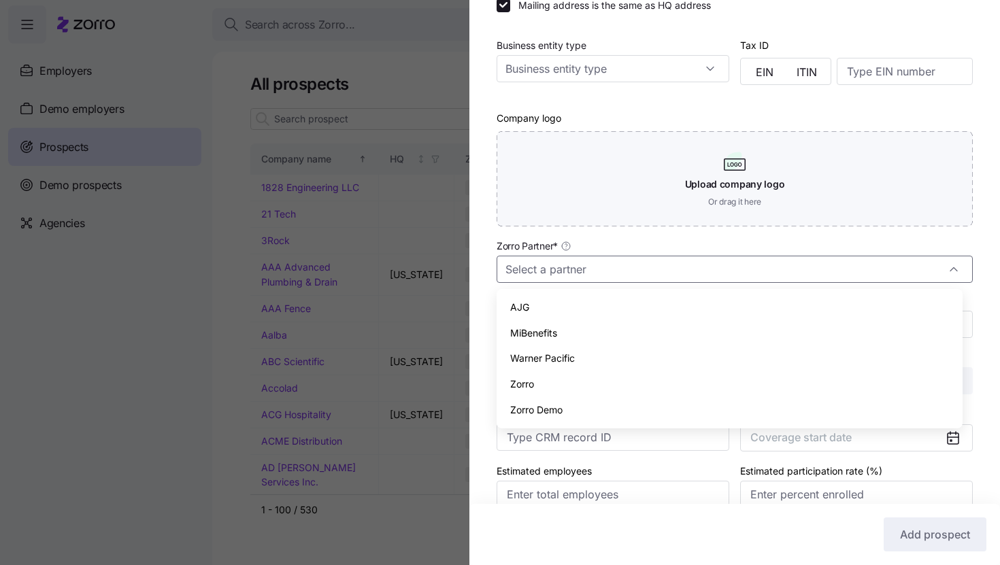
click at [597, 382] on div "Zorro" at bounding box center [729, 385] width 455 height 26
type input "Zorro"
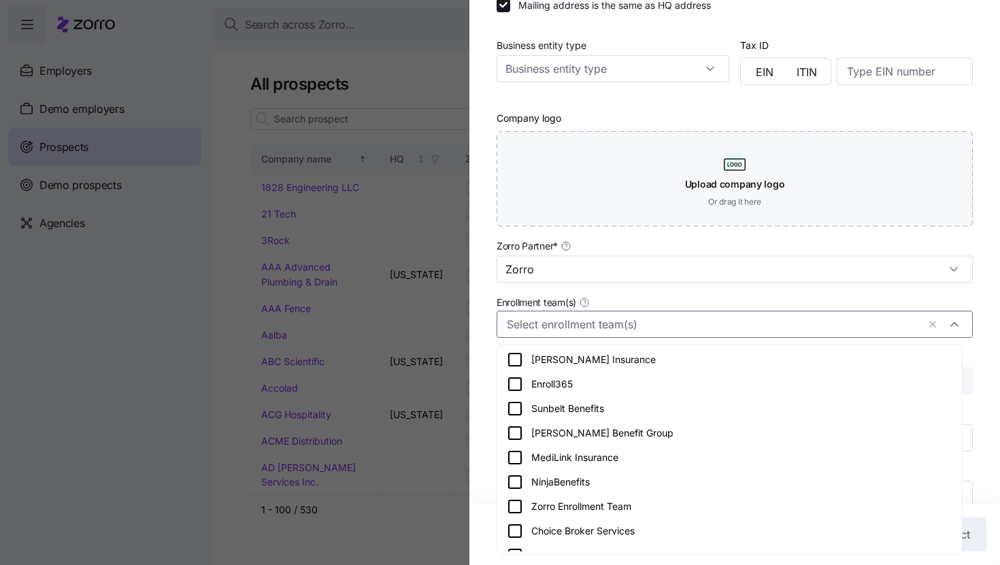
click at [627, 331] on input "Enrollment team(s)" at bounding box center [712, 325] width 411 height 18
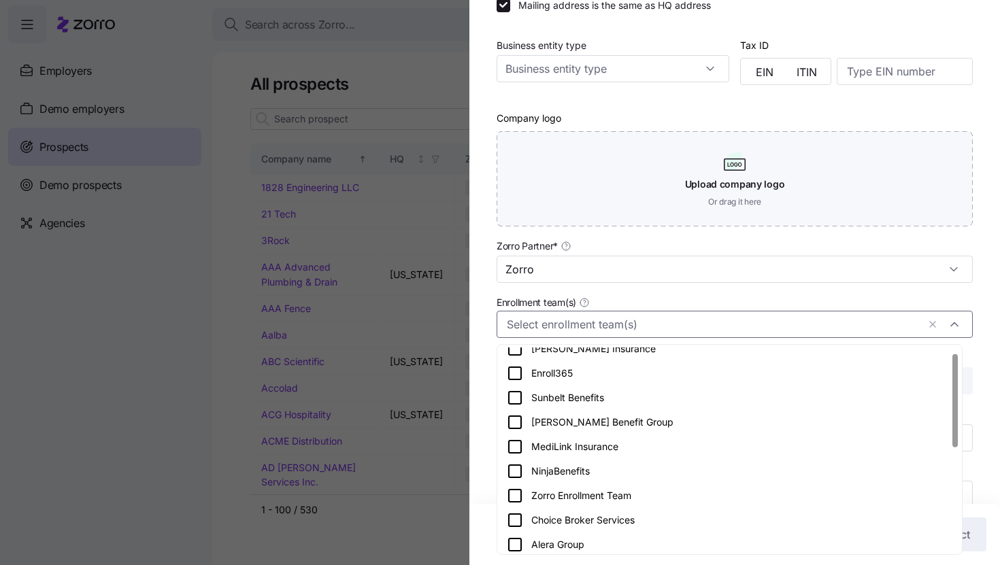
scroll to position [12, 0]
click at [634, 501] on div "Zorro Enrollment Team" at bounding box center [730, 495] width 446 height 16
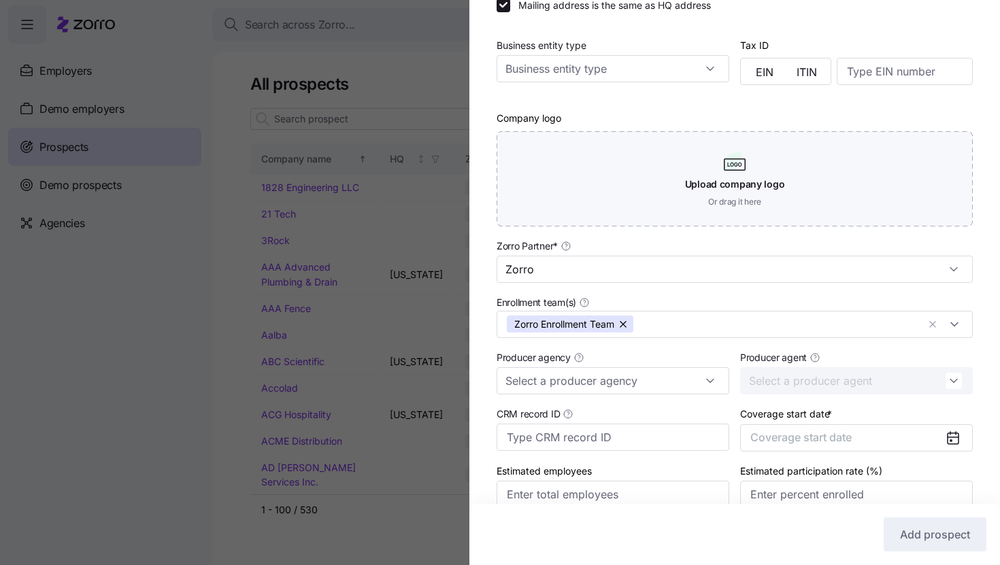
click at [989, 399] on div "Company name (DBA) * Associates in Dermatology Legal name is the same as compan…" at bounding box center [735, 191] width 531 height 689
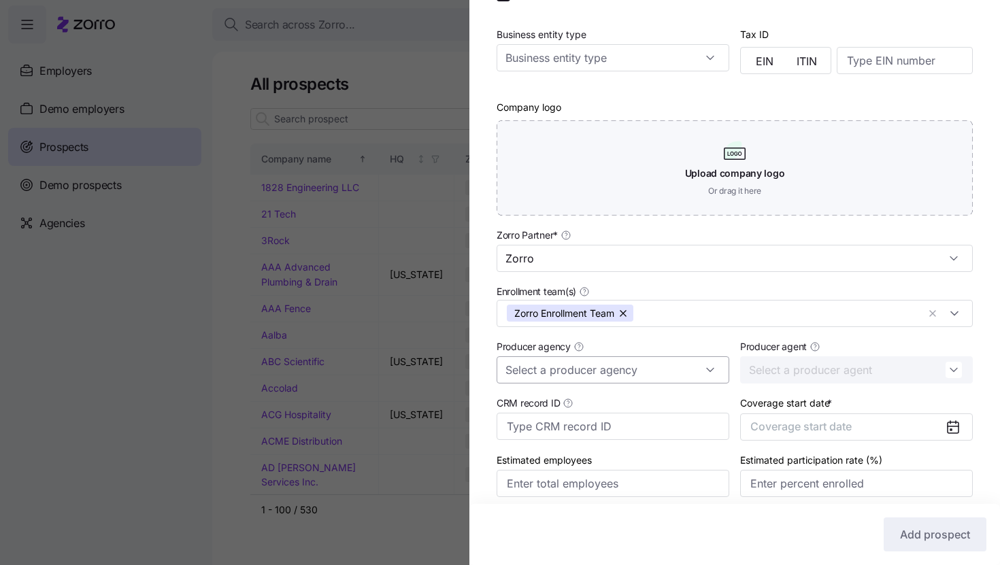
scroll to position [250, 0]
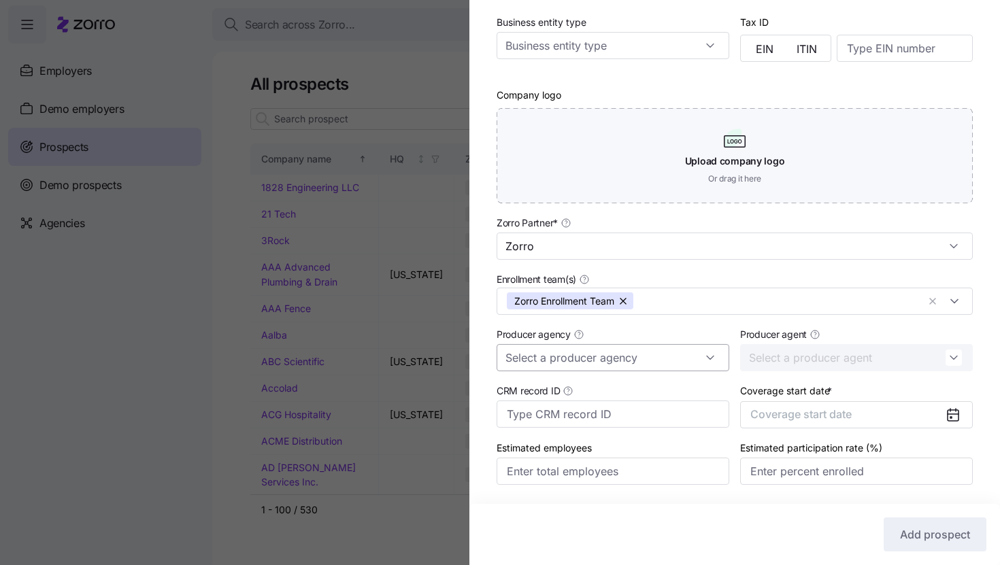
click at [658, 348] on input "Producer agency" at bounding box center [613, 357] width 233 height 27
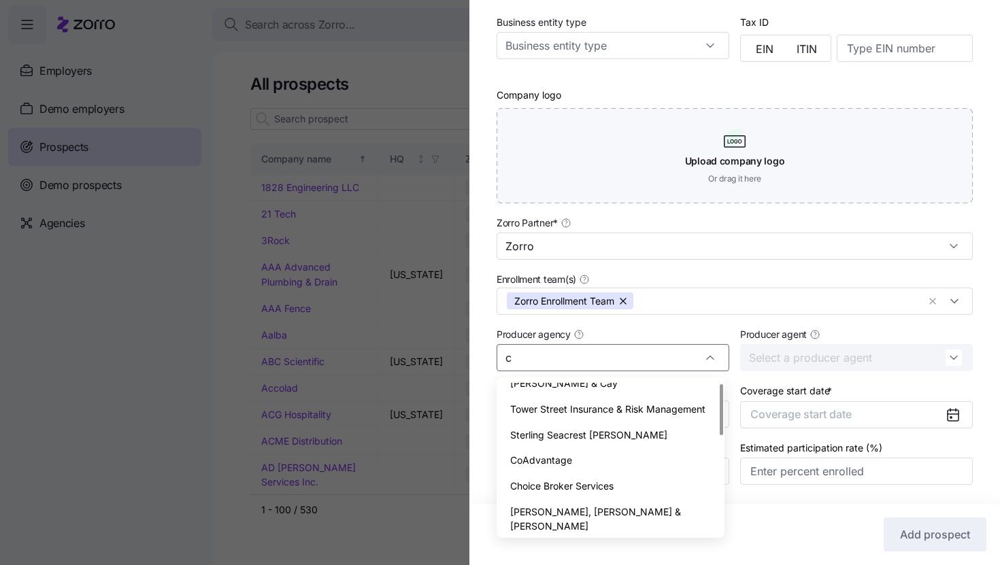
scroll to position [0, 0]
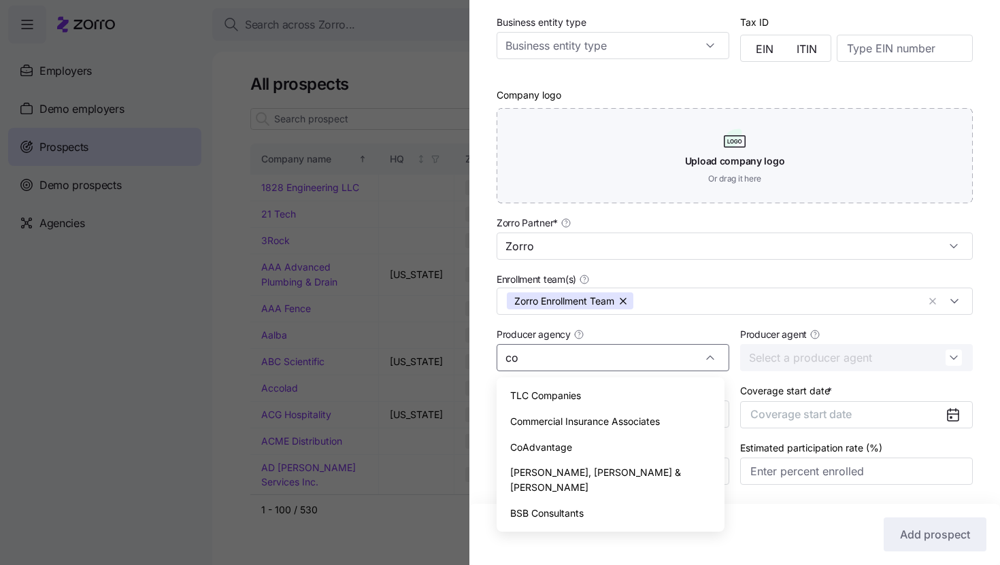
click at [606, 442] on div "CoAdvantage" at bounding box center [610, 448] width 217 height 26
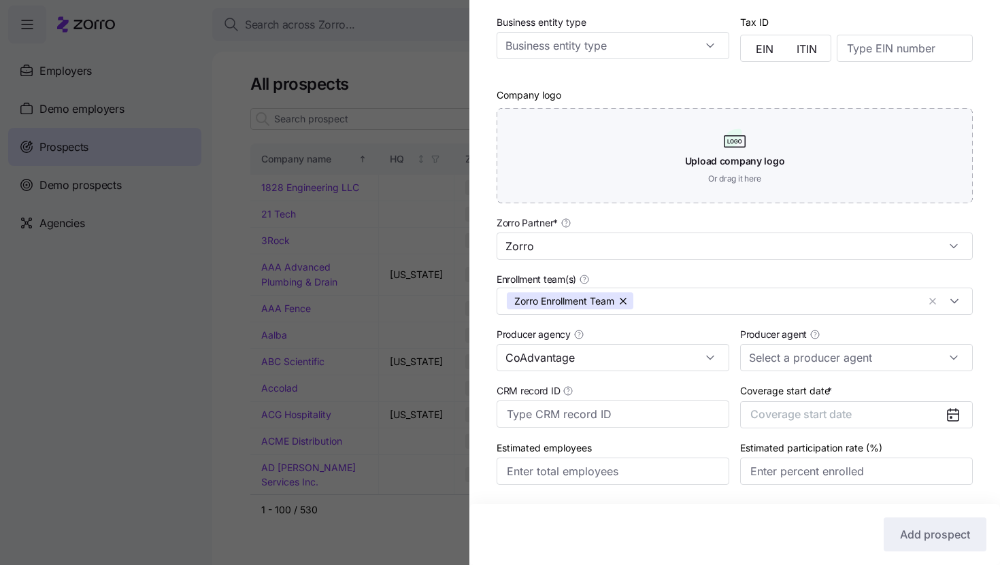
type input "CoAdvantage"
click at [972, 389] on div "Company name (DBA) * Associates in Dermatology Legal name is the same as compan…" at bounding box center [735, 168] width 531 height 689
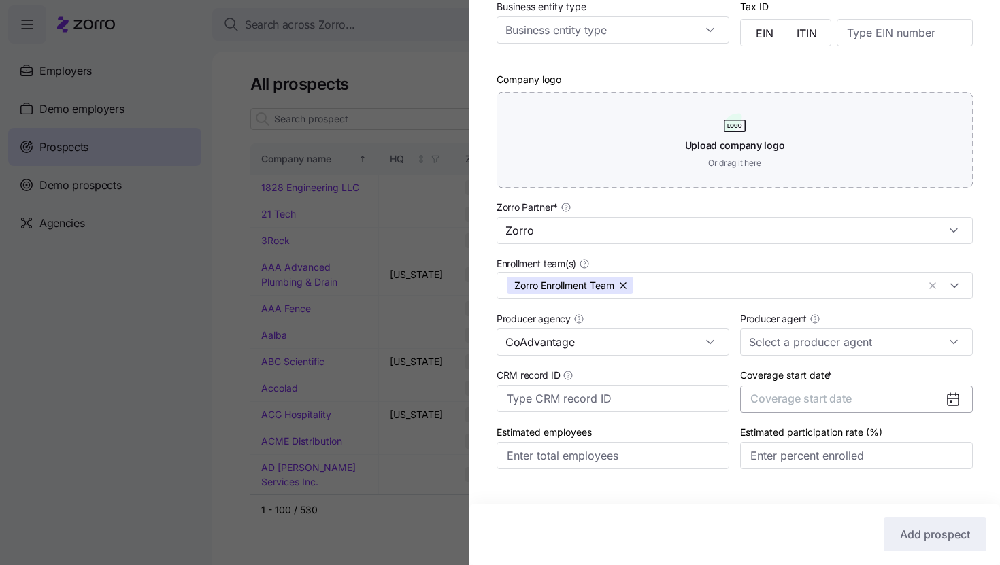
scroll to position [293, 0]
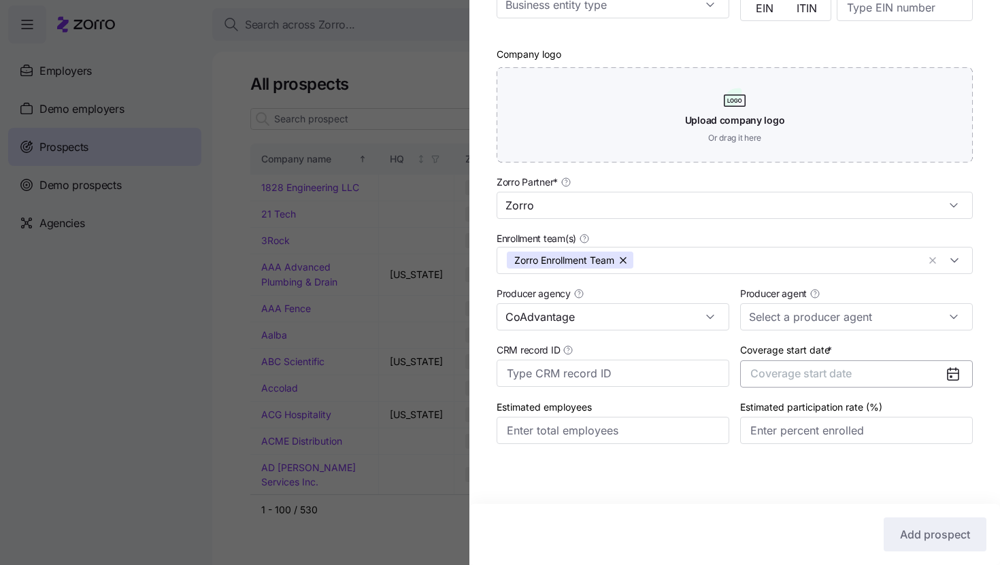
click at [868, 377] on button "Coverage start date" at bounding box center [856, 374] width 233 height 27
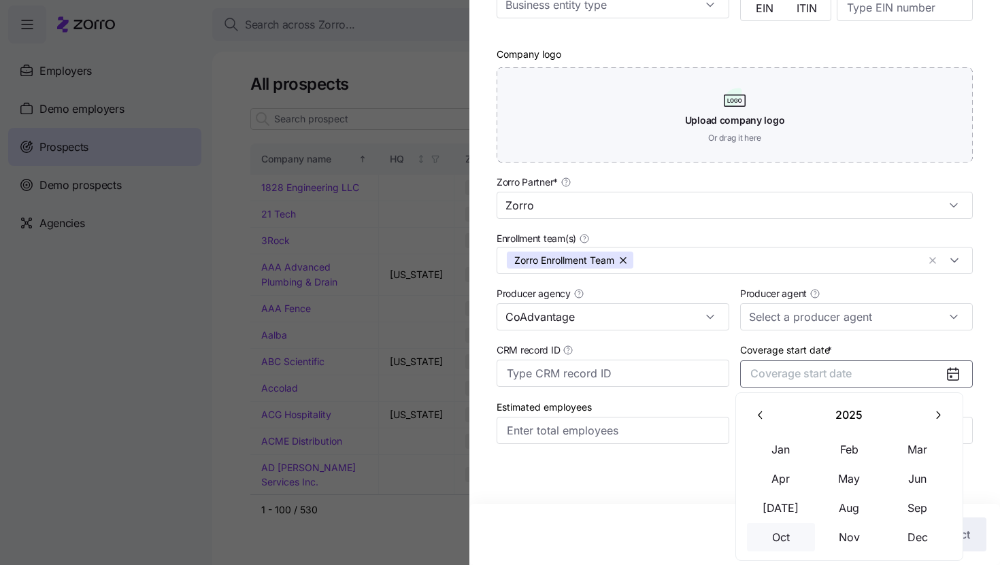
click at [791, 530] on button "Oct" at bounding box center [781, 537] width 68 height 29
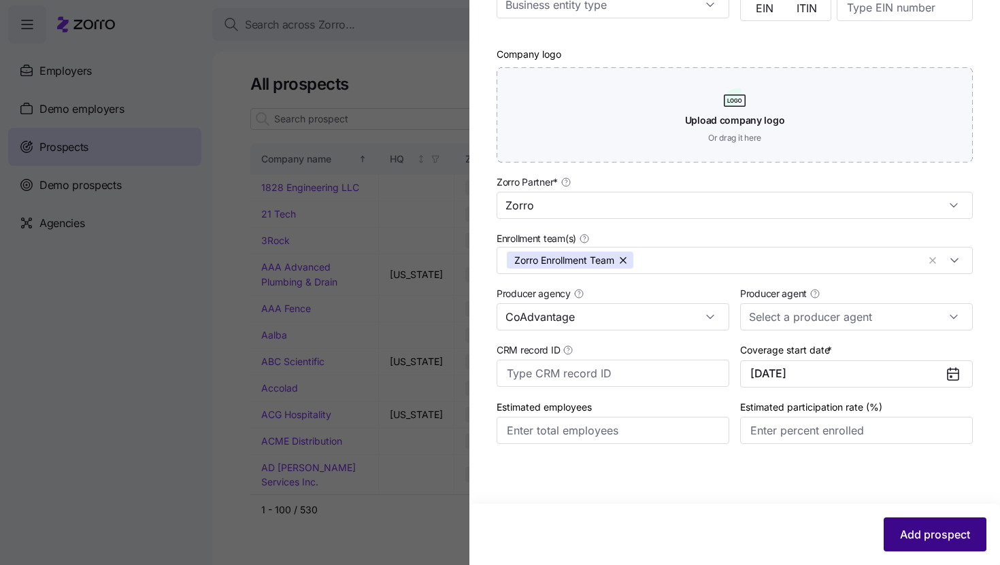
click at [917, 523] on button "Add prospect" at bounding box center [935, 535] width 103 height 34
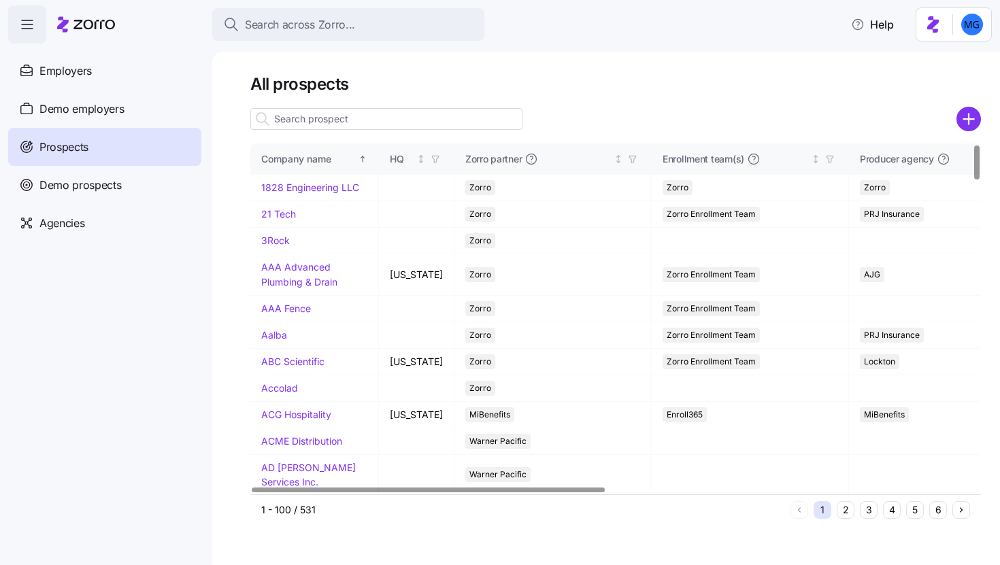
click at [477, 115] on input at bounding box center [386, 119] width 272 height 22
paste input "Associates in Dermatology"
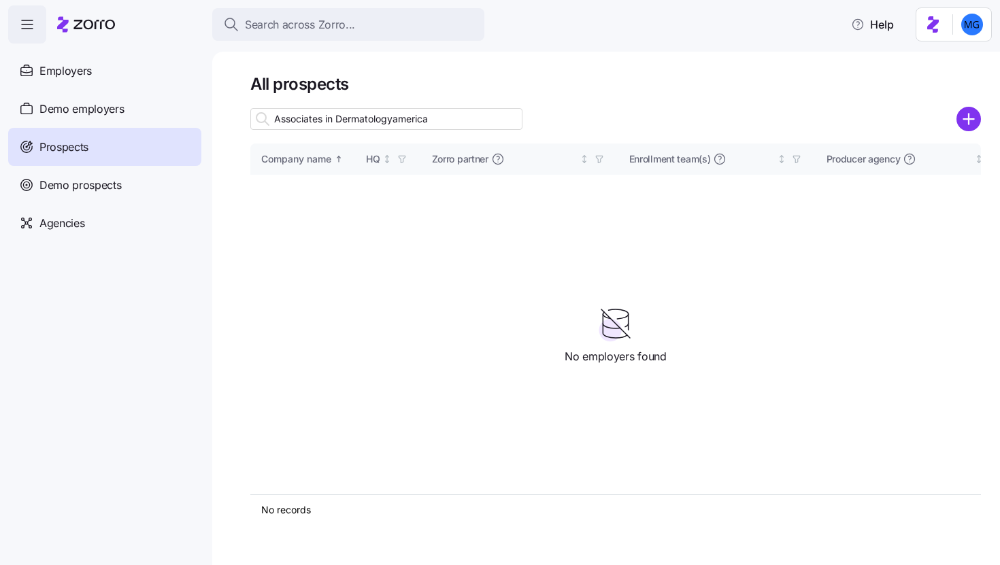
click at [282, 207] on div "Company name HQ Zorro partner Enrollment team(s) Producer agency Producer agent…" at bounding box center [615, 319] width 731 height 351
drag, startPoint x: 438, startPoint y: 122, endPoint x: 393, endPoint y: 125, distance: 45.0
click at [393, 125] on input "Associates in Dermatologyamerica" at bounding box center [386, 119] width 272 height 22
type input "Associates in Dermatology"
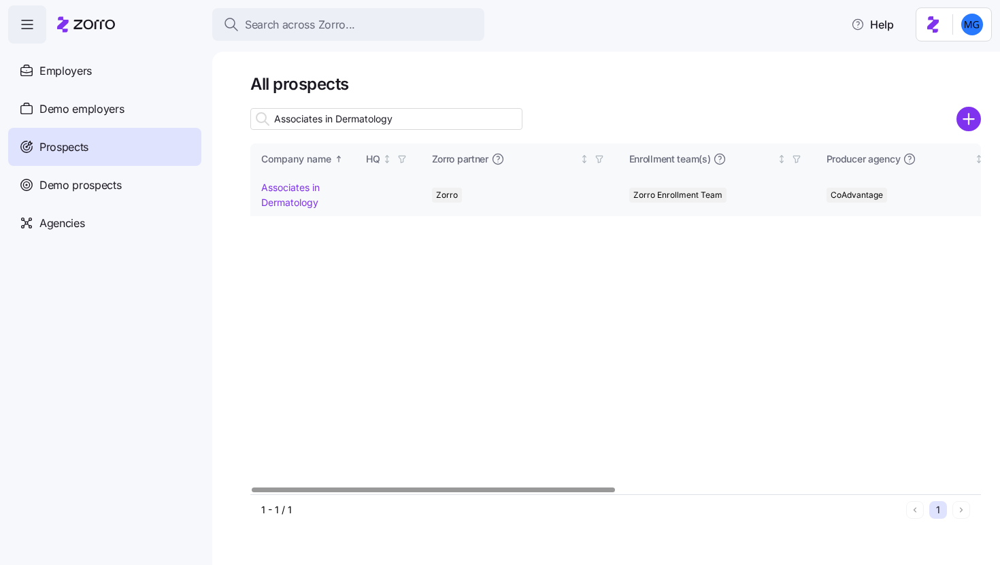
click at [302, 201] on link "Associates in Dermatology" at bounding box center [290, 195] width 59 height 27
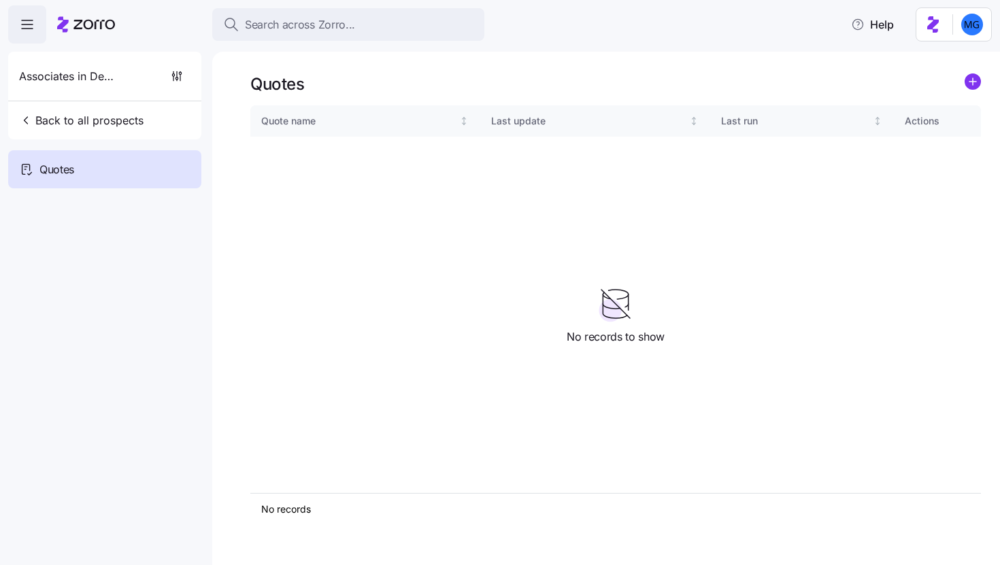
click at [983, 81] on div "Quotes Quote name Last update Last run Actions No records 1 No records to show" at bounding box center [606, 309] width 788 height 514
click at [976, 83] on circle "add icon" at bounding box center [973, 81] width 15 height 15
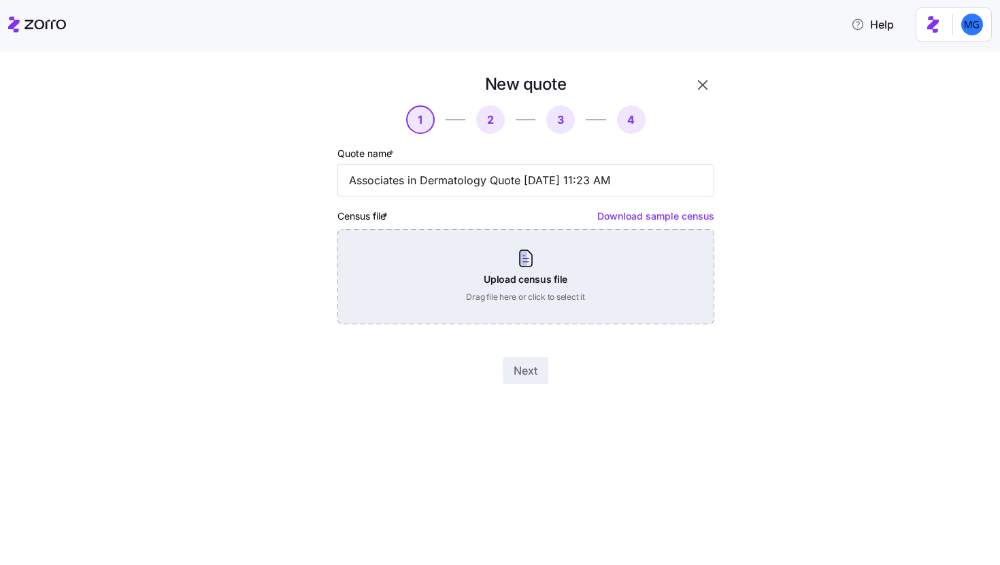
click at [567, 247] on div "Upload census file Drag file here or click to select it" at bounding box center [526, 276] width 377 height 95
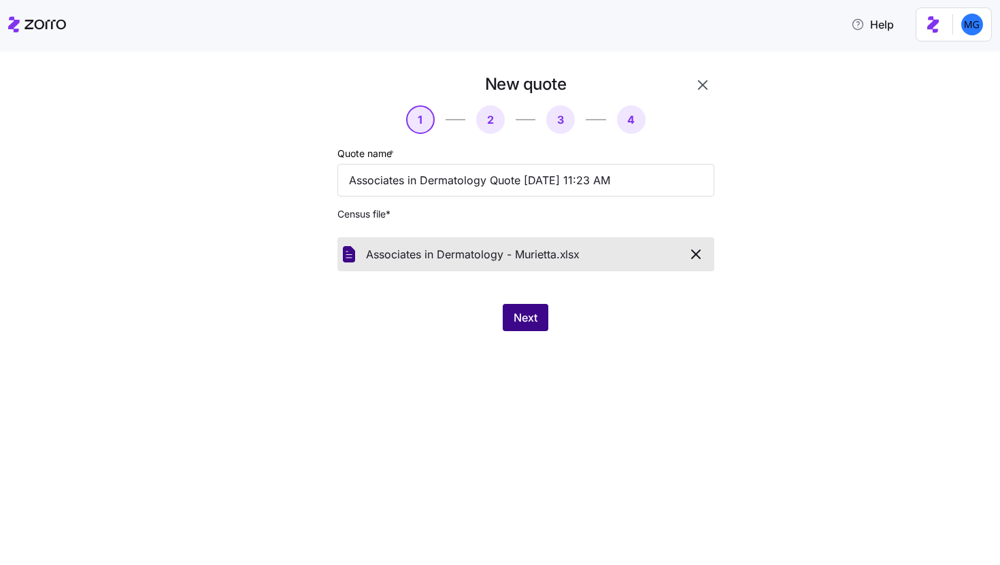
click at [516, 316] on span "Next" at bounding box center [526, 318] width 24 height 16
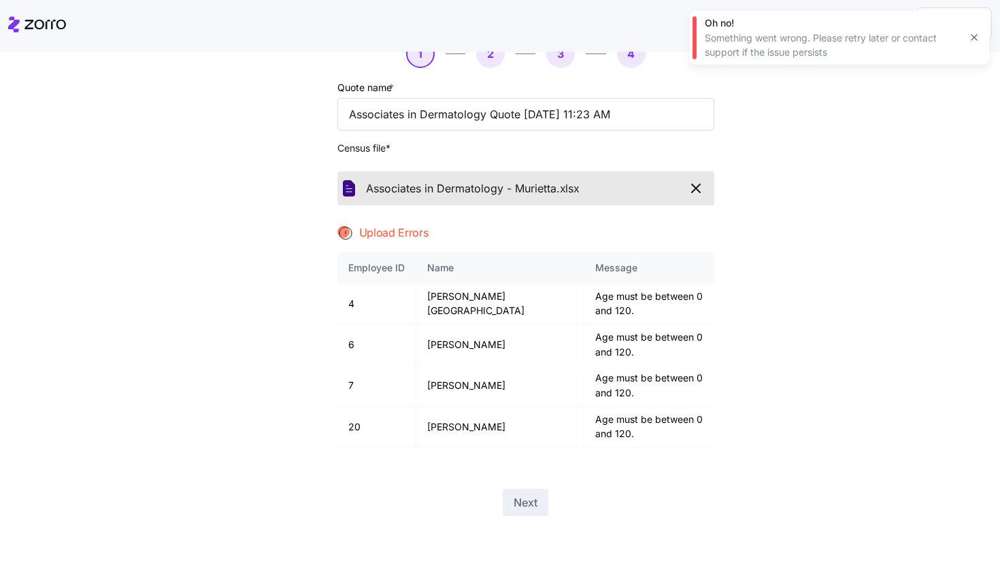
click at [971, 33] on icon "button" at bounding box center [974, 37] width 11 height 11
click at [695, 184] on icon "button" at bounding box center [696, 188] width 16 height 16
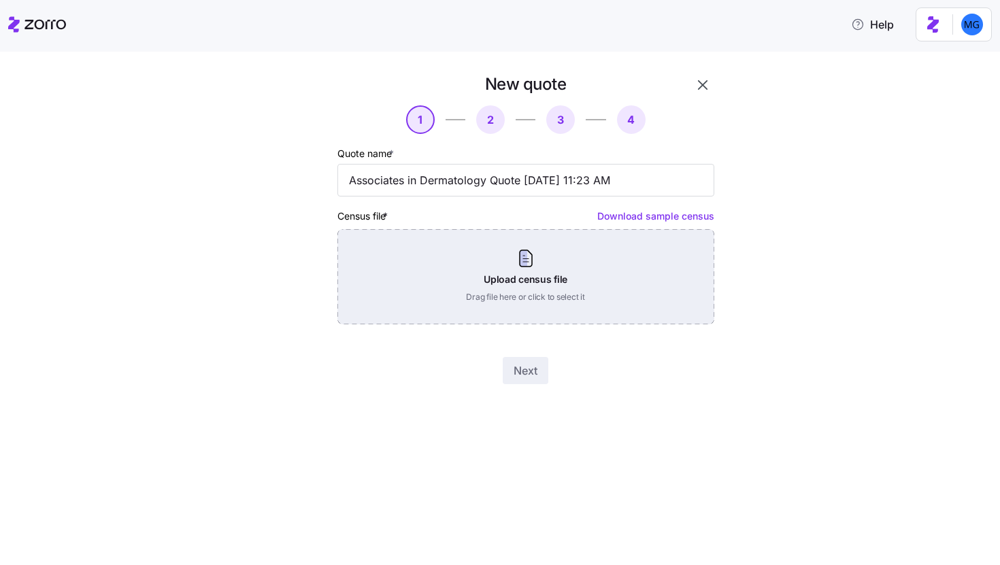
click at [509, 280] on div "Upload census file Drag file here or click to select it" at bounding box center [526, 276] width 377 height 95
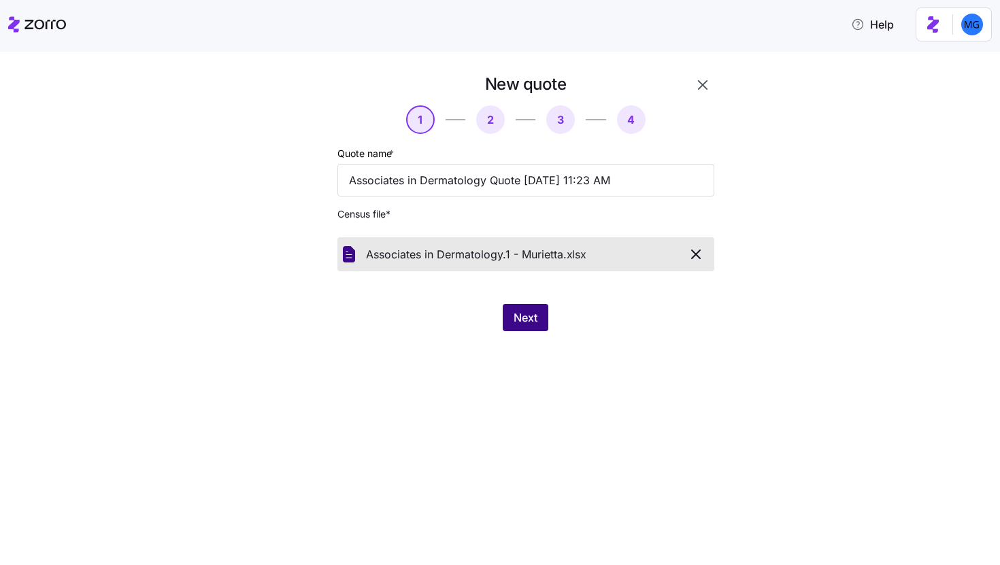
click at [531, 318] on span "Next" at bounding box center [526, 318] width 24 height 16
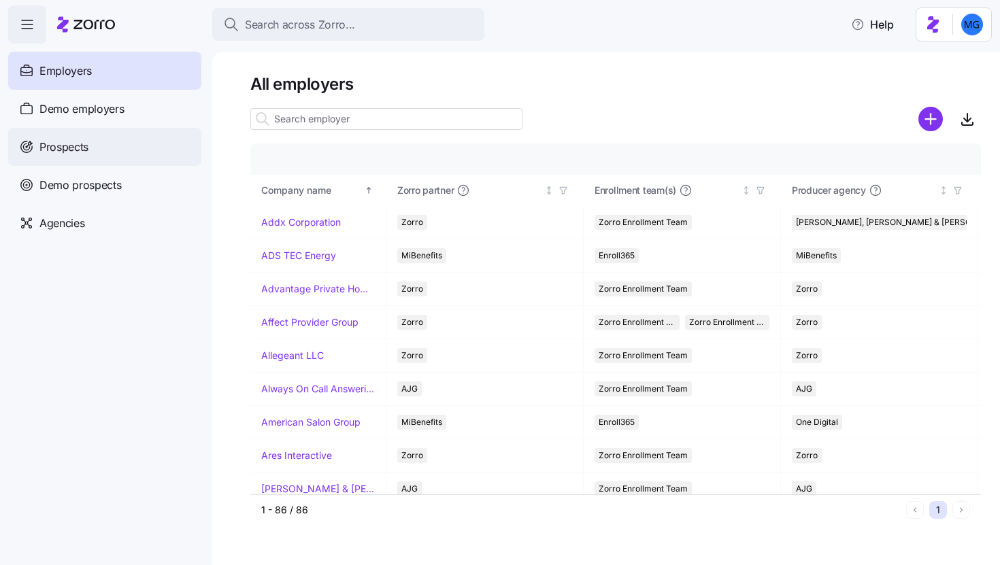
click at [119, 142] on div "Prospects" at bounding box center [104, 147] width 193 height 38
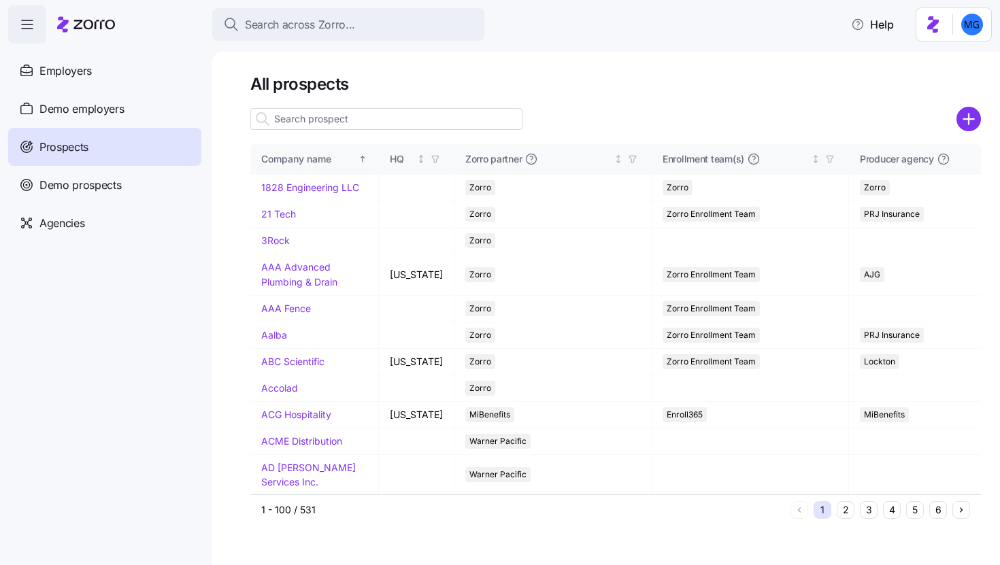
click at [357, 123] on input at bounding box center [386, 119] width 272 height 22
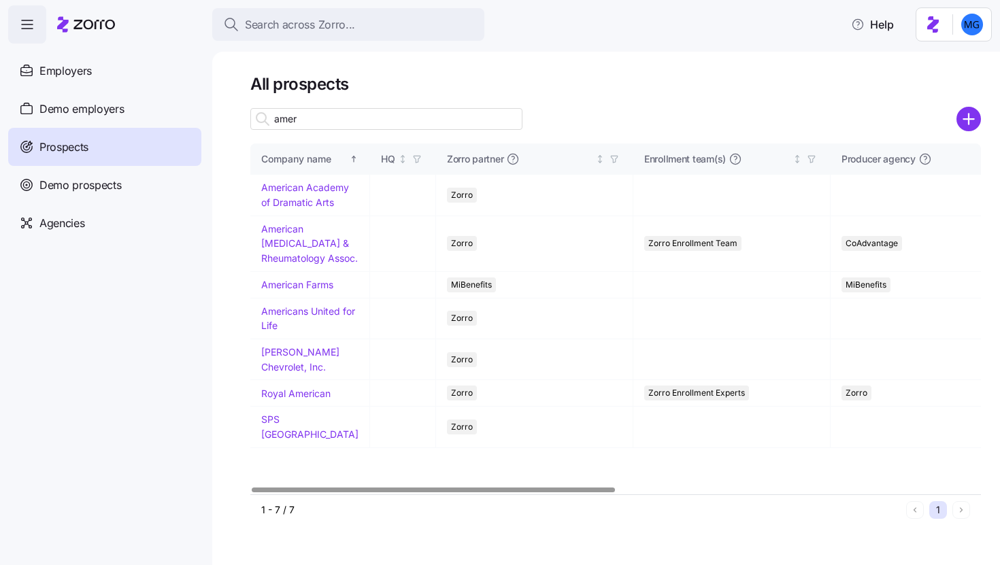
click at [324, 117] on input "amer" at bounding box center [386, 119] width 272 height 22
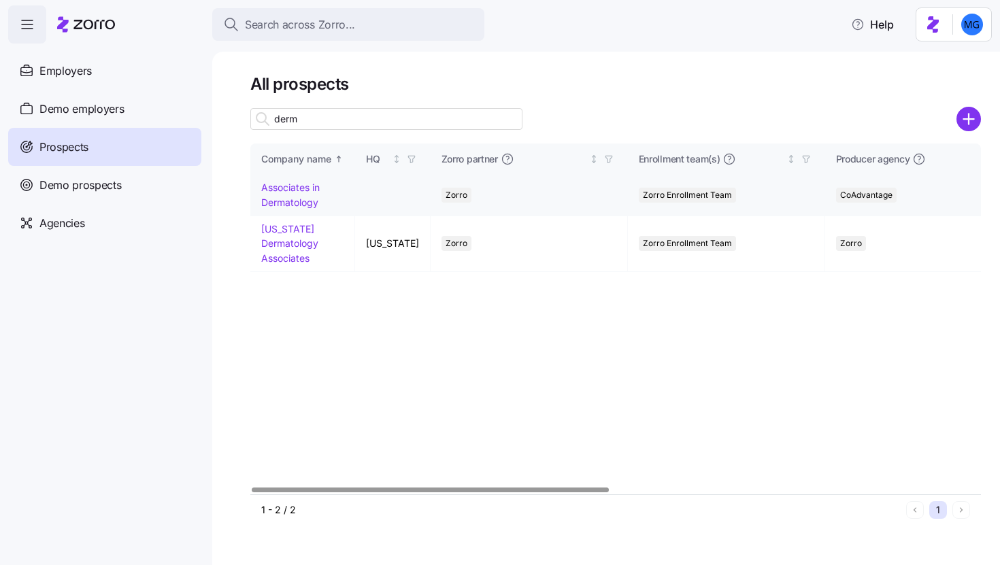
type input "derm"
click at [286, 202] on link "Associates in Dermatology" at bounding box center [290, 195] width 59 height 27
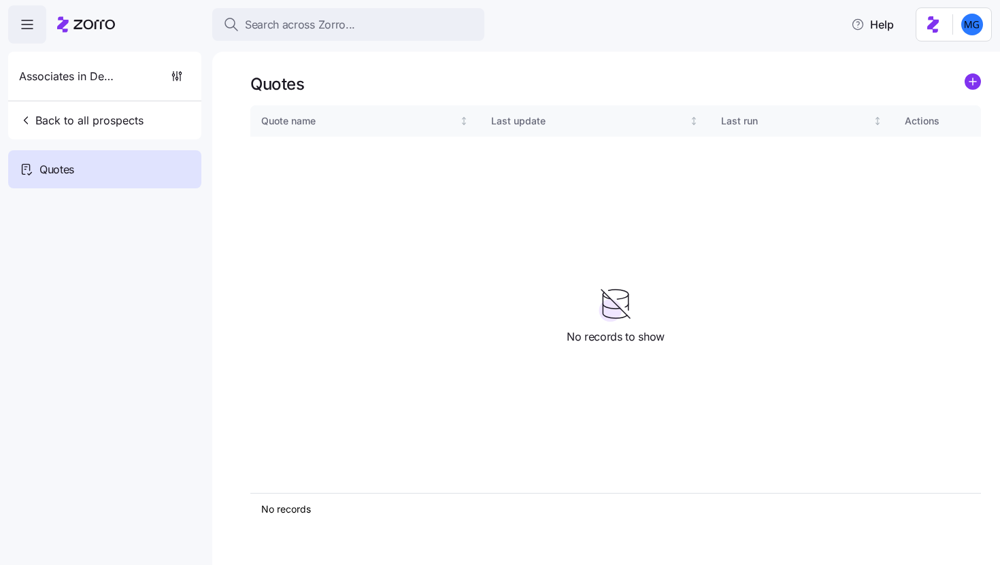
click at [981, 82] on div "Quotes Quote name Last update Last run Actions No records 1 No records to show" at bounding box center [606, 309] width 788 height 514
click at [973, 81] on icon "add icon" at bounding box center [973, 81] width 0 height 7
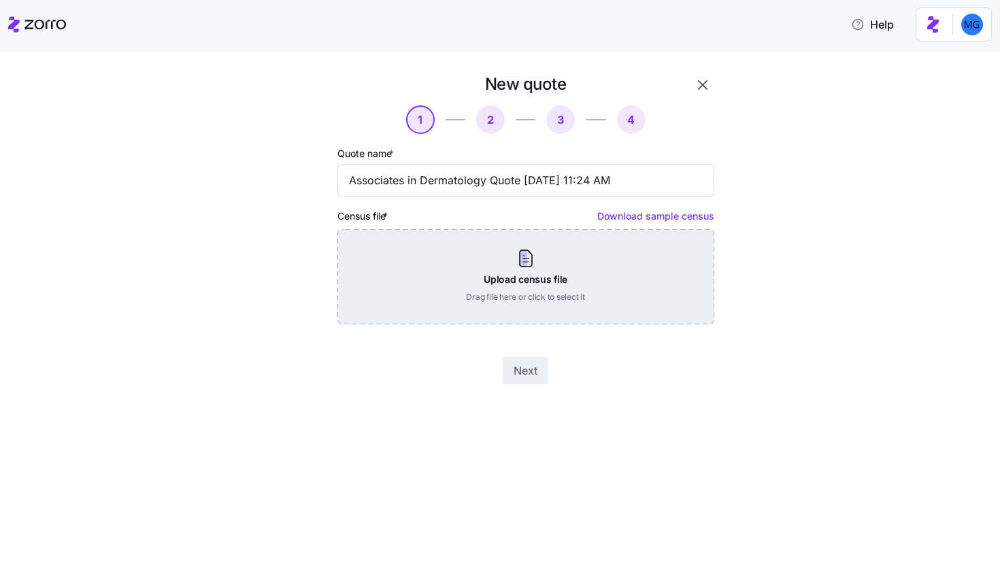
click at [516, 279] on div "Upload census file Drag file here or click to select it" at bounding box center [526, 276] width 377 height 95
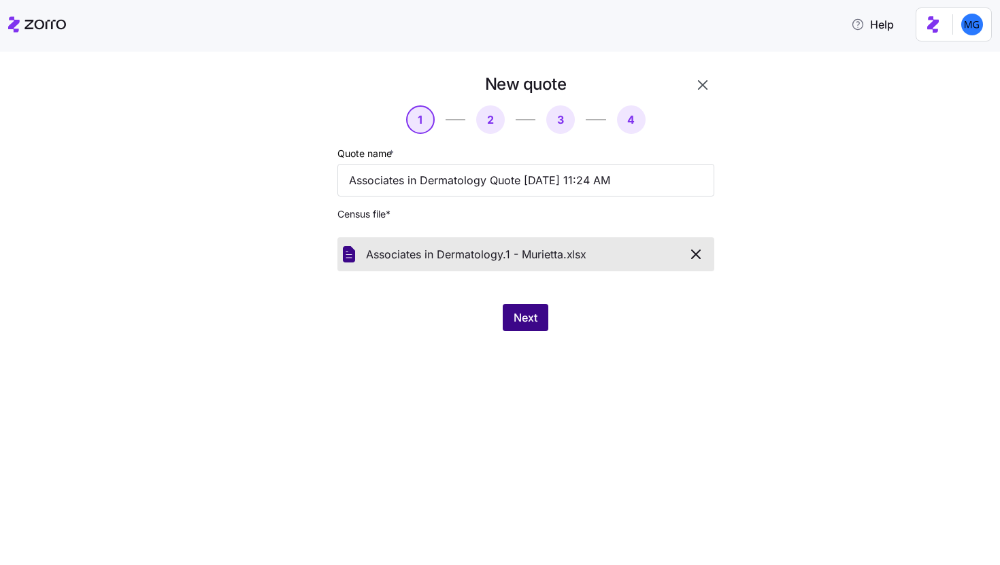
click at [542, 322] on button "Next" at bounding box center [526, 317] width 46 height 27
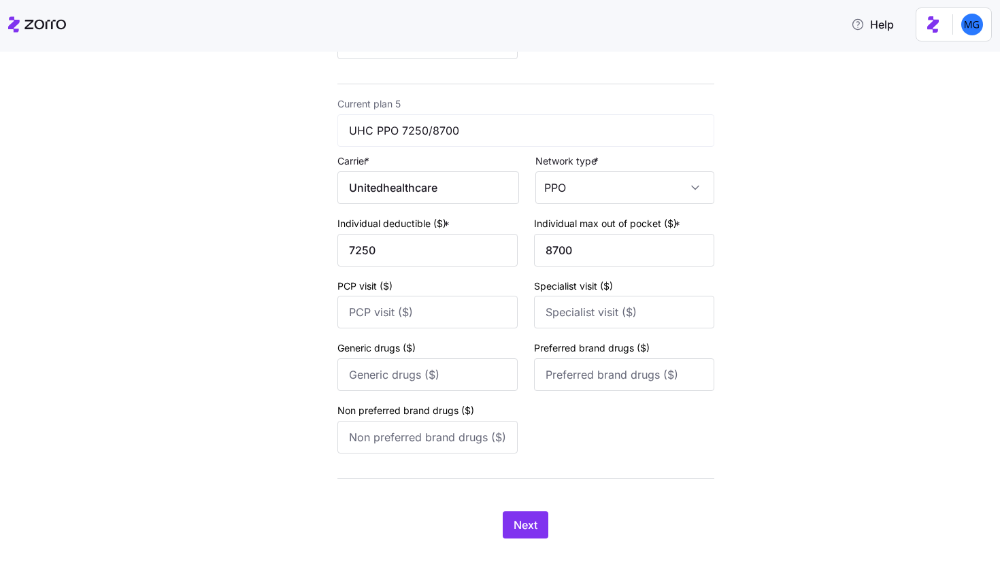
scroll to position [1686, 0]
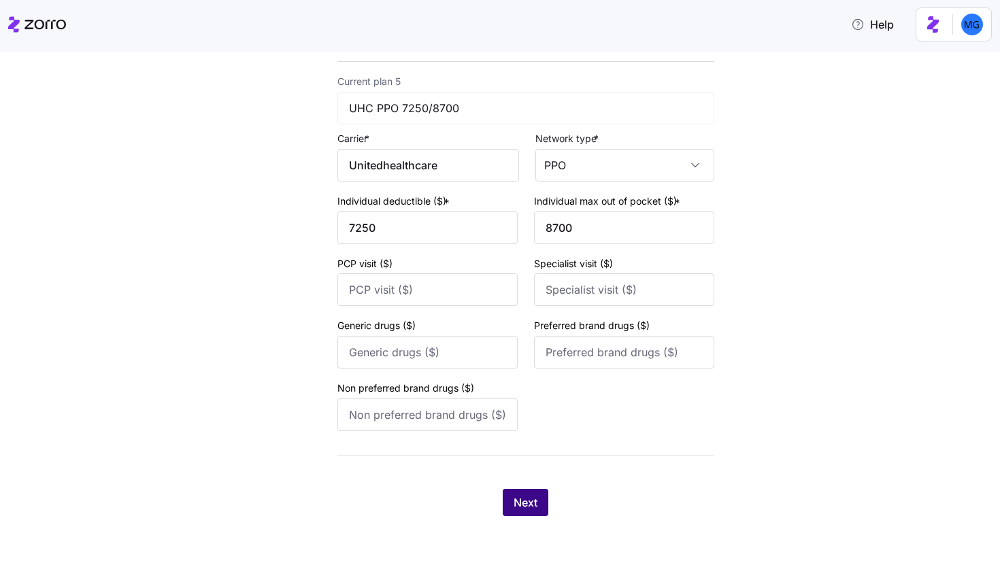
click at [516, 510] on span "Next" at bounding box center [526, 503] width 24 height 16
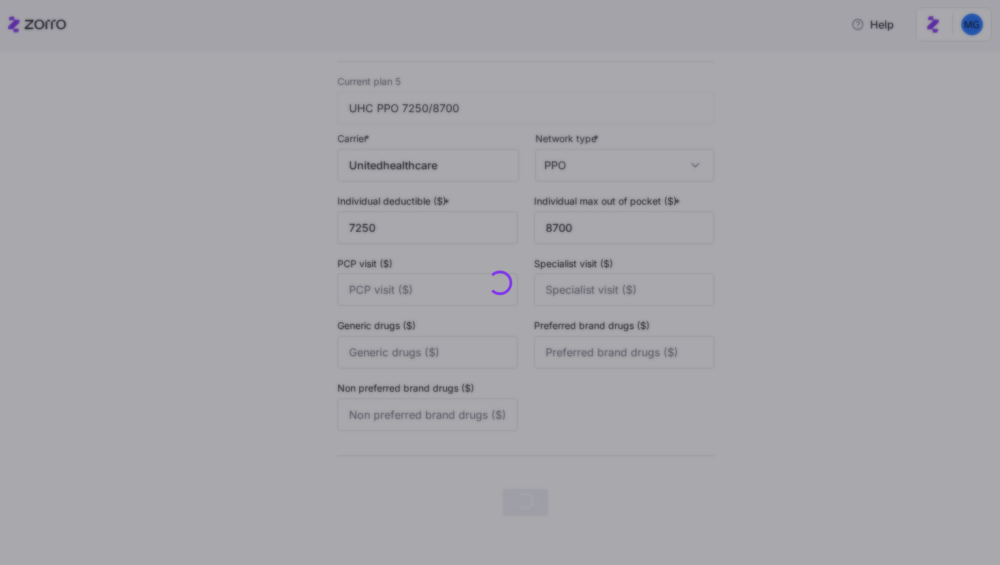
scroll to position [0, 0]
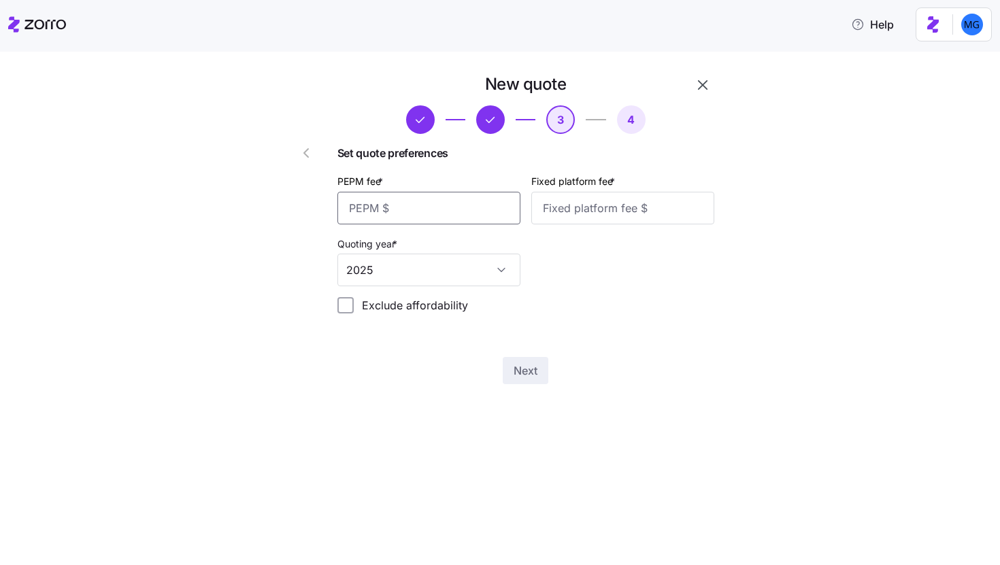
click at [491, 210] on input "PEPM fee *" at bounding box center [429, 208] width 183 height 33
type input "50"
click at [636, 206] on input "Fixed platform fee *" at bounding box center [622, 208] width 183 height 33
type input "75"
click at [514, 379] on span "Next" at bounding box center [526, 371] width 24 height 16
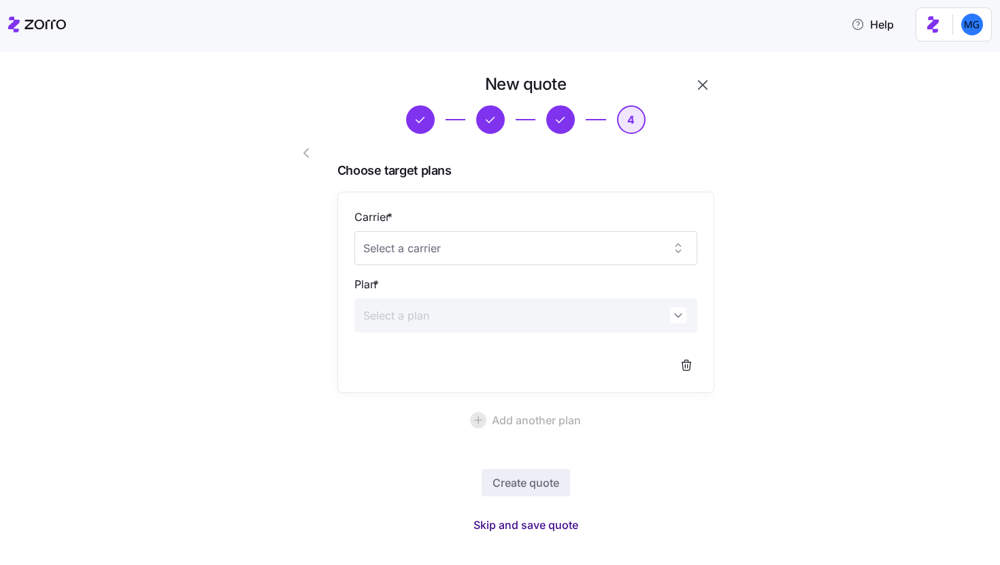
click at [548, 529] on span "Skip and save quote" at bounding box center [526, 525] width 105 height 16
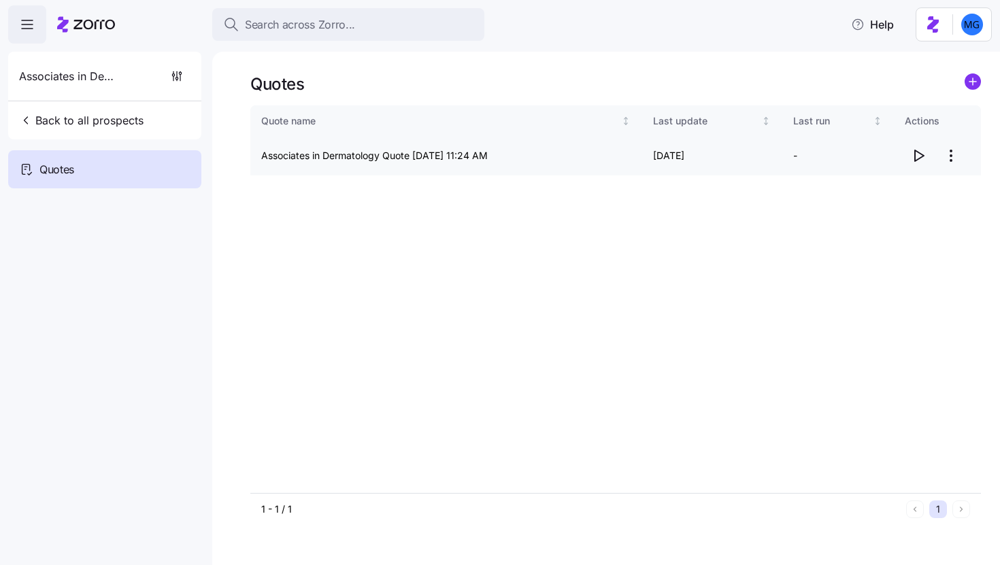
click at [919, 159] on icon "button" at bounding box center [919, 155] width 9 height 11
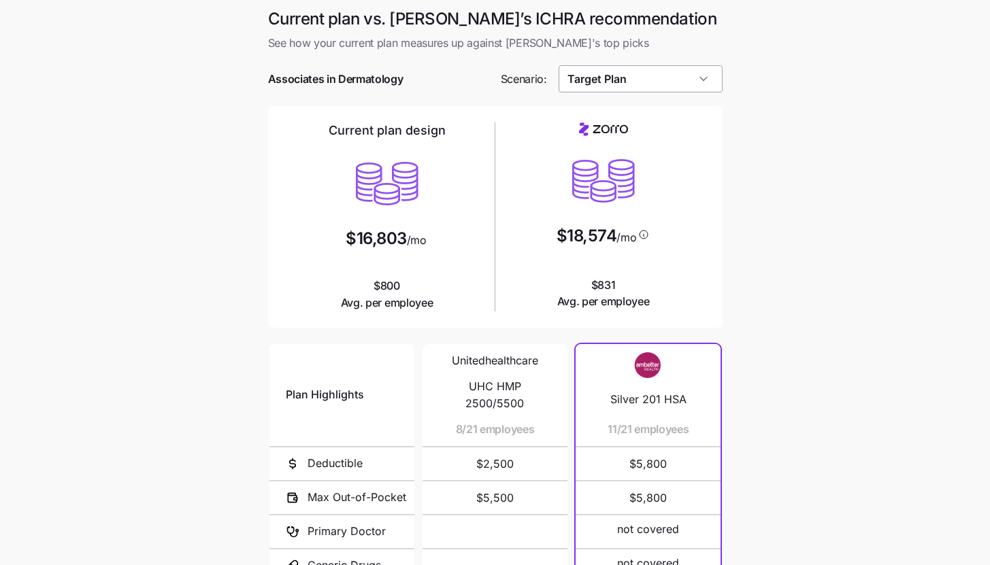
click at [683, 84] on input "Target Plan" at bounding box center [641, 78] width 164 height 27
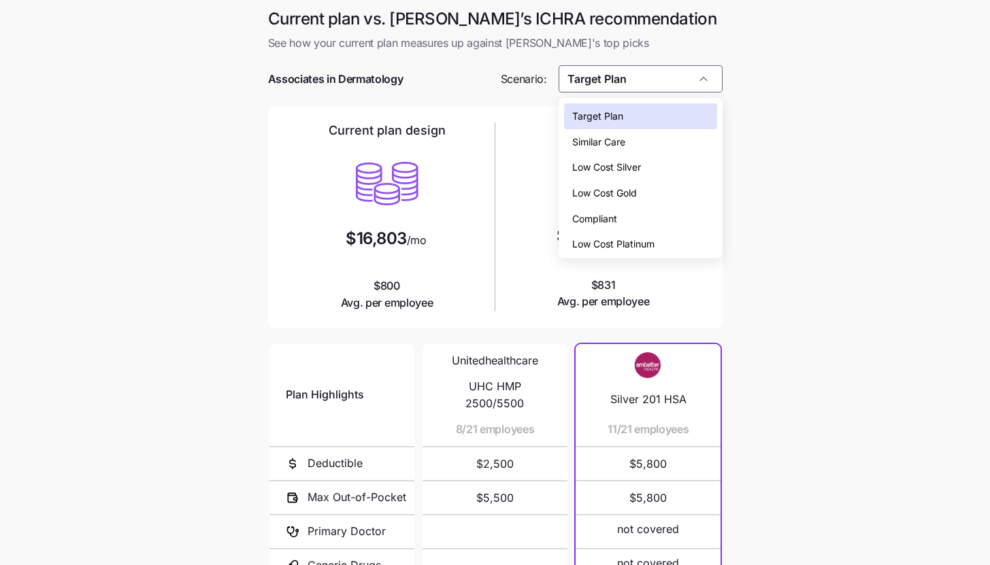
click at [679, 165] on div "Low Cost Silver" at bounding box center [640, 167] width 153 height 26
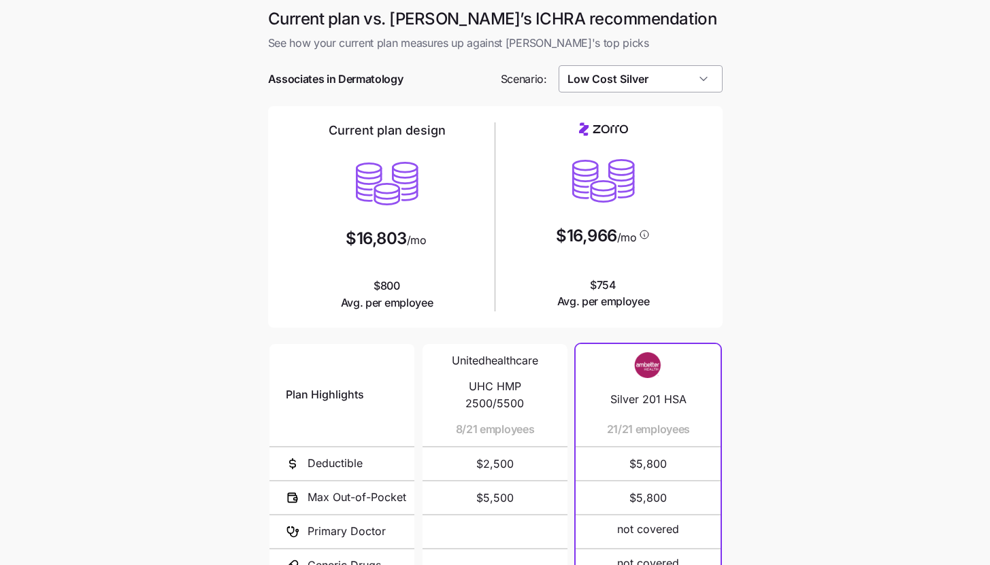
click at [674, 71] on input "Low Cost Silver" at bounding box center [641, 78] width 164 height 27
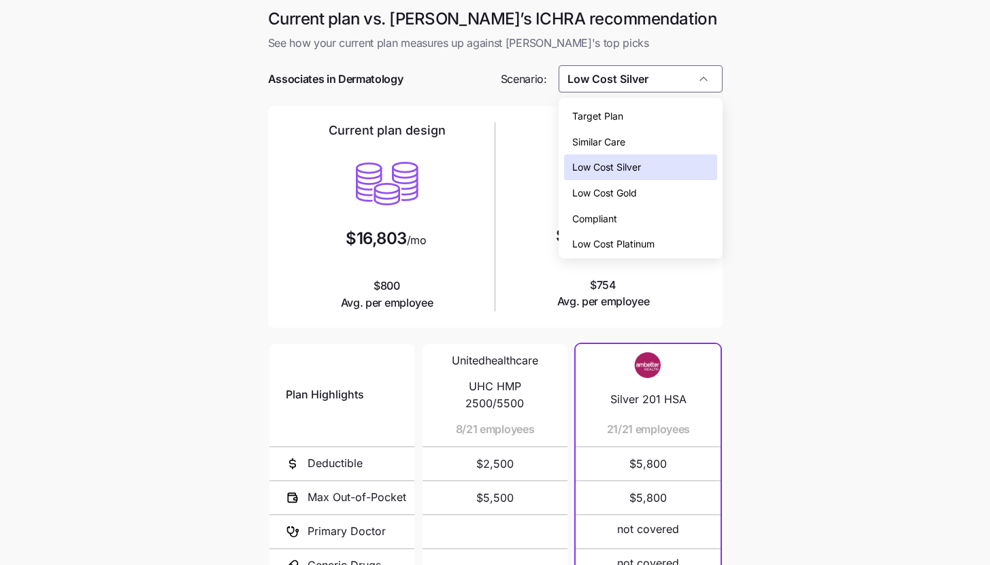
click at [674, 197] on div "Low Cost Gold" at bounding box center [640, 193] width 153 height 26
type input "Low Cost Gold"
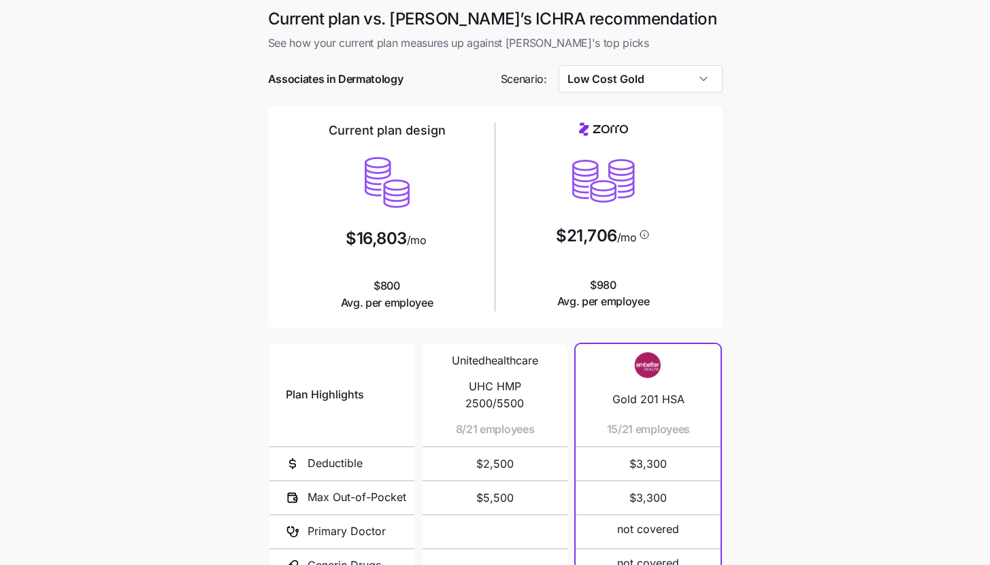
scroll to position [177, 0]
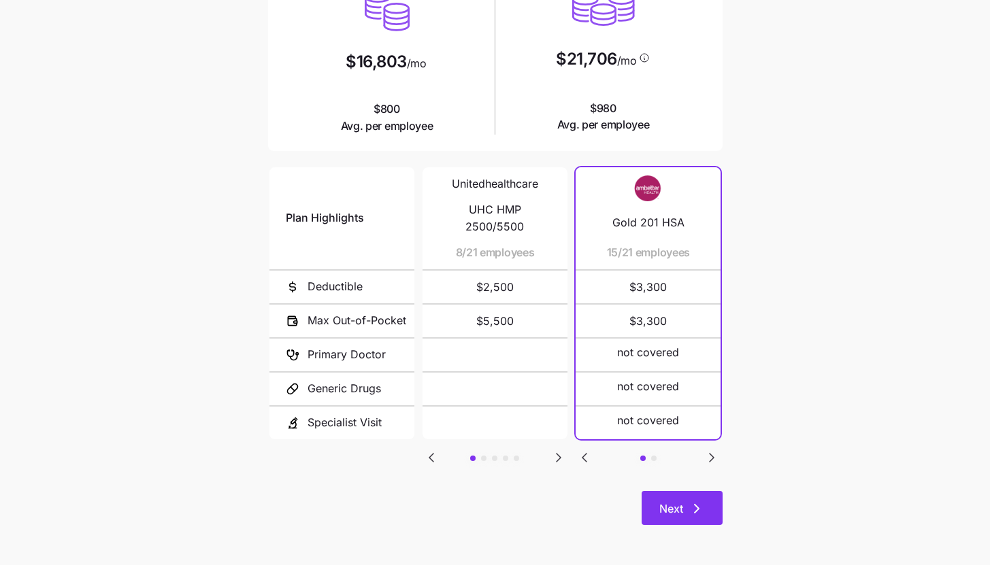
click at [682, 499] on button "Next" at bounding box center [682, 508] width 81 height 34
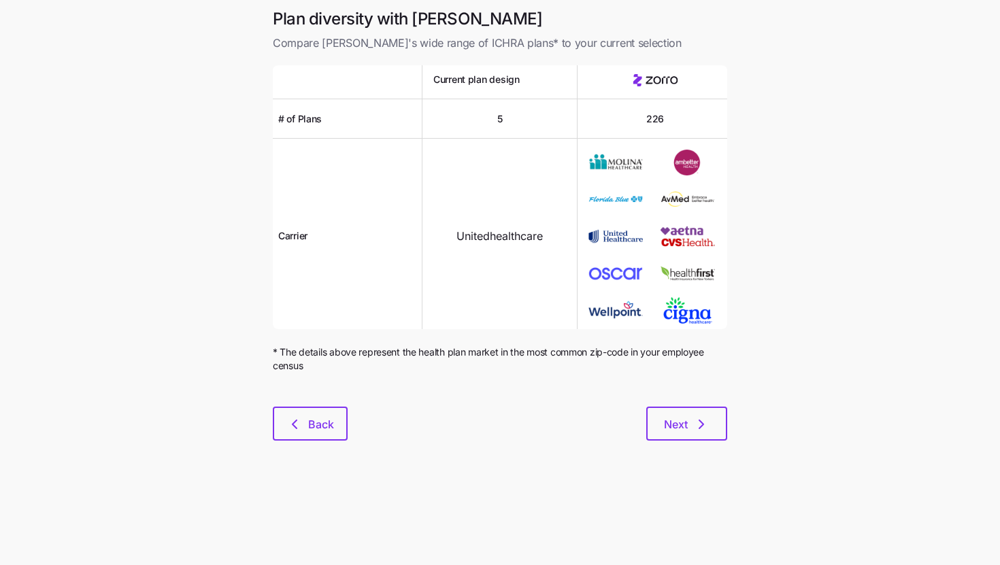
click at [698, 392] on div at bounding box center [500, 399] width 455 height 16
click at [693, 427] on icon "button" at bounding box center [701, 424] width 16 height 16
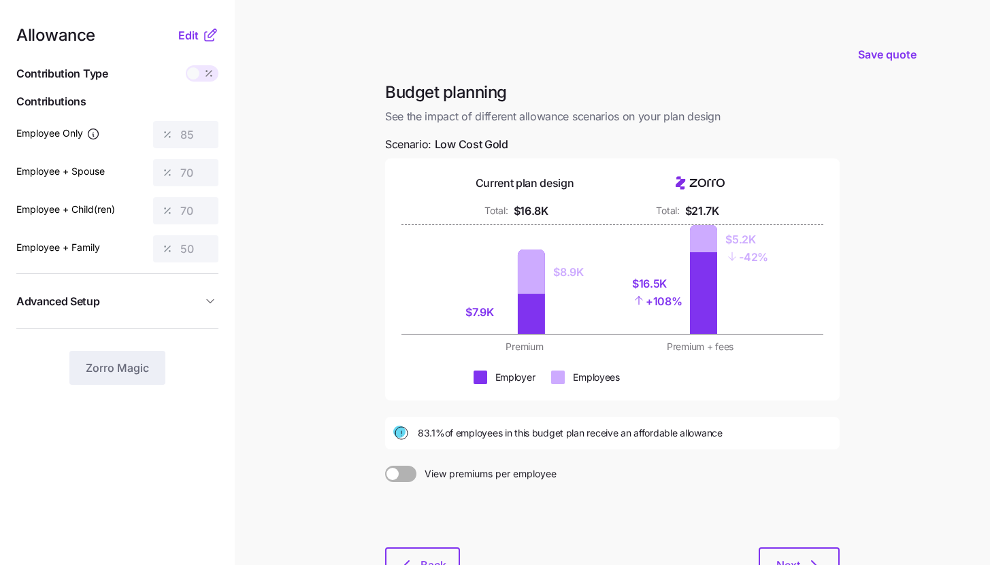
click at [424, 545] on div at bounding box center [612, 514] width 455 height 65
click at [423, 553] on button "Back" at bounding box center [422, 565] width 75 height 34
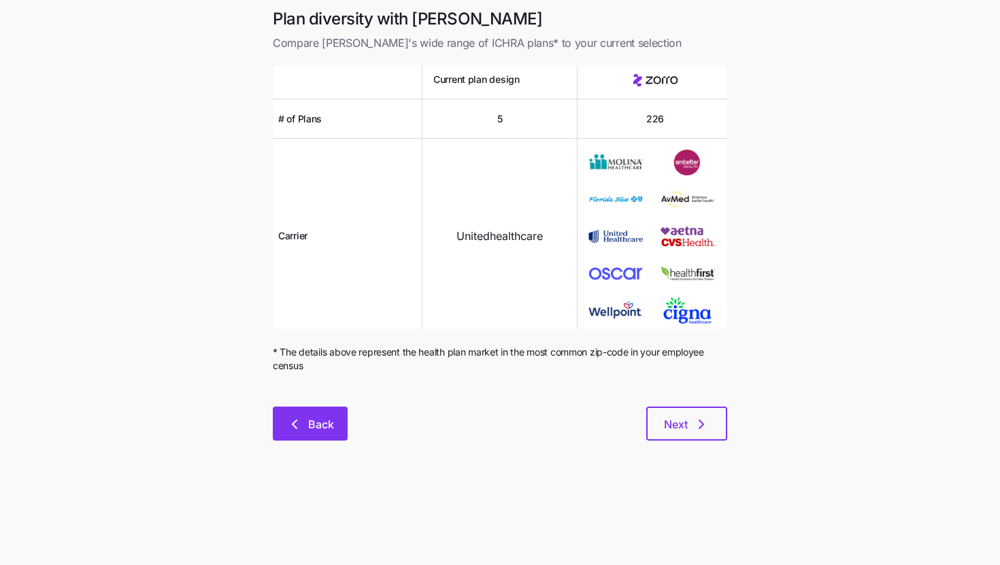
click at [331, 426] on span "Back" at bounding box center [321, 424] width 26 height 16
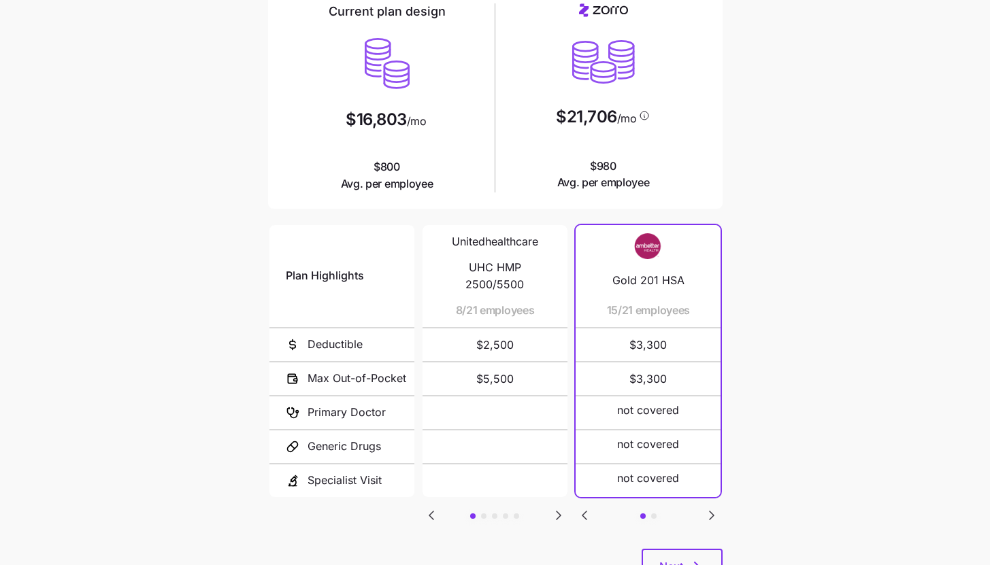
scroll to position [177, 0]
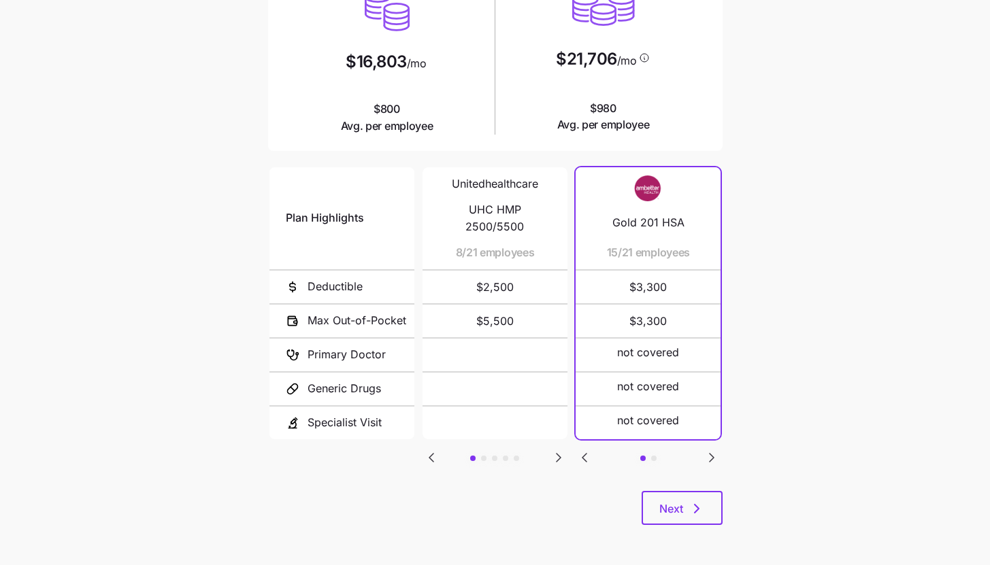
click at [559, 459] on icon "Go to next slide" at bounding box center [559, 458] width 16 height 16
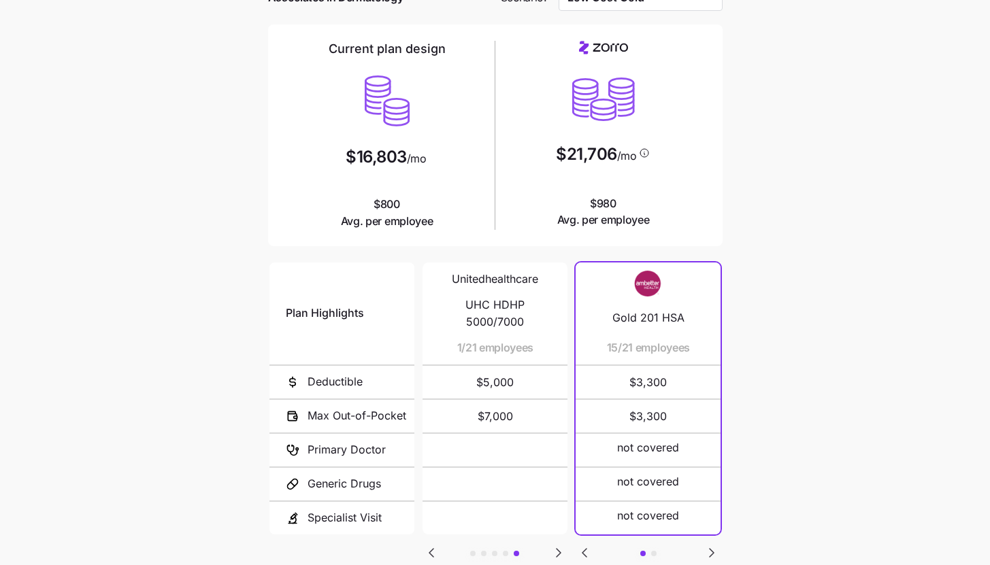
scroll to position [0, 0]
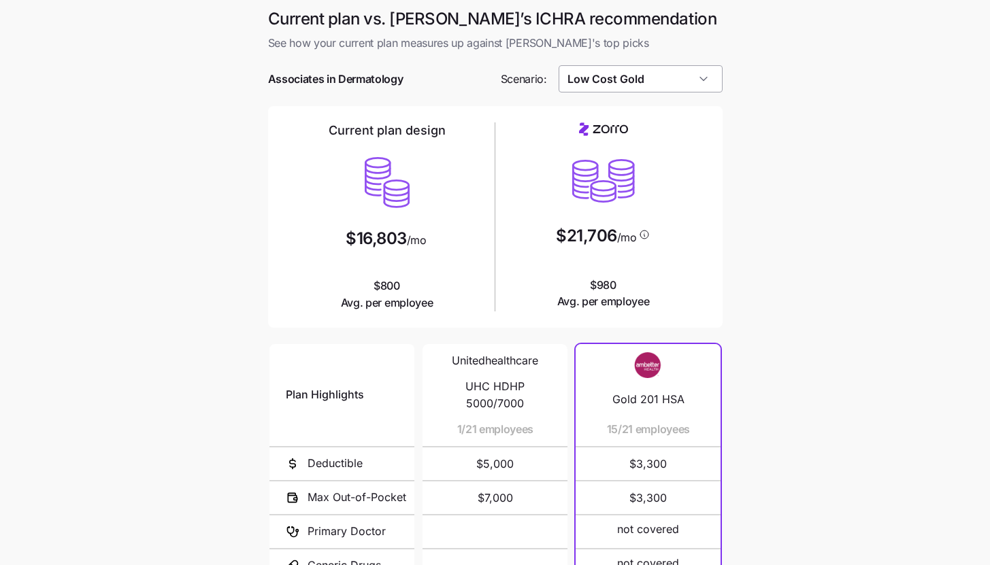
click at [706, 76] on input "Low Cost Gold" at bounding box center [641, 78] width 164 height 27
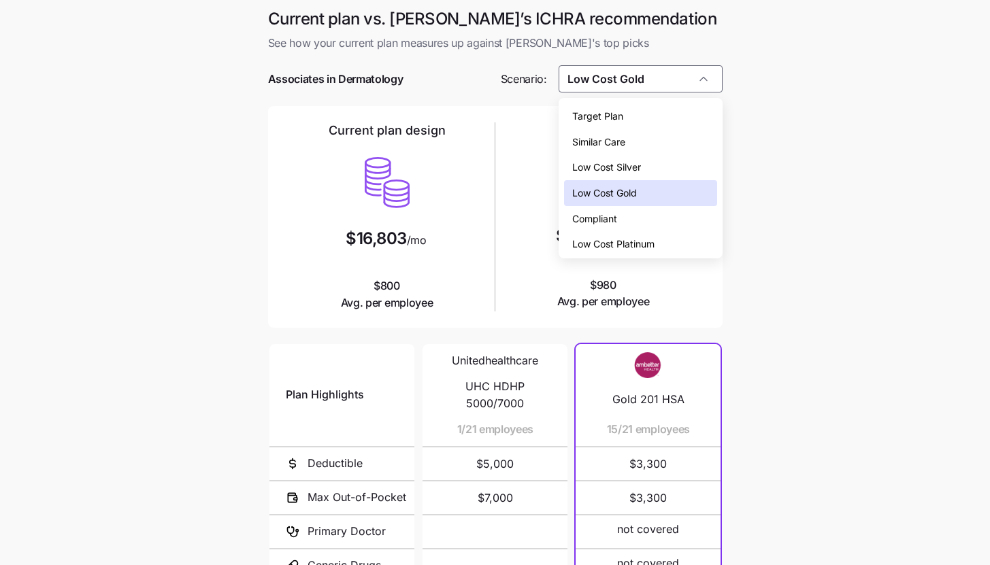
click at [667, 169] on div "Low Cost Silver" at bounding box center [640, 167] width 153 height 26
type input "Low Cost Silver"
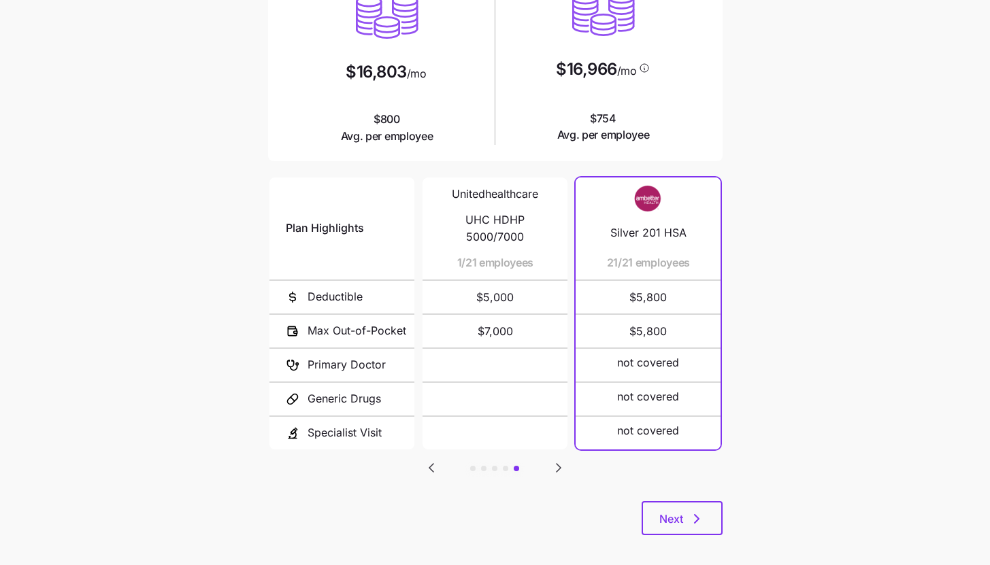
scroll to position [177, 0]
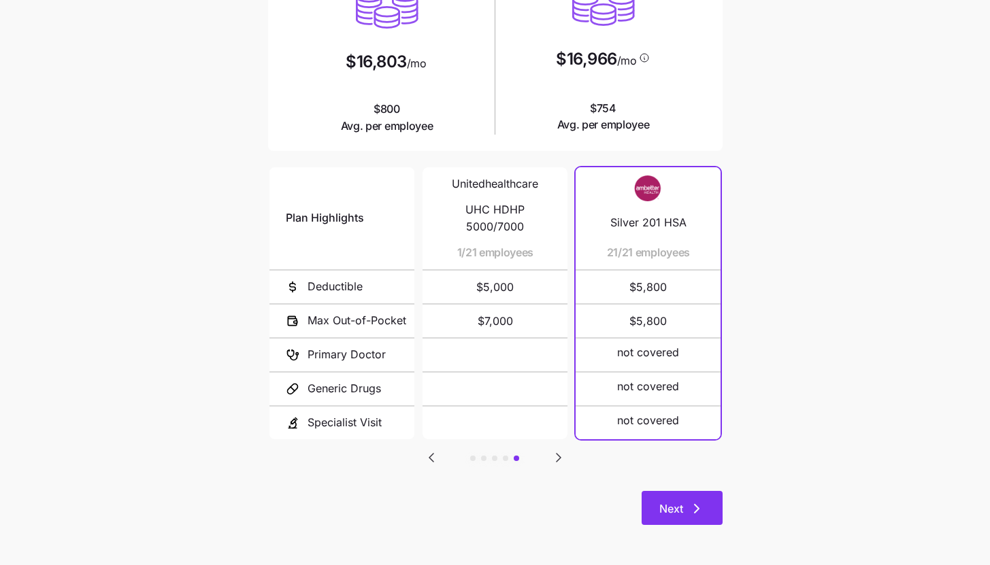
click at [702, 523] on button "Next" at bounding box center [682, 508] width 81 height 34
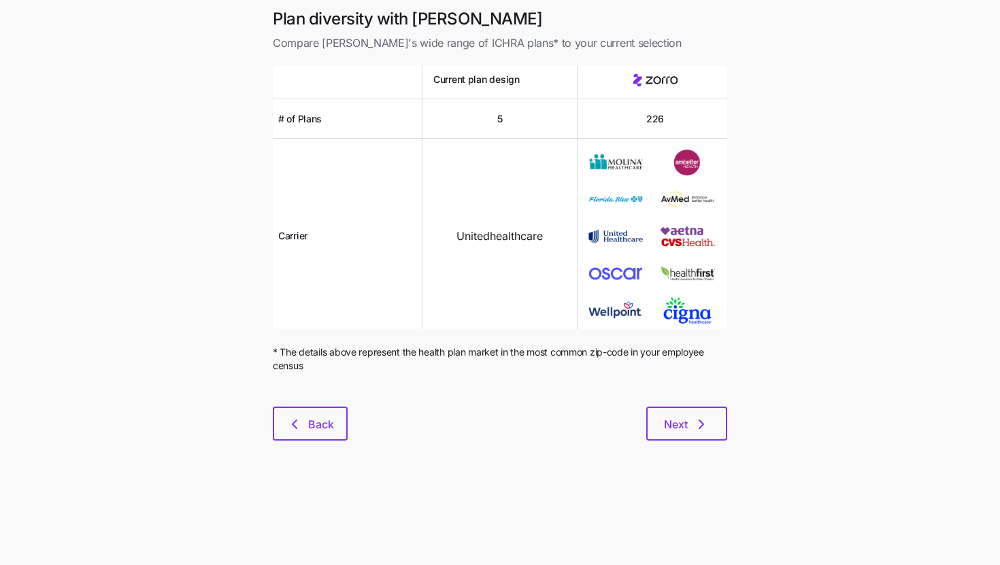
click at [704, 404] on div at bounding box center [500, 399] width 455 height 16
click at [692, 448] on div "Plan diversity with Zorro Compare [PERSON_NAME]'s wide range of ICHRA plans* to…" at bounding box center [500, 232] width 476 height 449
click at [680, 416] on button "Next" at bounding box center [686, 424] width 81 height 34
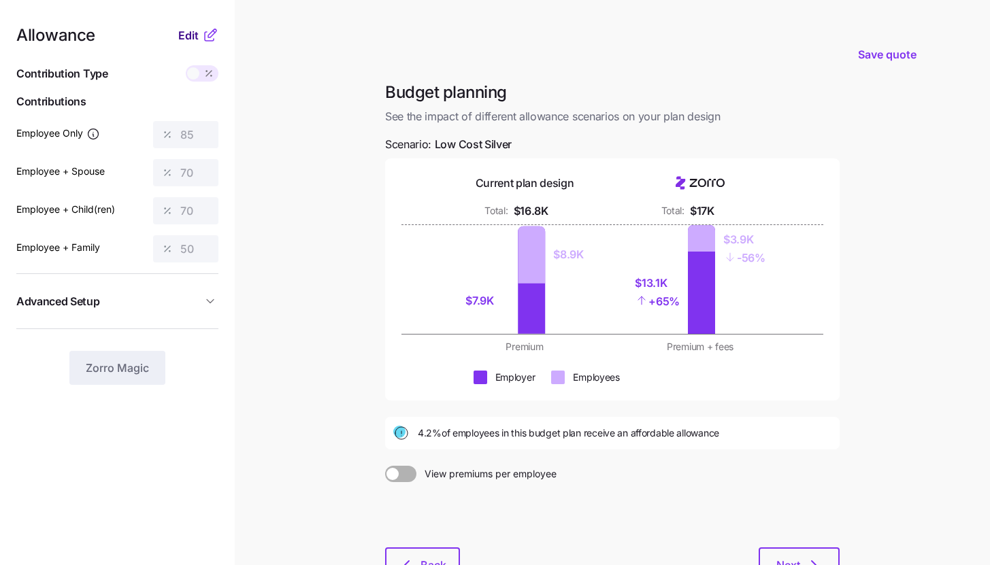
click at [193, 31] on span "Edit" at bounding box center [188, 35] width 20 height 16
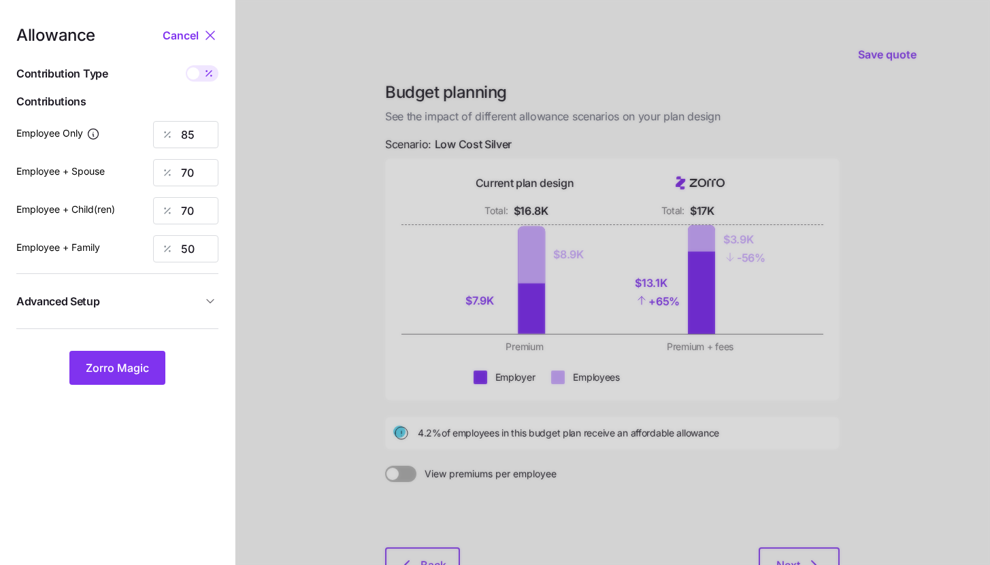
click at [182, 295] on span "Advanced Setup" at bounding box center [109, 301] width 186 height 17
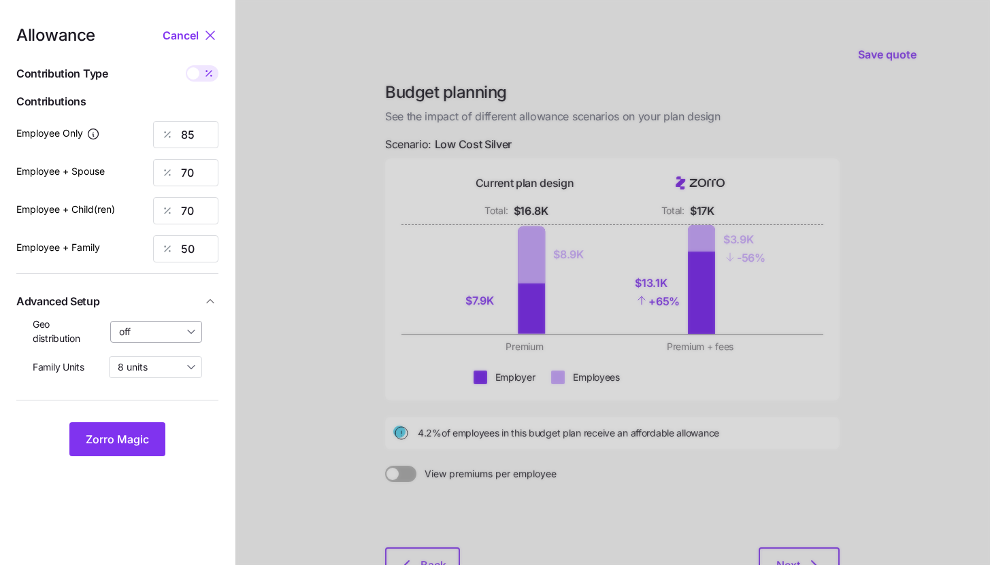
click at [160, 331] on input "off" at bounding box center [156, 332] width 93 height 22
click at [154, 410] on span "By state (1)" at bounding box center [148, 411] width 50 height 15
type input "By state (1)"
click at [139, 439] on span "Zorro Magic" at bounding box center [117, 439] width 63 height 16
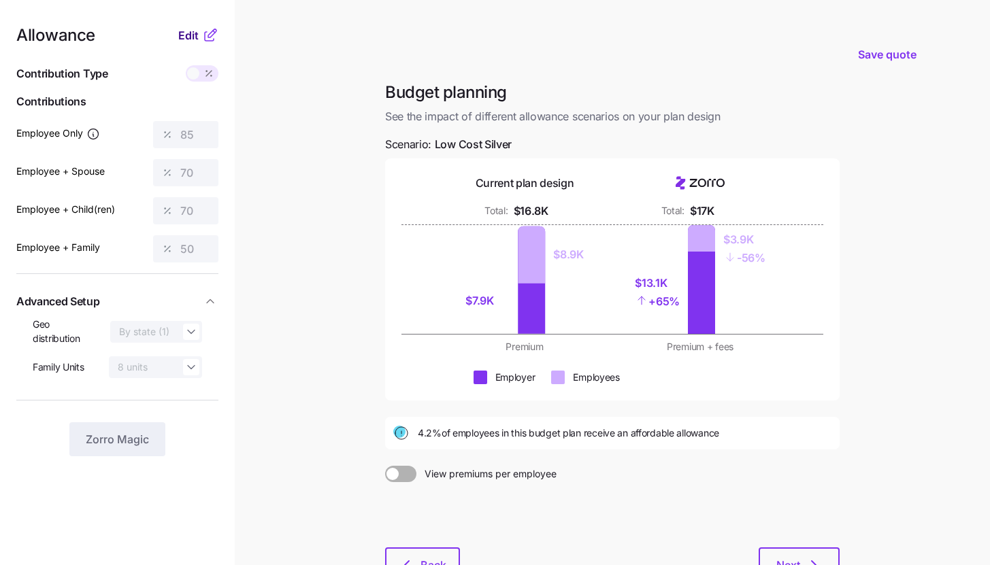
click at [194, 41] on span "Edit" at bounding box center [188, 35] width 20 height 16
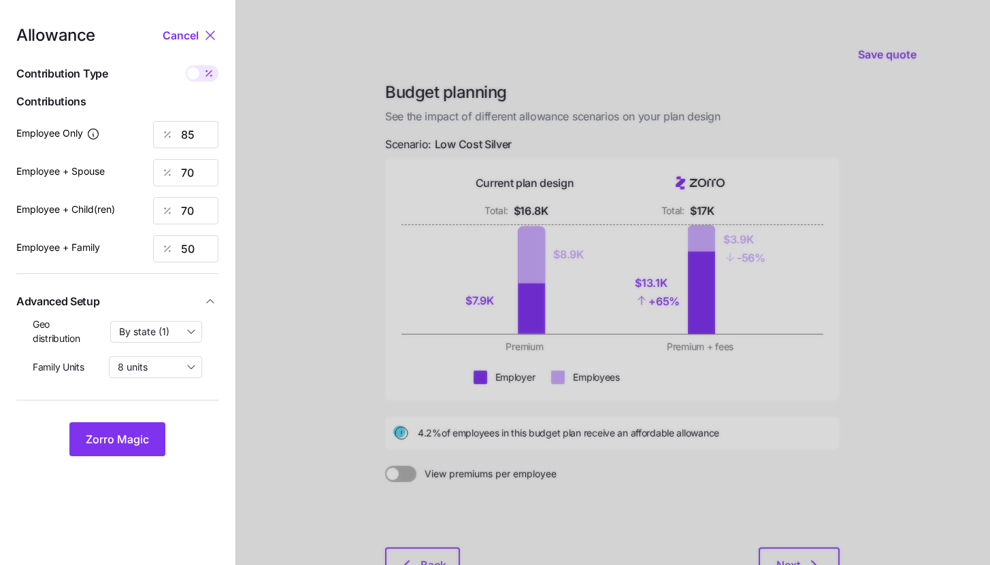
click at [206, 75] on icon at bounding box center [208, 73] width 11 height 11
click at [186, 65] on input "checkbox" at bounding box center [186, 65] width 0 height 0
type input "378"
type input "623"
type input "570"
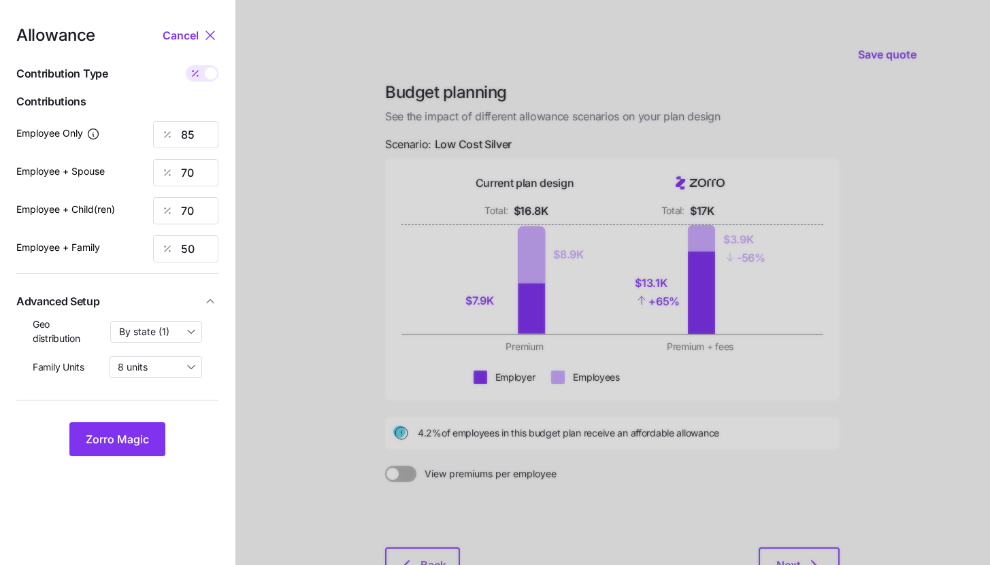
type input "630"
click at [208, 168] on input "623" at bounding box center [185, 172] width 65 height 27
type input "378"
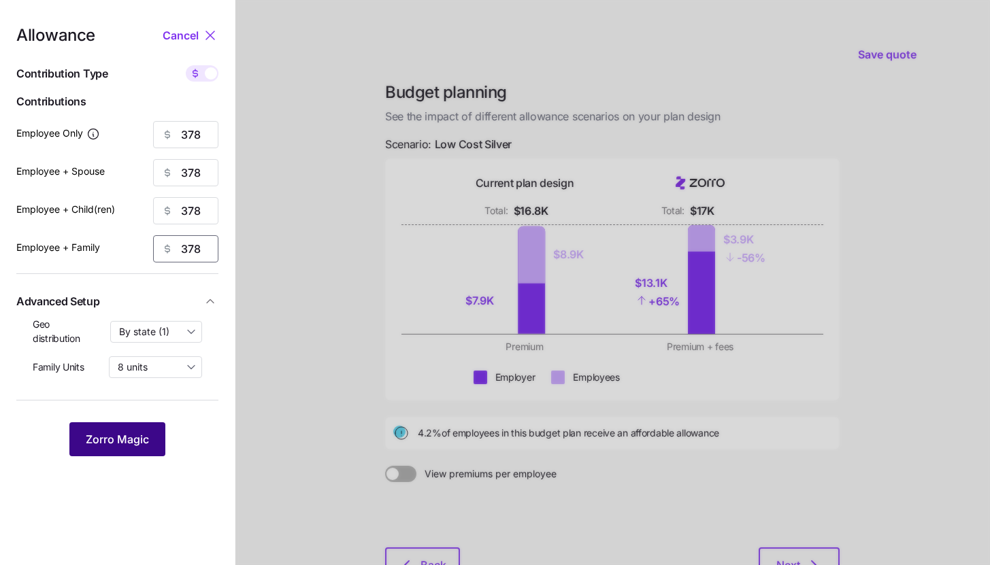
type input "378"
click at [141, 440] on span "Zorro Magic" at bounding box center [117, 439] width 63 height 16
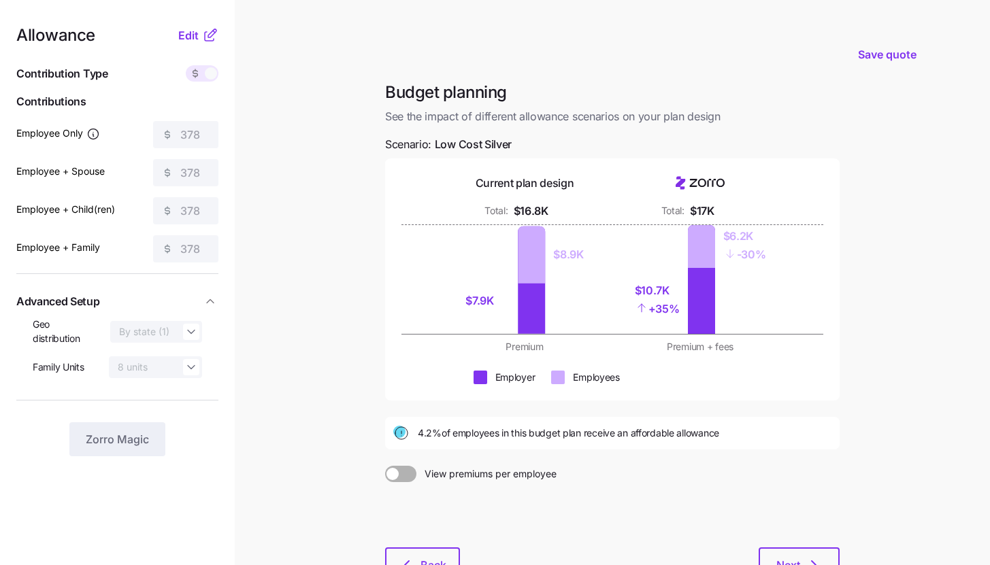
click at [859, 292] on main "Save quote Budget planning See the impact of different allowance scenarios on y…" at bounding box center [495, 334] width 990 height 669
click at [198, 30] on span "Edit" at bounding box center [188, 35] width 20 height 16
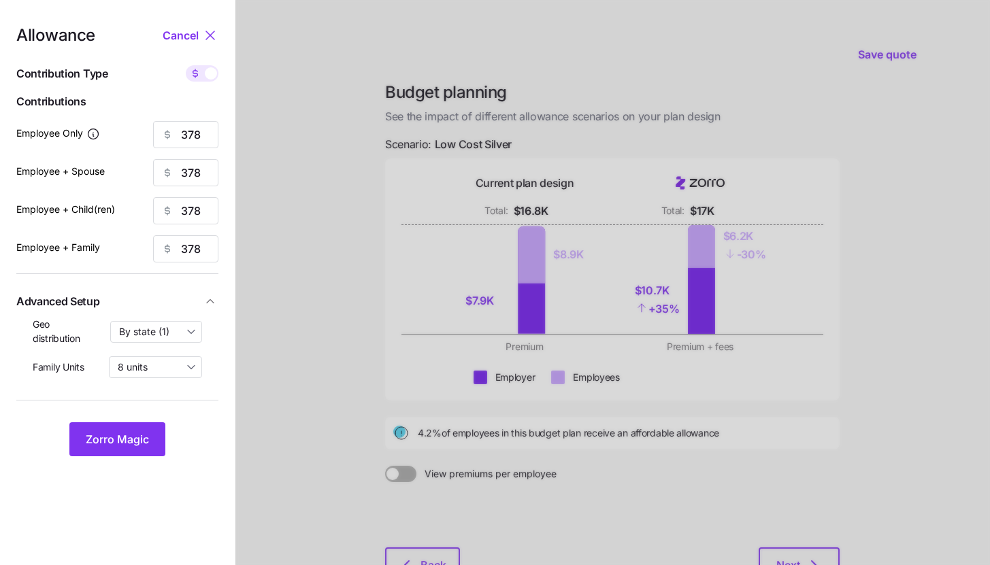
click at [213, 73] on span at bounding box center [211, 73] width 12 height 12
click at [186, 65] on input "checkbox" at bounding box center [186, 65] width 0 height 0
type input "85"
type input "42"
type input "46"
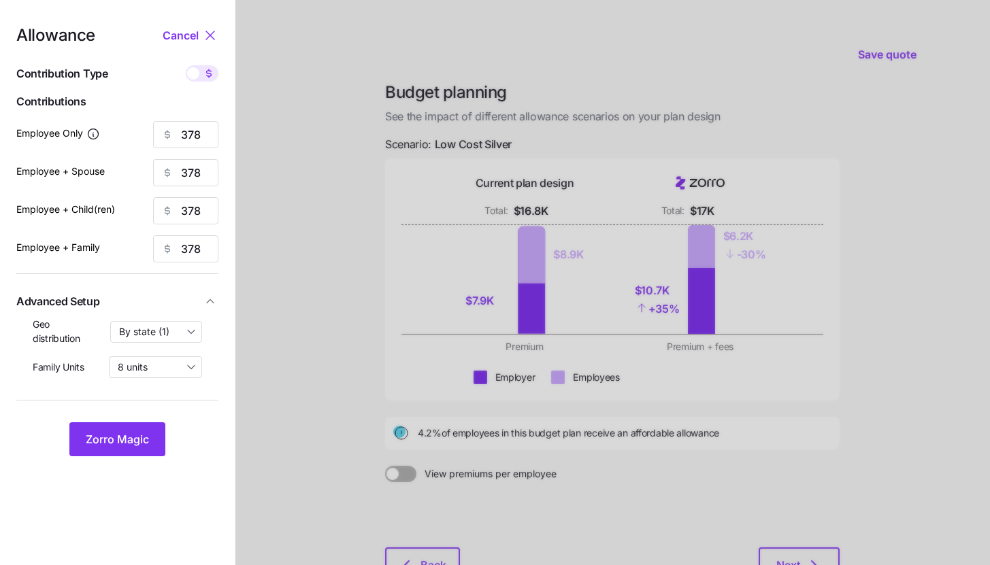
type input "30"
click at [149, 444] on button "Zorro Magic" at bounding box center [117, 440] width 96 height 34
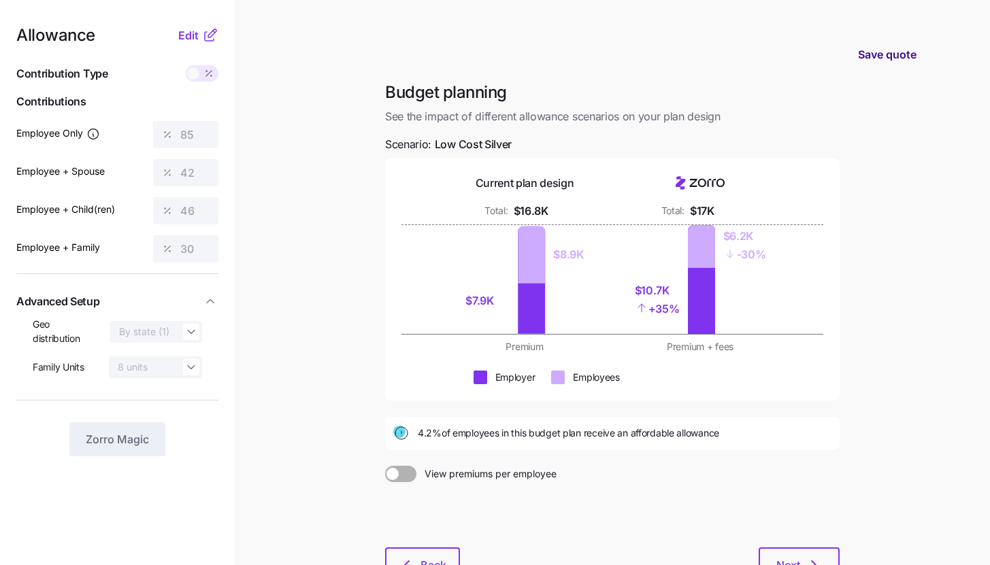
click at [883, 54] on span "Save quote" at bounding box center [887, 54] width 59 height 16
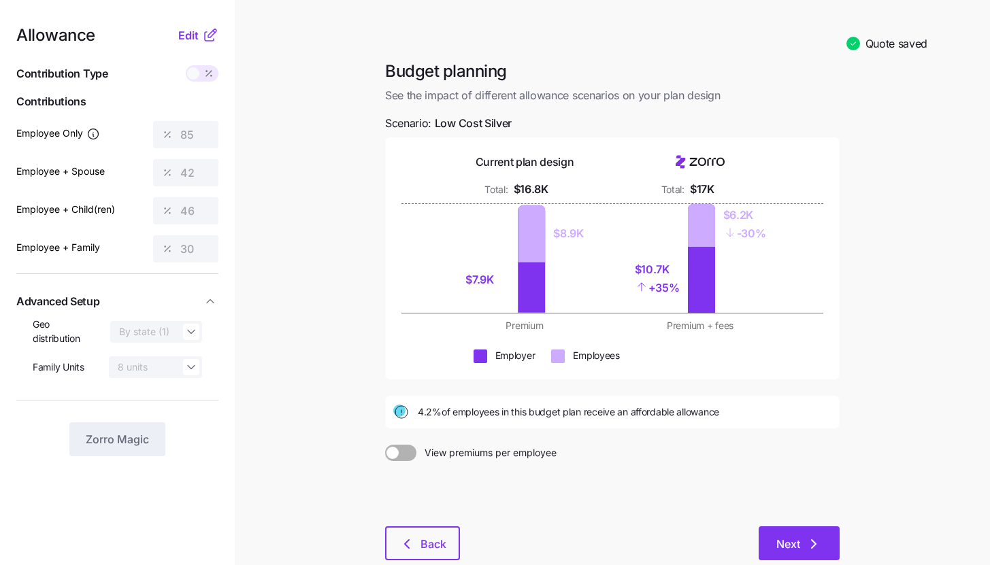
click at [828, 538] on button "Next" at bounding box center [799, 544] width 81 height 34
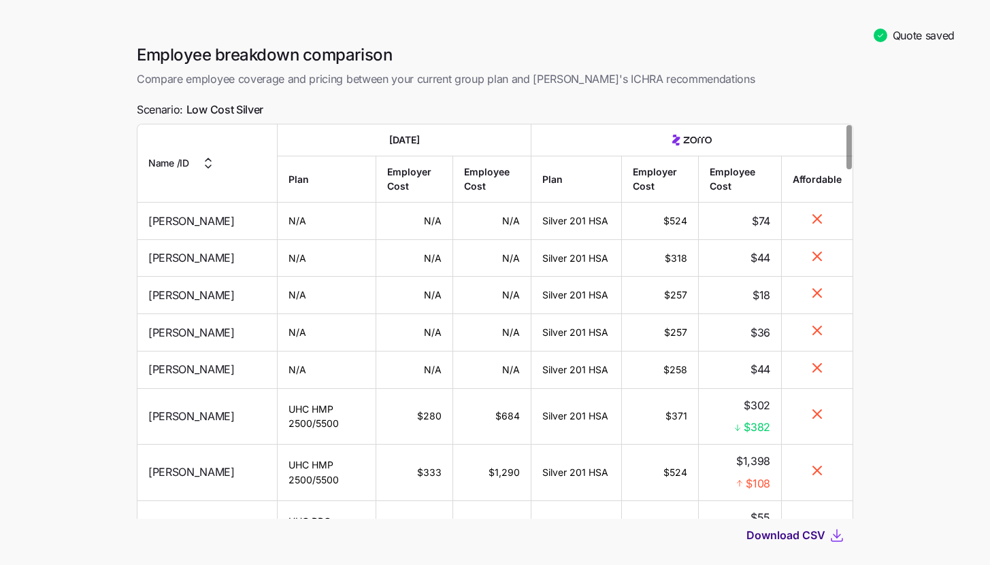
click at [819, 528] on span "Download CSV" at bounding box center [785, 535] width 79 height 16
click at [95, 352] on main "Quote saved Employee breakdown comparison Compare employee coverage and pricing…" at bounding box center [495, 321] width 990 height 643
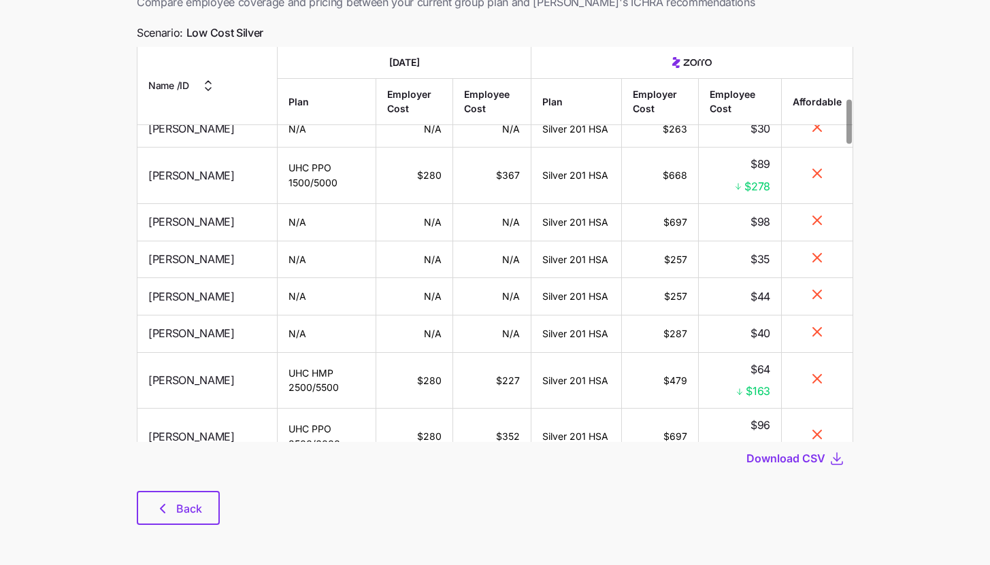
scroll to position [78, 0]
click at [184, 523] on button "Back" at bounding box center [178, 508] width 83 height 34
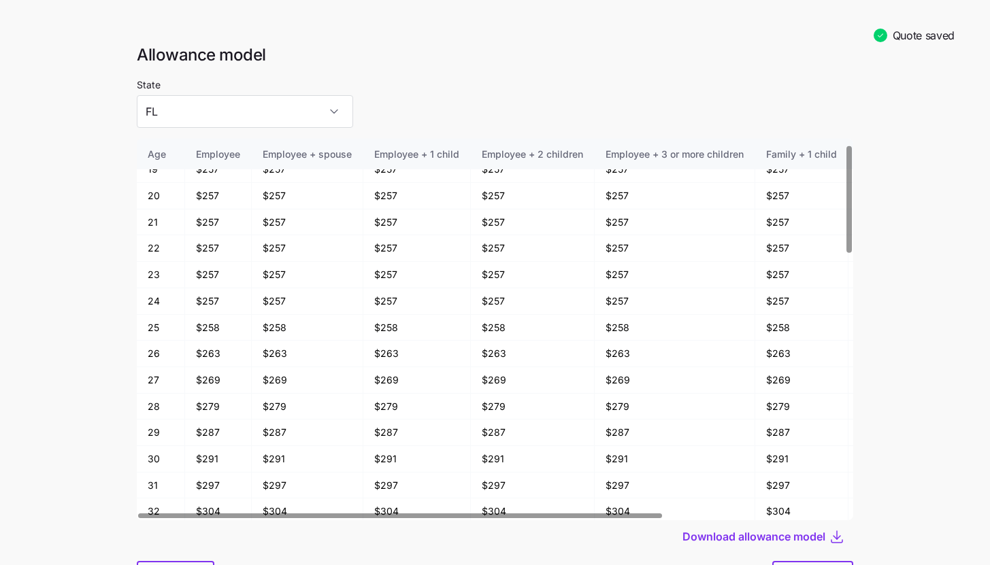
scroll to position [245, 0]
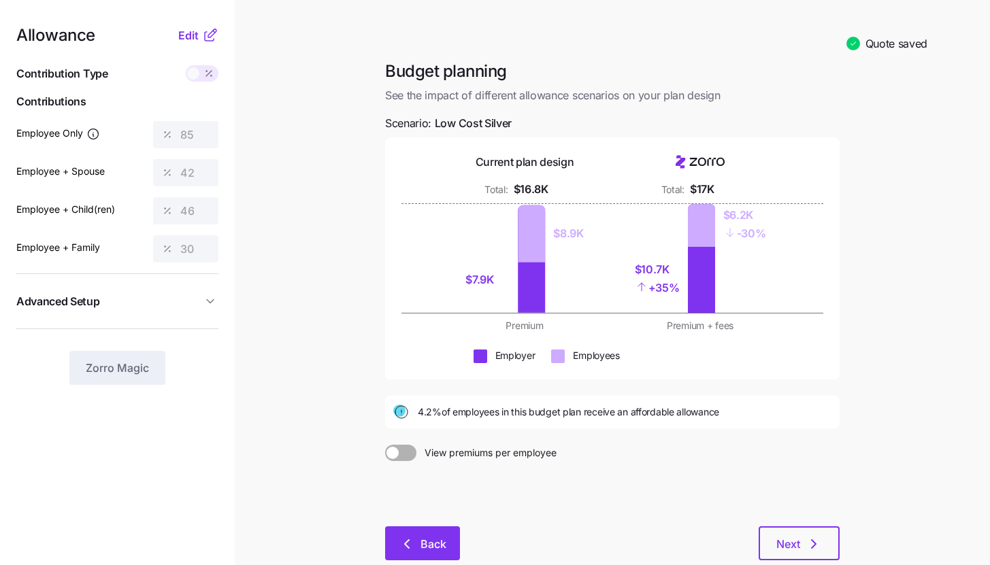
click at [416, 538] on span "Back" at bounding box center [422, 544] width 39 height 16
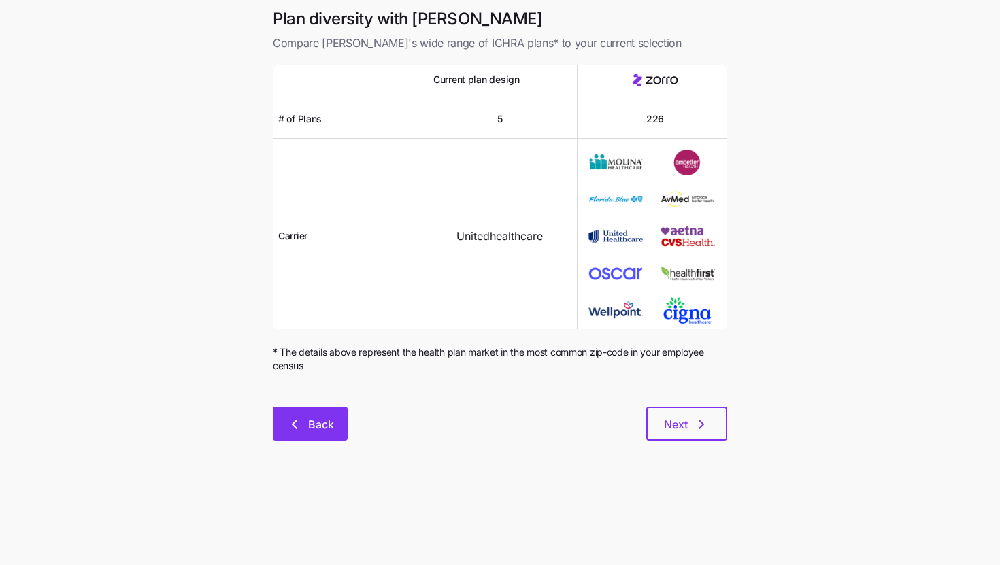
click at [316, 435] on button "Back" at bounding box center [310, 424] width 75 height 34
